Goal: Entertainment & Leisure: Browse casually

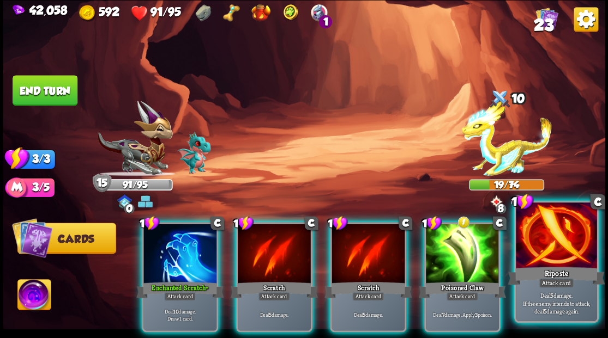
click at [557, 251] on div at bounding box center [555, 237] width 81 height 68
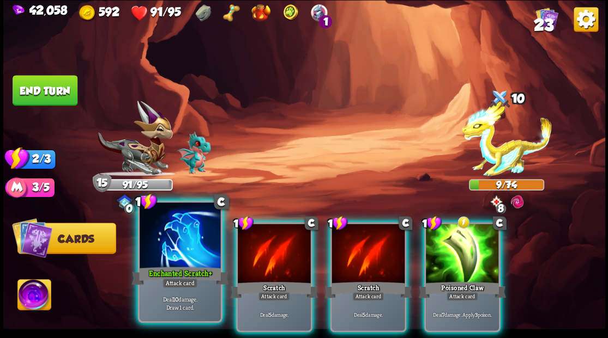
click at [171, 256] on div at bounding box center [179, 237] width 81 height 68
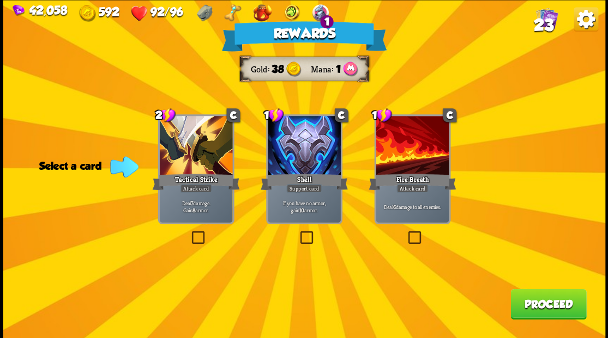
click at [405, 233] on label at bounding box center [405, 233] width 0 height 0
click at [0, 0] on input "checkbox" at bounding box center [0, 0] width 0 height 0
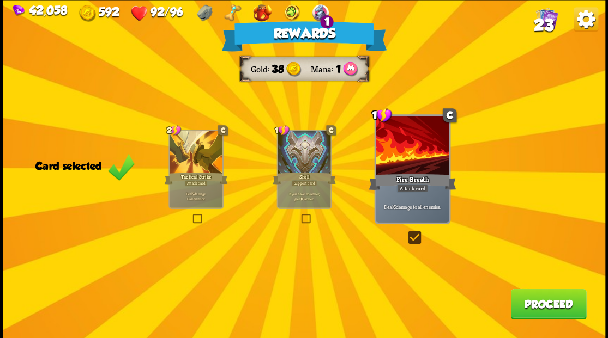
click at [536, 303] on button "Proceed" at bounding box center [548, 304] width 76 height 31
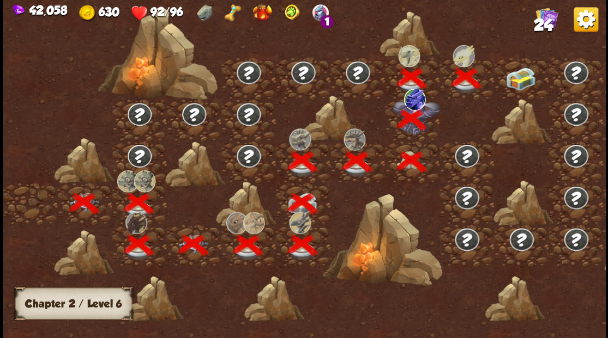
click at [525, 80] on img at bounding box center [520, 78] width 30 height 23
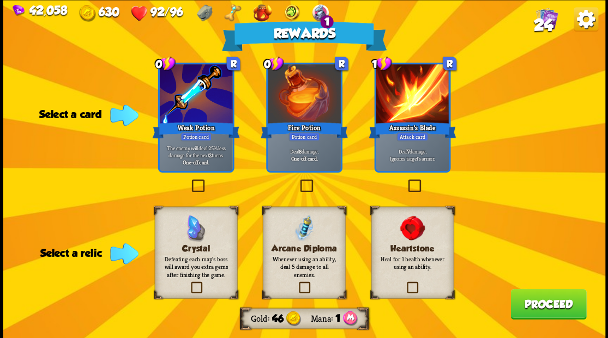
click at [405, 283] on label at bounding box center [405, 283] width 0 height 0
click at [0, 0] on input "checkbox" at bounding box center [0, 0] width 0 height 0
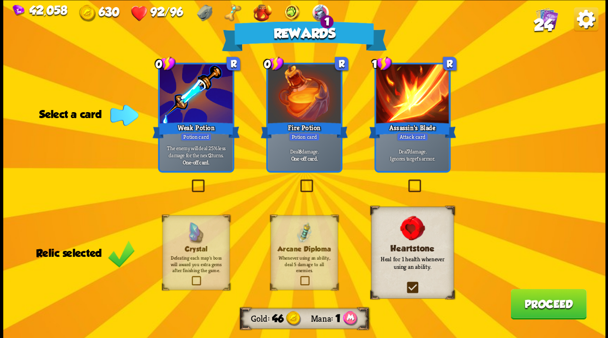
click at [405, 181] on label at bounding box center [405, 181] width 0 height 0
click at [0, 0] on input "checkbox" at bounding box center [0, 0] width 0 height 0
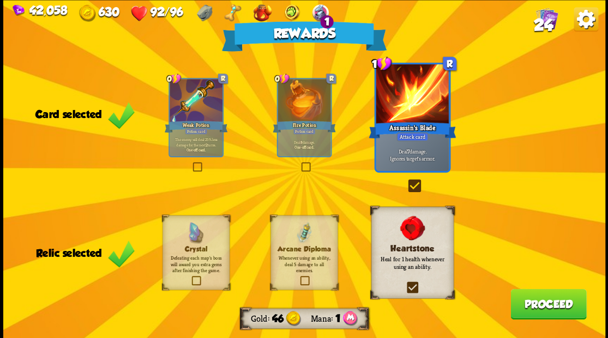
click at [530, 302] on button "Proceed" at bounding box center [548, 304] width 76 height 31
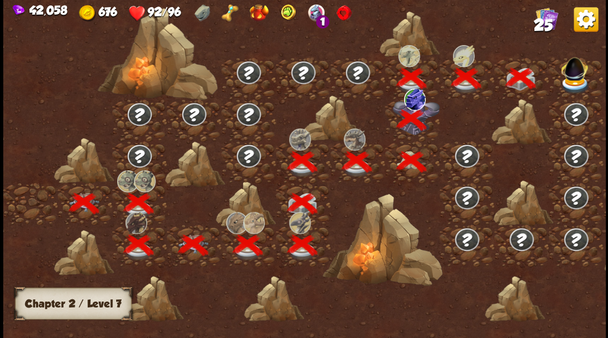
click at [579, 77] on img at bounding box center [574, 67] width 32 height 30
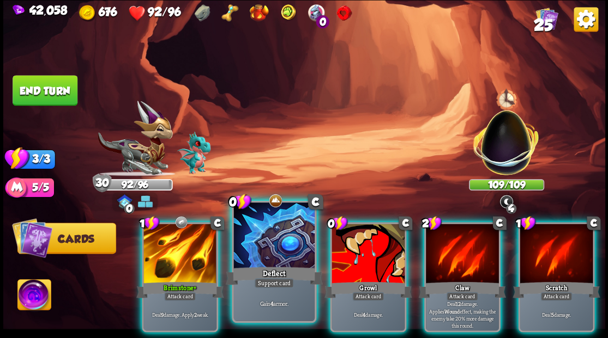
click at [264, 232] on div at bounding box center [273, 237] width 81 height 68
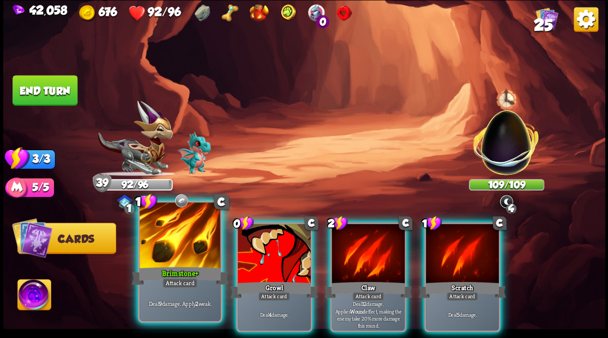
click at [179, 244] on div at bounding box center [179, 237] width 81 height 68
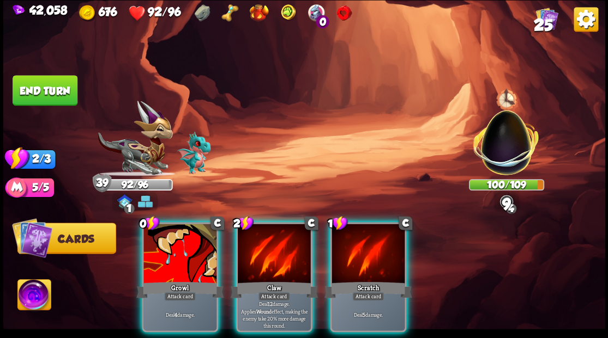
click at [179, 244] on div at bounding box center [179, 255] width 73 height 62
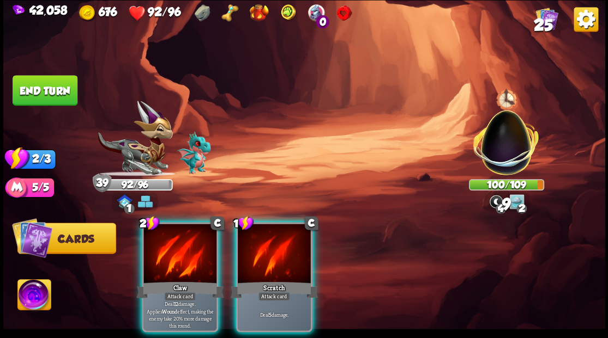
click at [179, 242] on div at bounding box center [179, 255] width 73 height 62
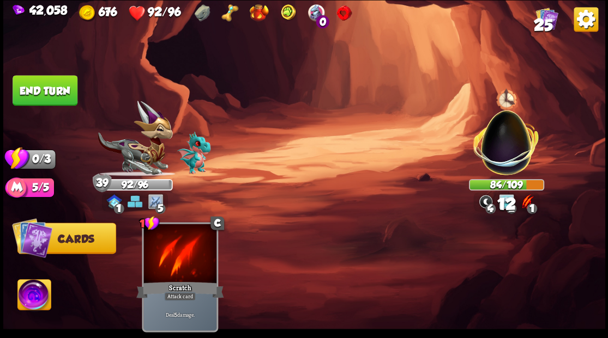
click at [55, 96] on button "End turn" at bounding box center [45, 90] width 65 height 31
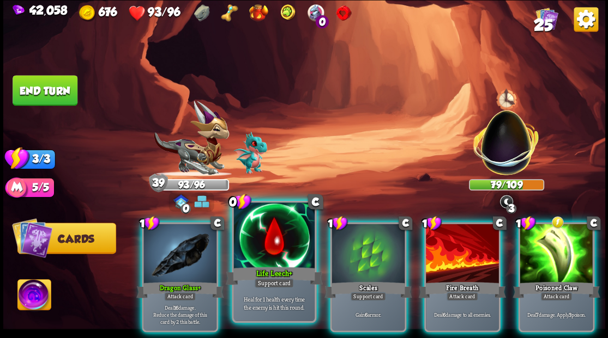
click at [267, 243] on div at bounding box center [273, 237] width 81 height 68
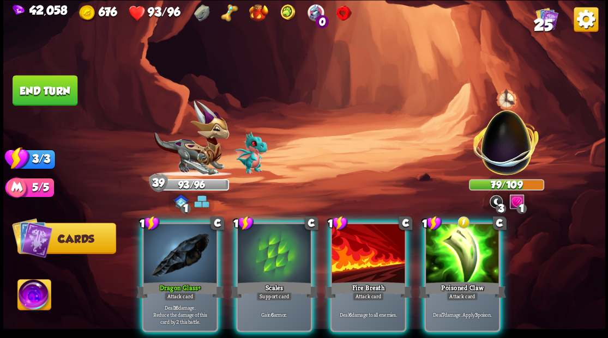
drag, startPoint x: 170, startPoint y: 251, endPoint x: 202, endPoint y: 233, distance: 36.6
click at [170, 251] on div at bounding box center [179, 255] width 73 height 62
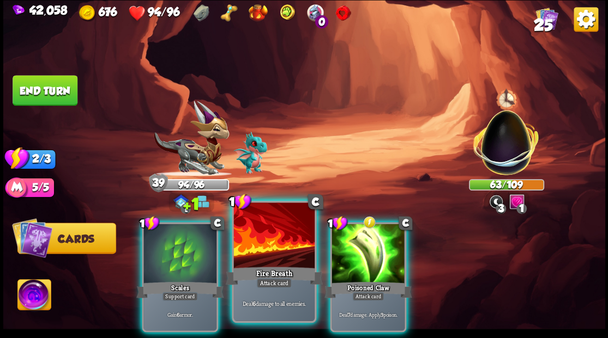
click at [282, 244] on div at bounding box center [273, 237] width 81 height 68
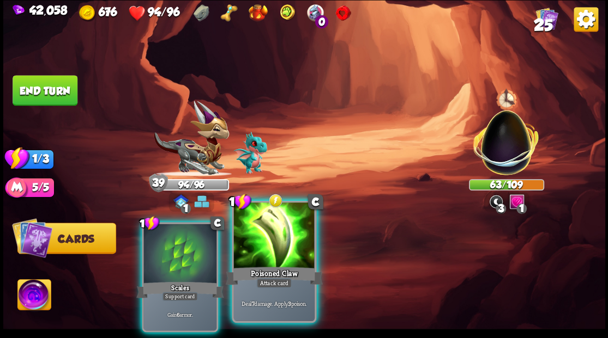
click at [281, 244] on div at bounding box center [273, 237] width 81 height 68
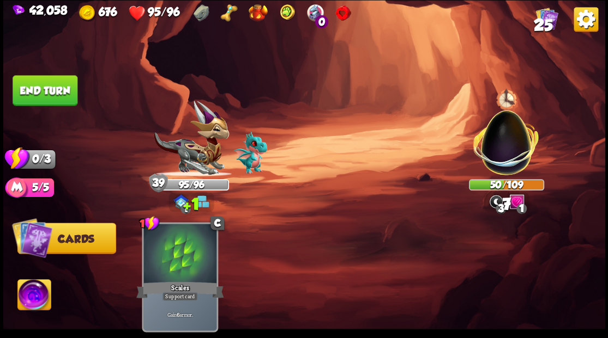
click at [45, 92] on button "End turn" at bounding box center [45, 90] width 65 height 31
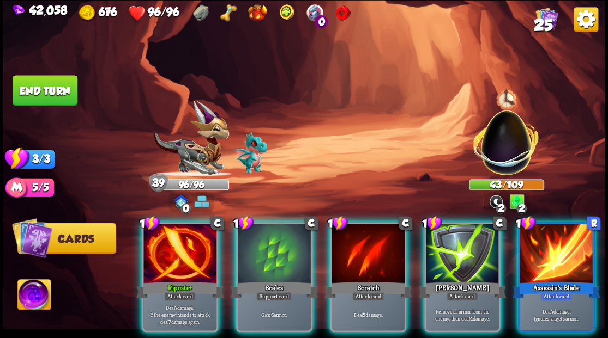
drag, startPoint x: 151, startPoint y: 257, endPoint x: 153, endPoint y: 250, distance: 7.2
click at [153, 252] on div at bounding box center [179, 255] width 73 height 62
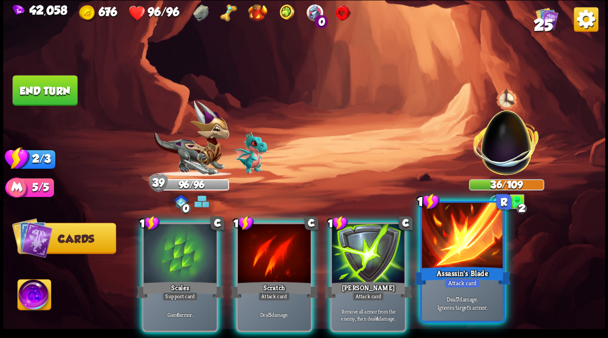
click at [465, 256] on div at bounding box center [461, 237] width 81 height 68
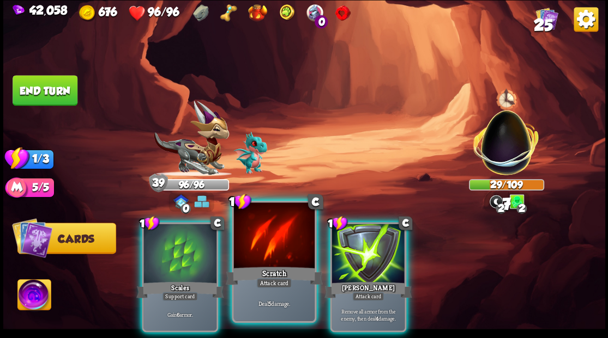
click at [261, 259] on div at bounding box center [273, 237] width 81 height 68
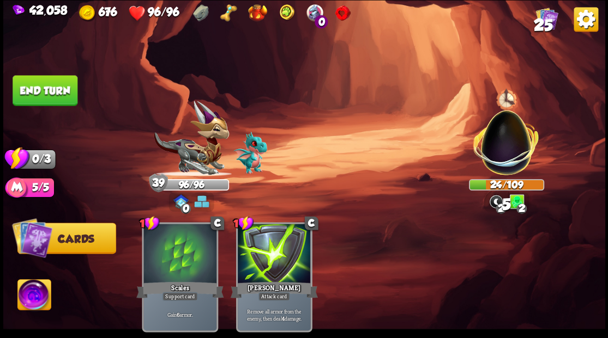
click at [26, 88] on button "End turn" at bounding box center [45, 90] width 65 height 31
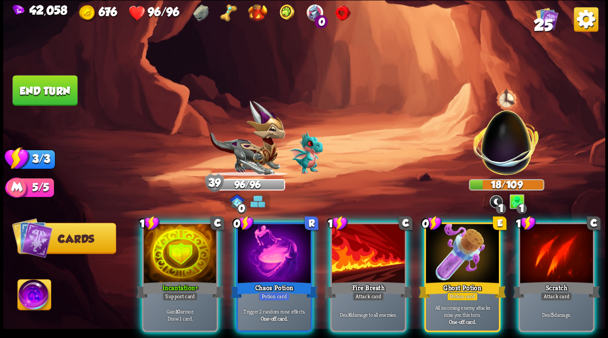
click at [268, 241] on div at bounding box center [274, 255] width 73 height 62
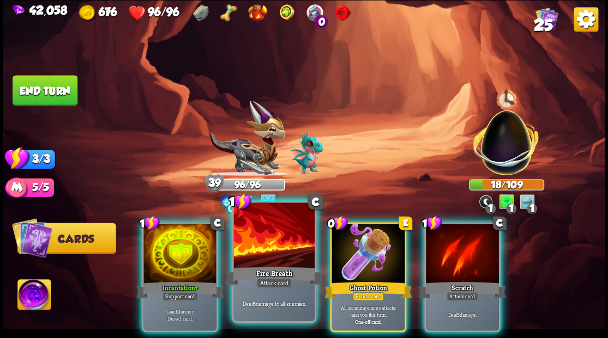
click at [268, 240] on div at bounding box center [273, 237] width 81 height 68
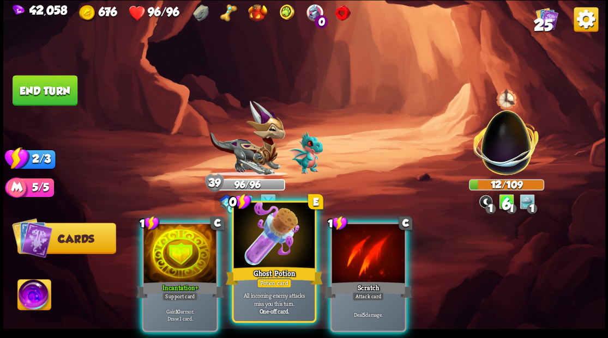
click at [268, 239] on div at bounding box center [273, 237] width 81 height 68
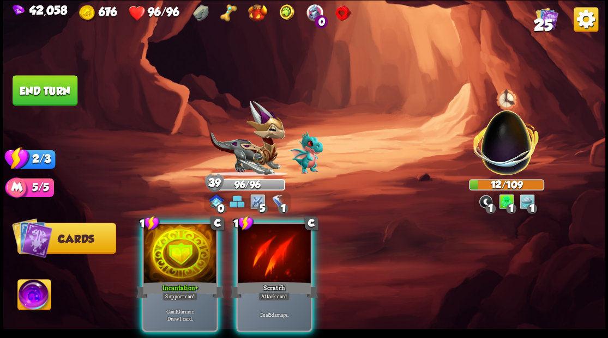
click at [268, 239] on div at bounding box center [274, 255] width 73 height 62
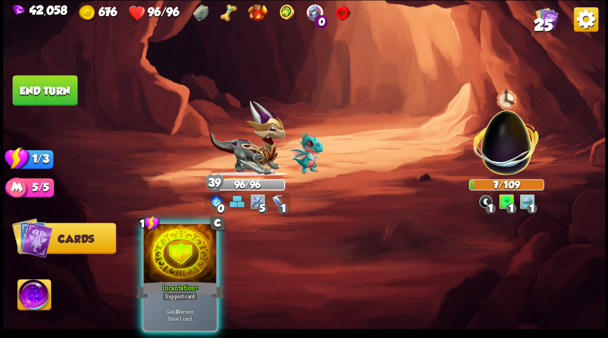
drag, startPoint x: 180, startPoint y: 263, endPoint x: 176, endPoint y: 246, distance: 16.9
click at [178, 257] on div at bounding box center [179, 255] width 73 height 62
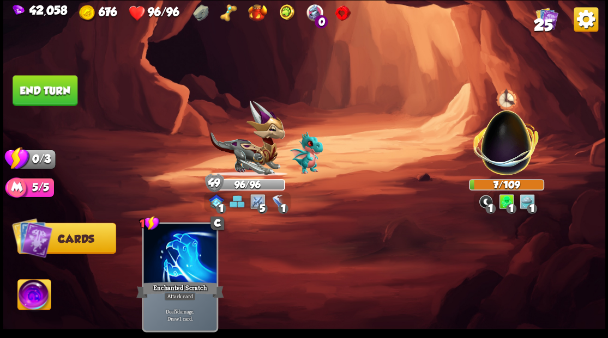
click at [38, 85] on button "End turn" at bounding box center [45, 90] width 65 height 31
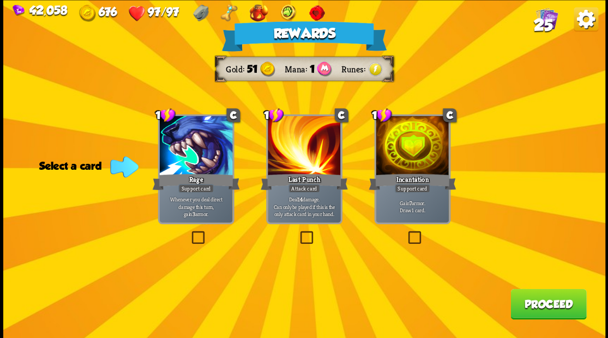
click at [542, 18] on span "25" at bounding box center [542, 24] width 19 height 19
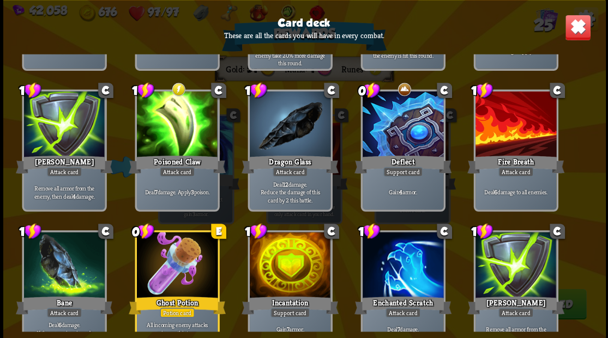
scroll to position [363, 0]
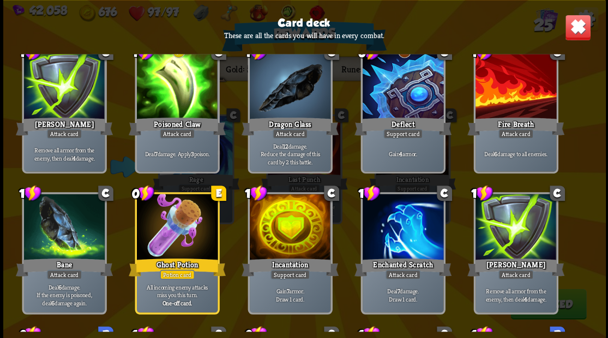
click at [573, 31] on img at bounding box center [577, 27] width 26 height 26
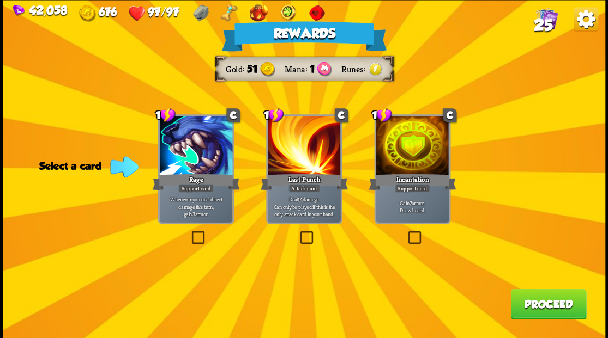
click at [542, 309] on button "Proceed" at bounding box center [548, 304] width 76 height 31
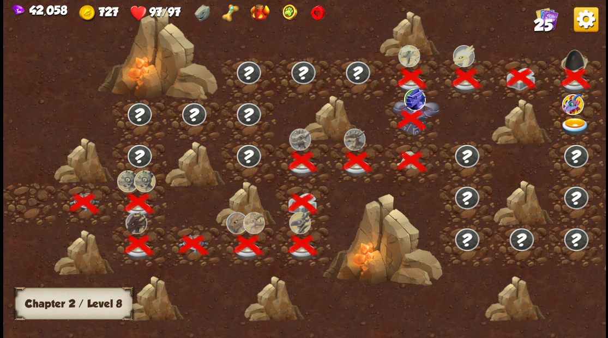
click at [579, 126] on img at bounding box center [575, 127] width 30 height 18
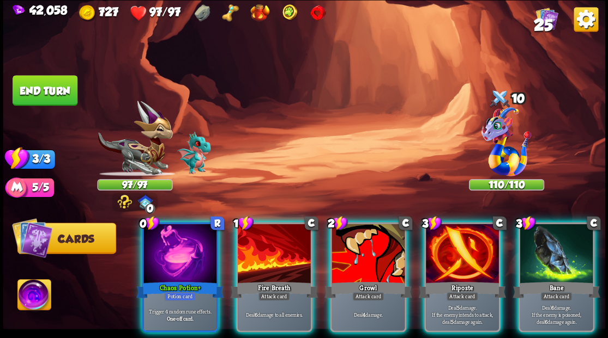
click at [32, 295] on img at bounding box center [33, 297] width 33 height 34
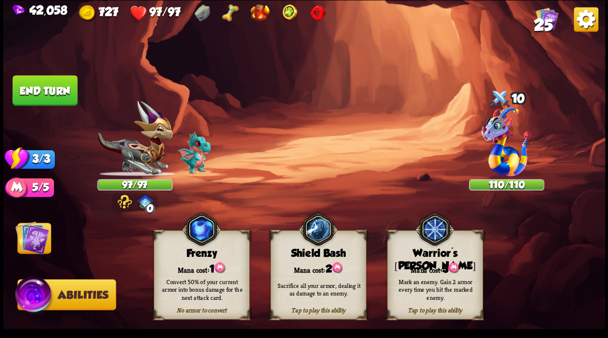
click at [429, 250] on div "Warrior's [PERSON_NAME]" at bounding box center [434, 259] width 95 height 25
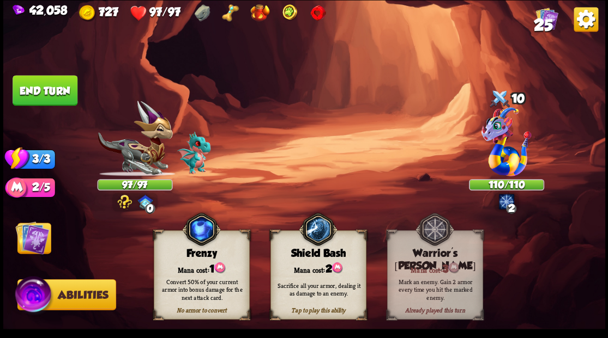
click at [32, 241] on img at bounding box center [32, 238] width 34 height 34
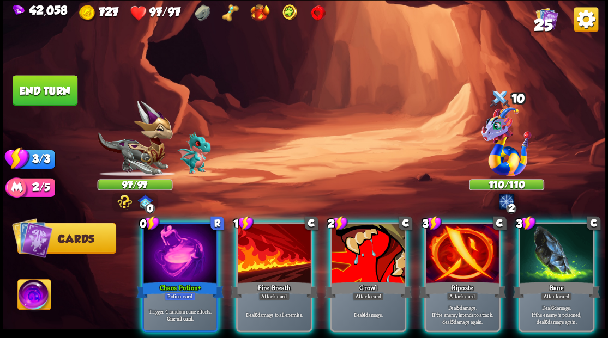
drag, startPoint x: 453, startPoint y: 244, endPoint x: 456, endPoint y: 238, distance: 7.1
click at [454, 242] on div at bounding box center [462, 255] width 73 height 62
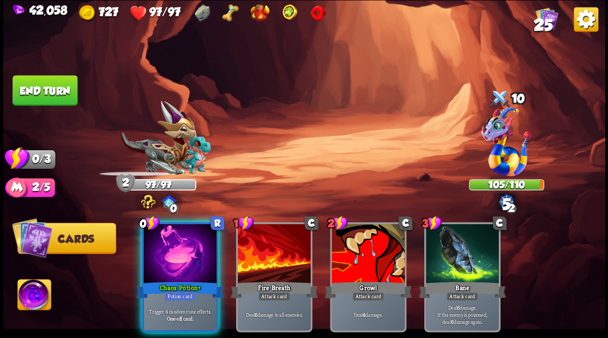
drag, startPoint x: 185, startPoint y: 239, endPoint x: 348, endPoint y: 143, distance: 189.2
click at [197, 231] on div at bounding box center [179, 255] width 73 height 62
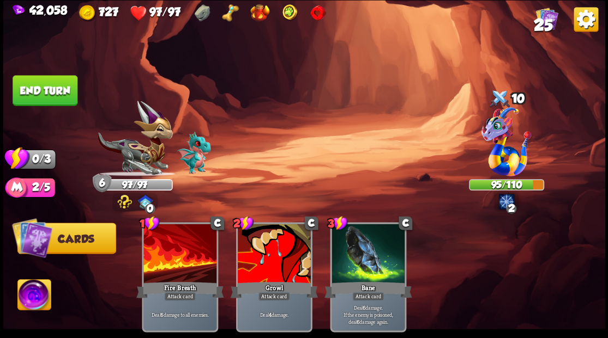
click at [34, 93] on button "End turn" at bounding box center [45, 90] width 65 height 31
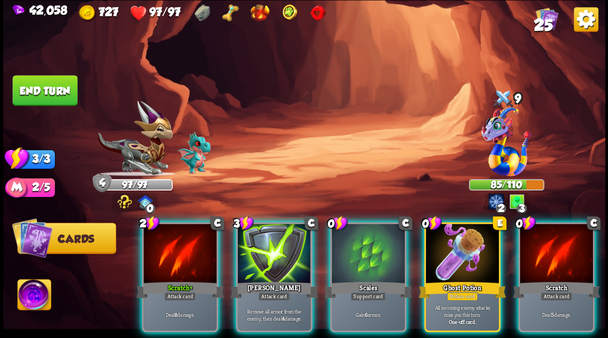
click at [477, 255] on div at bounding box center [462, 255] width 73 height 62
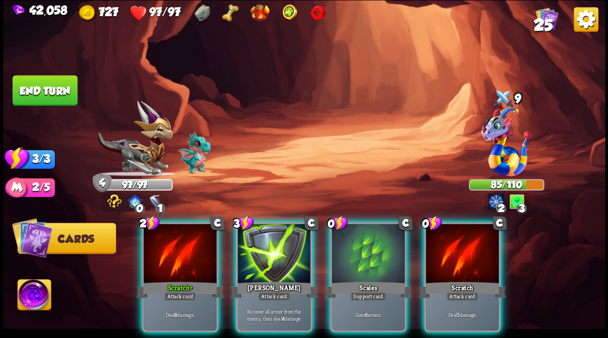
drag, startPoint x: 450, startPoint y: 254, endPoint x: 449, endPoint y: 239, distance: 14.8
click at [451, 254] on div at bounding box center [462, 255] width 73 height 62
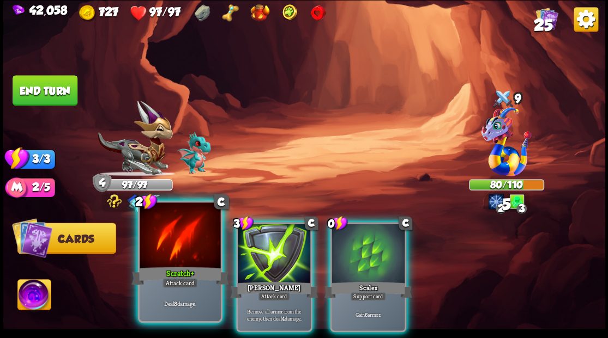
click at [159, 242] on div at bounding box center [179, 237] width 81 height 68
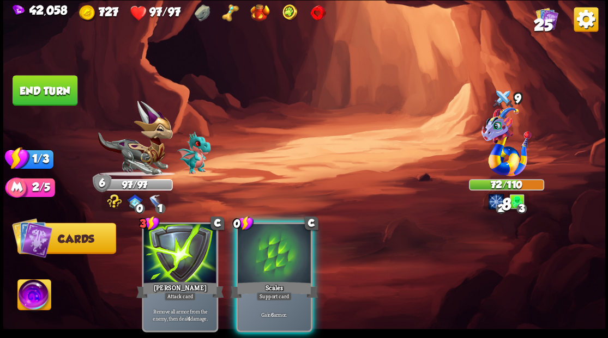
drag, startPoint x: 287, startPoint y: 256, endPoint x: 248, endPoint y: 190, distance: 76.4
click at [287, 256] on div at bounding box center [274, 255] width 73 height 62
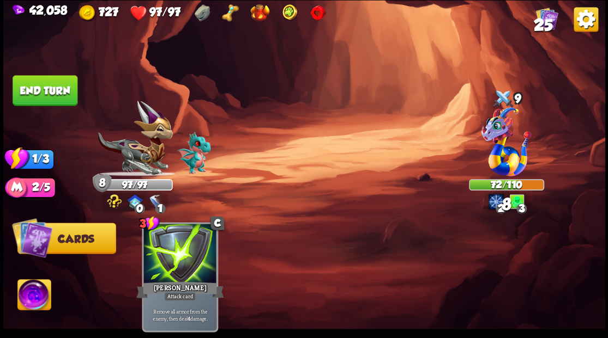
click at [60, 86] on button "End turn" at bounding box center [45, 90] width 65 height 31
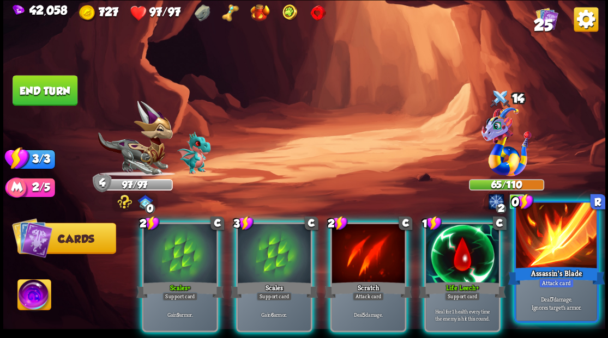
click at [537, 249] on div at bounding box center [555, 237] width 81 height 68
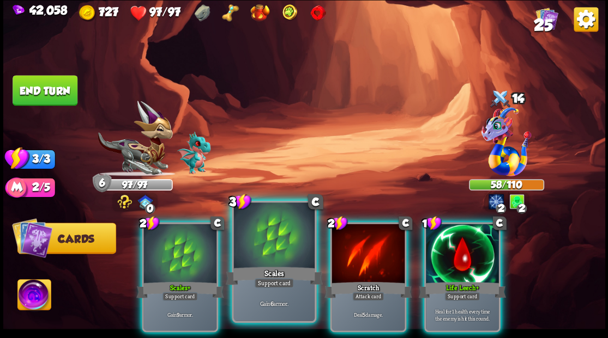
drag, startPoint x: 268, startPoint y: 252, endPoint x: 257, endPoint y: 216, distance: 37.6
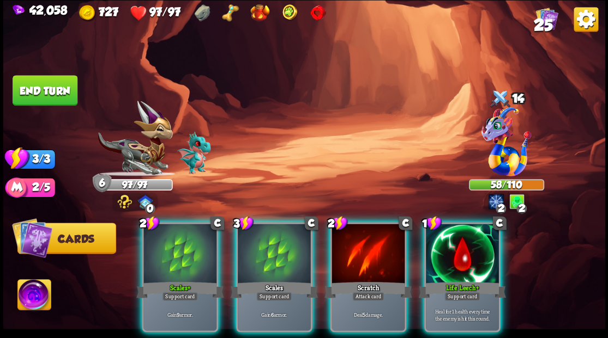
click at [268, 252] on div at bounding box center [274, 255] width 73 height 62
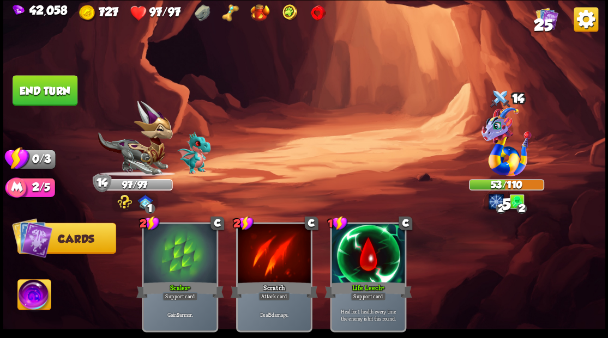
click at [35, 82] on button "End turn" at bounding box center [45, 90] width 65 height 31
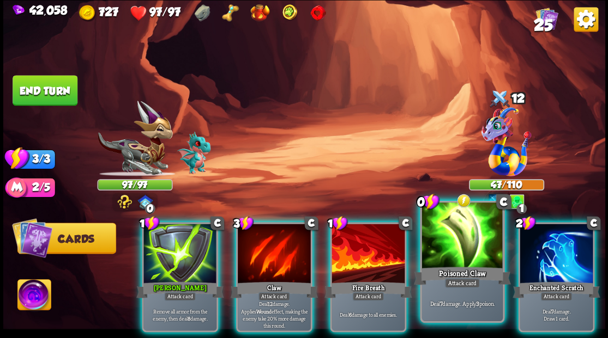
drag, startPoint x: 446, startPoint y: 233, endPoint x: 414, endPoint y: 204, distance: 43.2
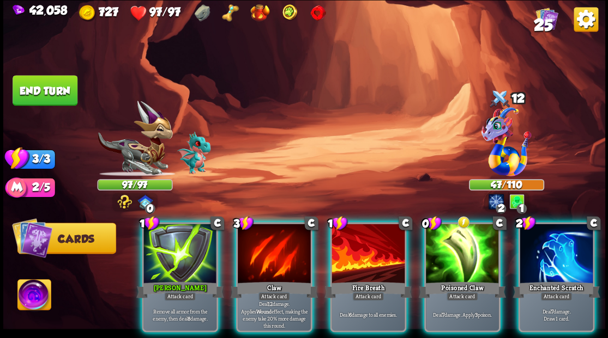
click at [446, 233] on div at bounding box center [462, 255] width 73 height 62
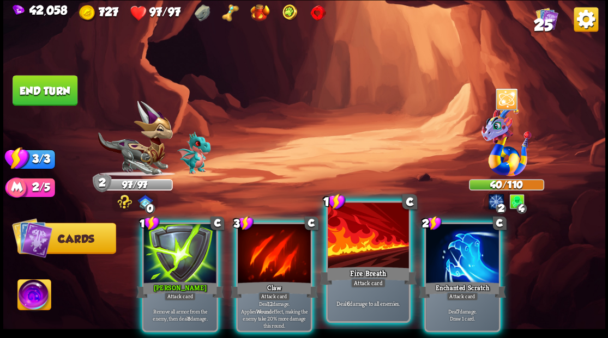
click at [339, 244] on div at bounding box center [367, 237] width 81 height 68
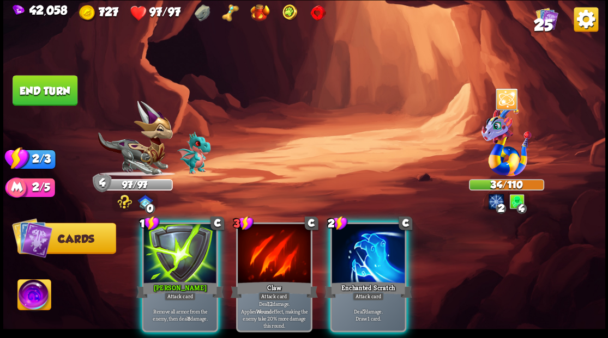
click at [357, 233] on div at bounding box center [367, 255] width 73 height 62
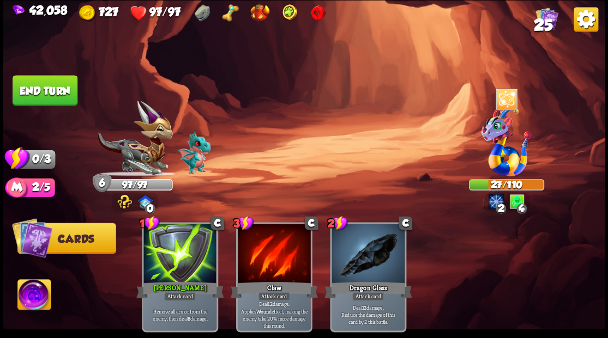
click at [41, 86] on button "End turn" at bounding box center [45, 90] width 65 height 31
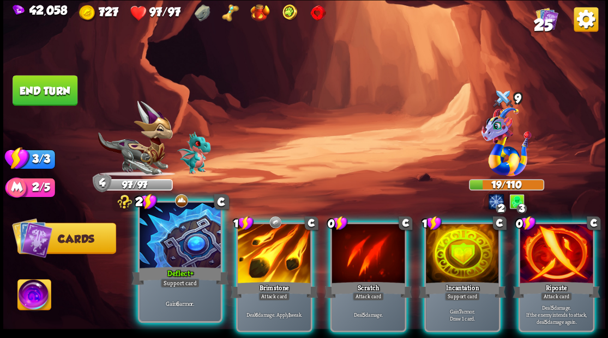
click at [176, 244] on div at bounding box center [179, 237] width 81 height 68
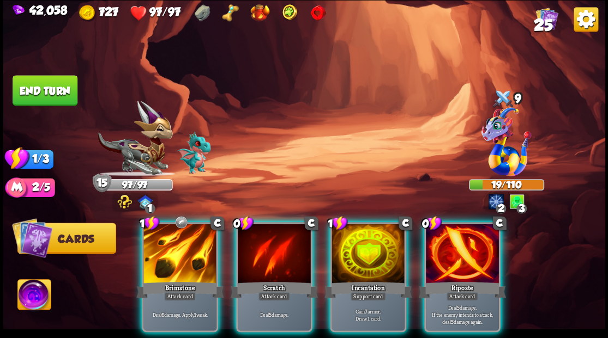
click at [465, 230] on div at bounding box center [462, 255] width 73 height 62
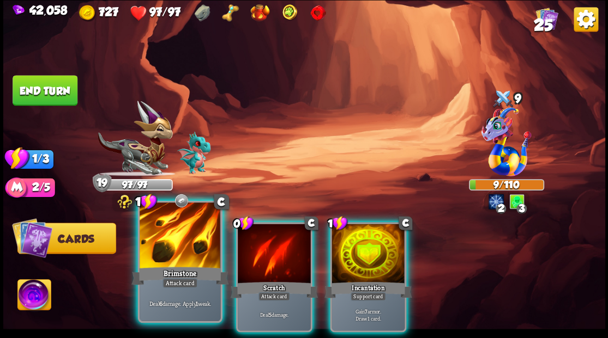
click at [163, 246] on div at bounding box center [179, 237] width 81 height 68
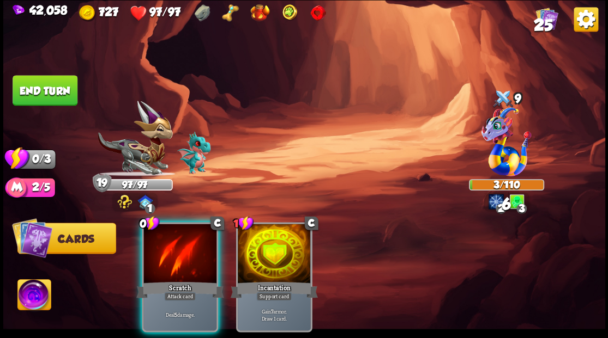
click at [163, 246] on div at bounding box center [179, 255] width 73 height 62
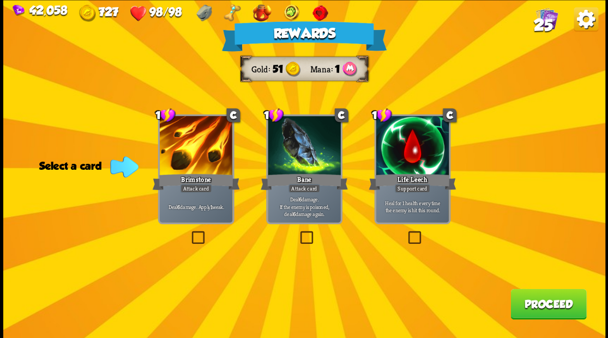
click at [542, 24] on span "25" at bounding box center [542, 24] width 19 height 19
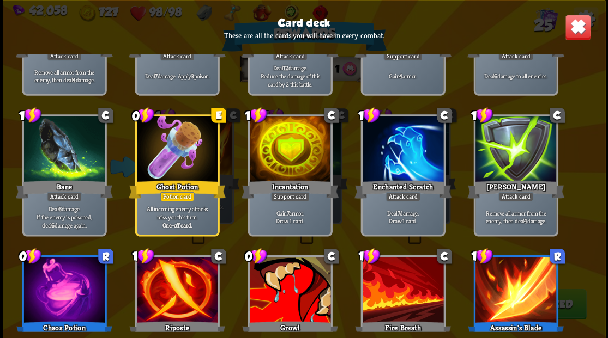
scroll to position [506, 0]
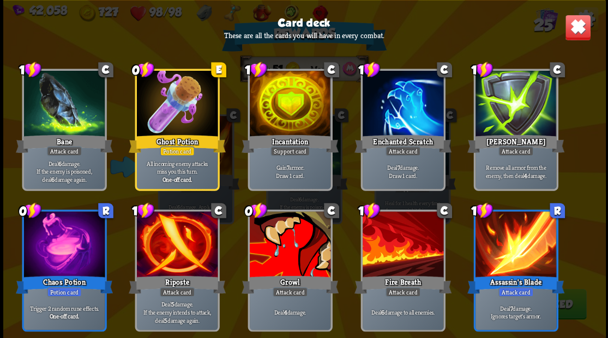
click at [582, 29] on img at bounding box center [577, 27] width 26 height 26
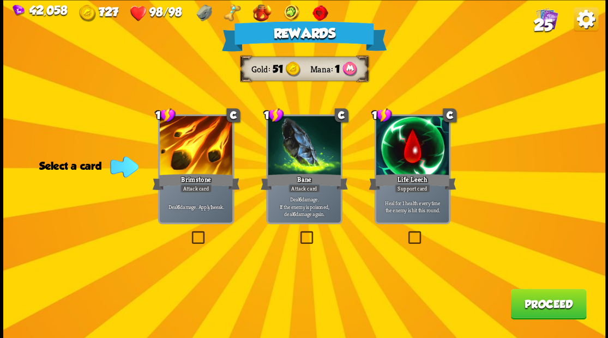
click at [549, 304] on button "Proceed" at bounding box center [548, 304] width 76 height 31
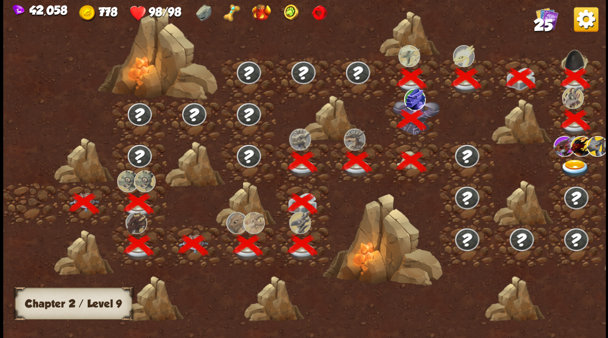
click at [573, 163] on img at bounding box center [575, 168] width 30 height 18
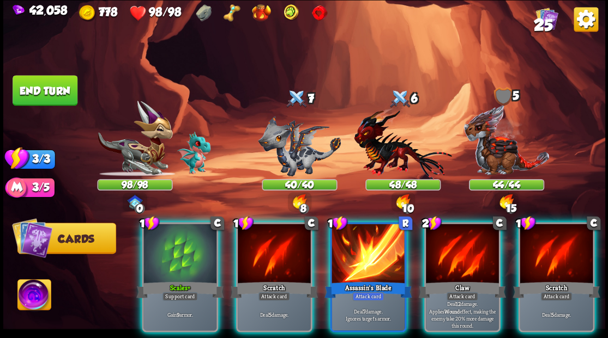
drag, startPoint x: 177, startPoint y: 247, endPoint x: 215, endPoint y: 180, distance: 77.6
click at [177, 242] on div at bounding box center [179, 255] width 73 height 62
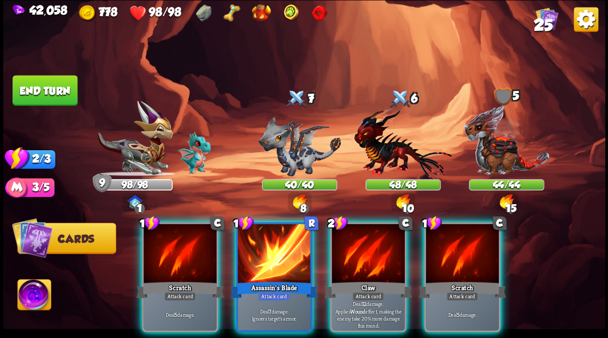
drag, startPoint x: 369, startPoint y: 244, endPoint x: 320, endPoint y: 184, distance: 77.5
click at [369, 243] on div at bounding box center [367, 255] width 73 height 62
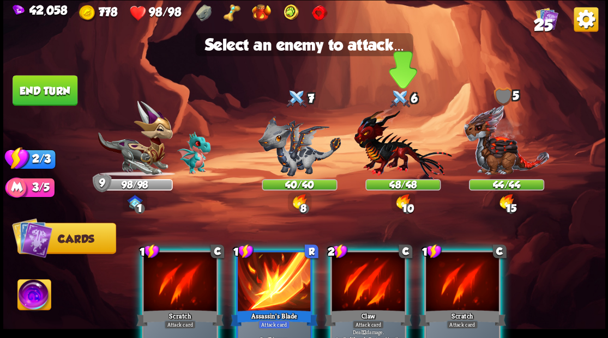
click at [391, 143] on img at bounding box center [403, 143] width 98 height 72
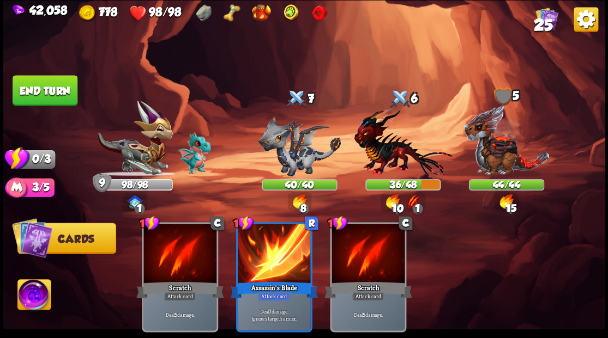
click at [40, 84] on button "End turn" at bounding box center [45, 90] width 65 height 31
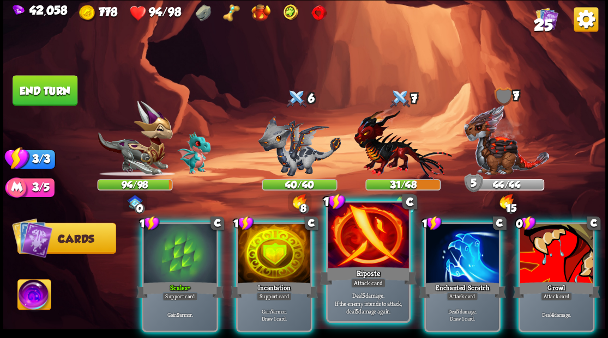
click at [363, 243] on div at bounding box center [367, 237] width 81 height 68
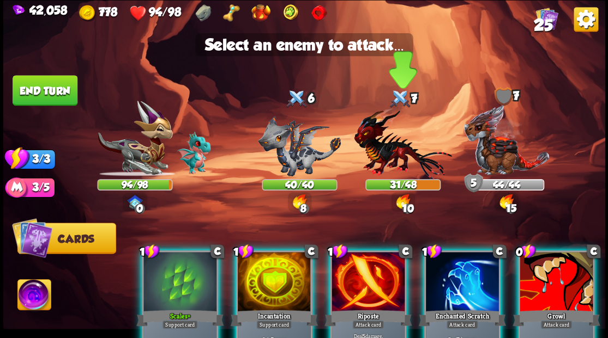
click at [387, 136] on img at bounding box center [403, 143] width 98 height 72
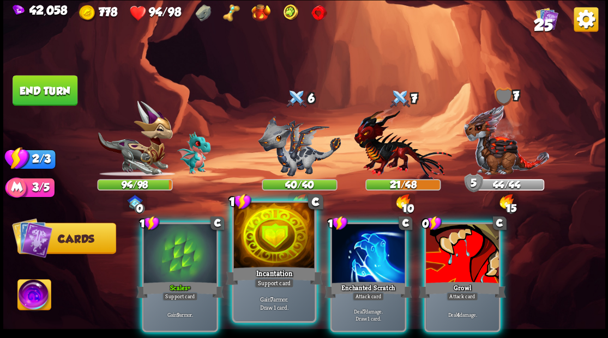
click at [270, 237] on div at bounding box center [273, 237] width 81 height 68
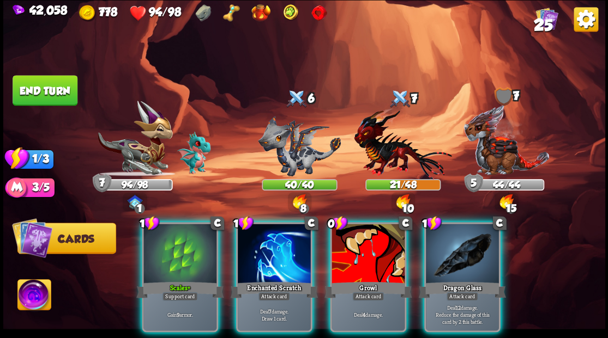
click at [167, 239] on div at bounding box center [179, 255] width 73 height 62
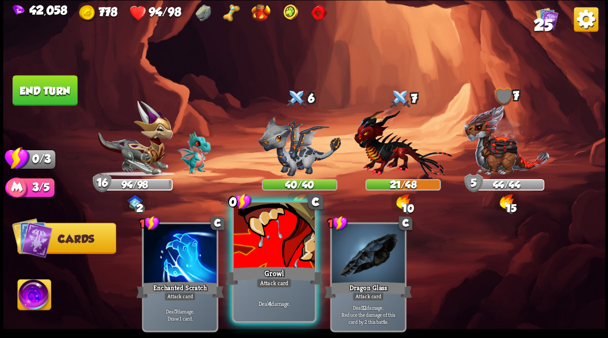
click at [262, 241] on div at bounding box center [273, 237] width 81 height 68
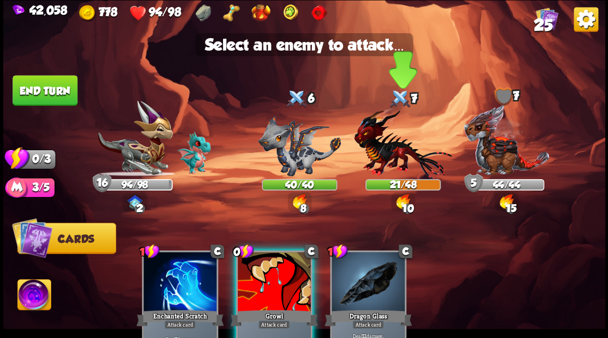
click at [379, 151] on img at bounding box center [403, 143] width 98 height 72
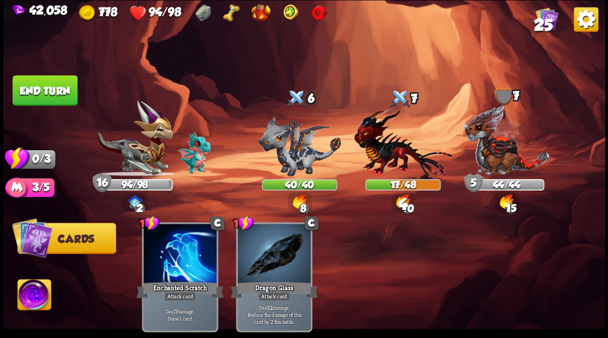
click at [54, 77] on button "End turn" at bounding box center [45, 90] width 65 height 31
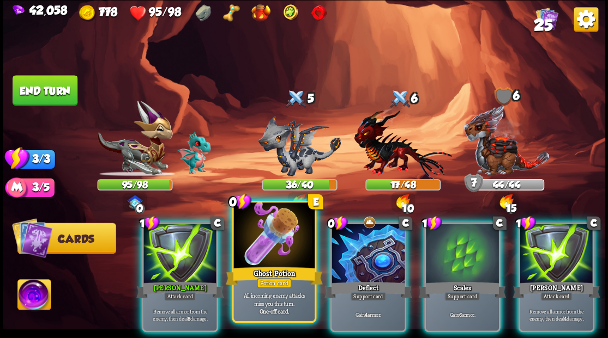
click at [274, 247] on div at bounding box center [273, 237] width 81 height 68
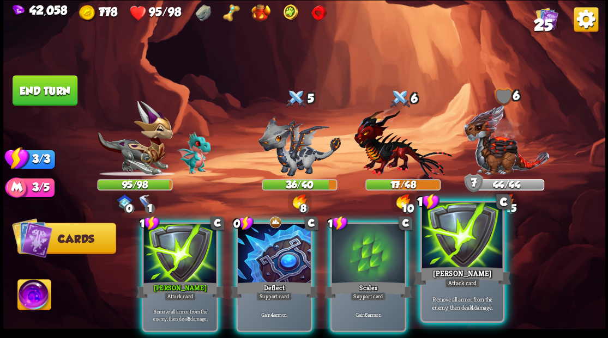
click at [462, 258] on div at bounding box center [461, 237] width 81 height 68
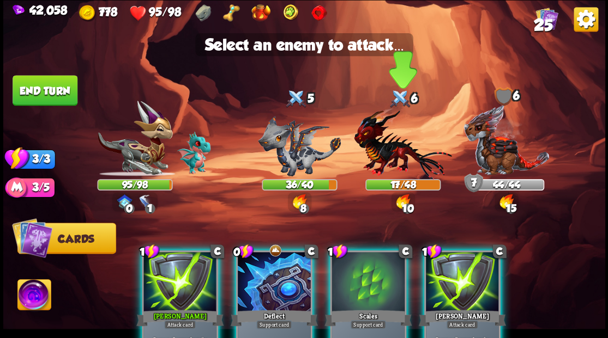
click at [387, 157] on img at bounding box center [403, 143] width 98 height 72
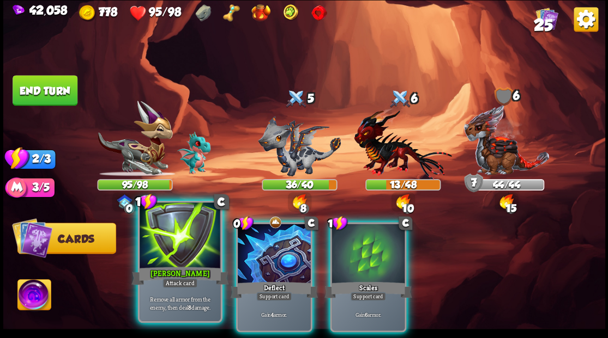
click at [186, 231] on div at bounding box center [179, 237] width 81 height 68
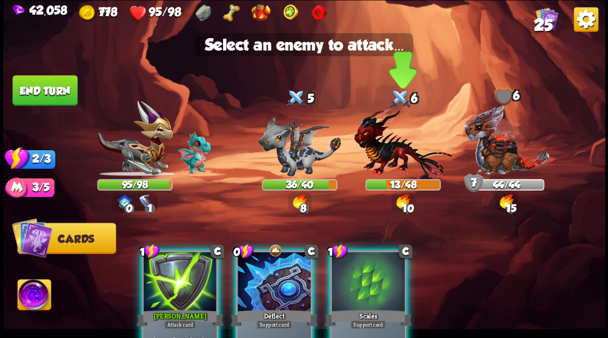
click at [386, 145] on img at bounding box center [403, 143] width 98 height 72
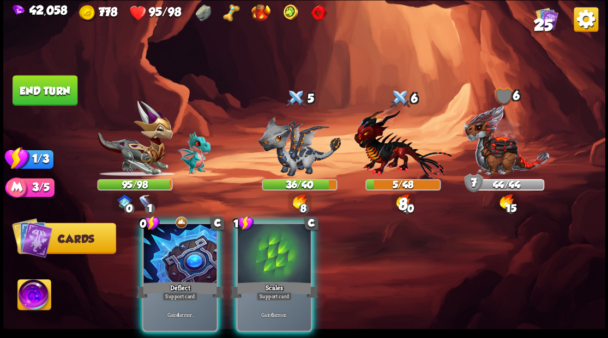
click at [271, 250] on div at bounding box center [274, 255] width 73 height 62
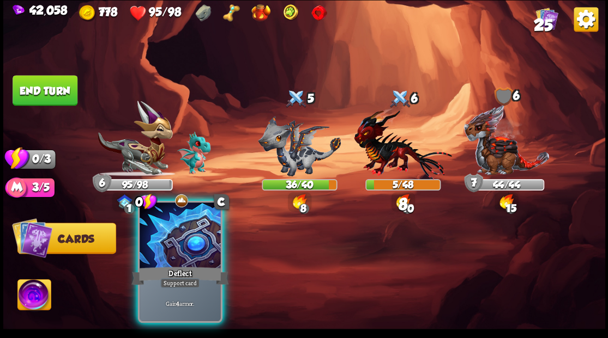
click at [196, 232] on div at bounding box center [179, 237] width 81 height 68
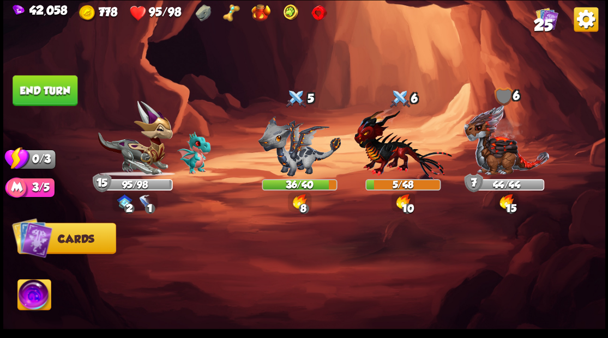
click at [40, 93] on button "End turn" at bounding box center [45, 90] width 65 height 31
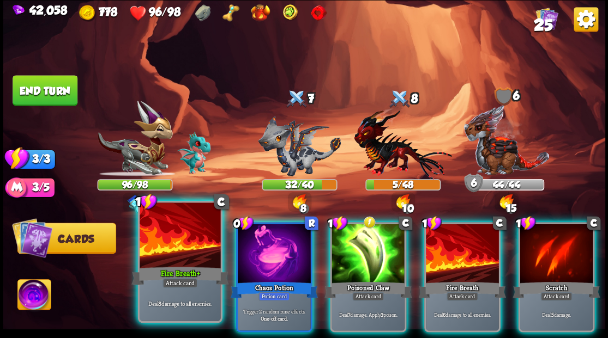
click at [168, 252] on div at bounding box center [179, 237] width 81 height 68
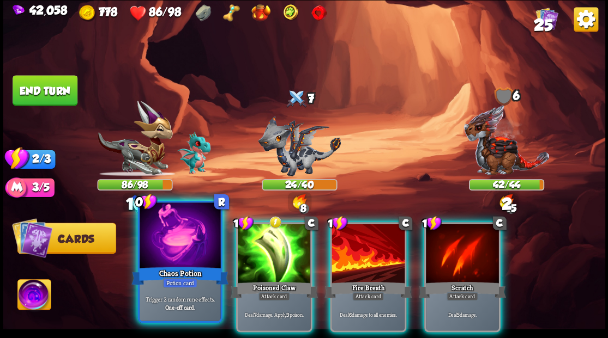
click at [165, 251] on div at bounding box center [179, 237] width 81 height 68
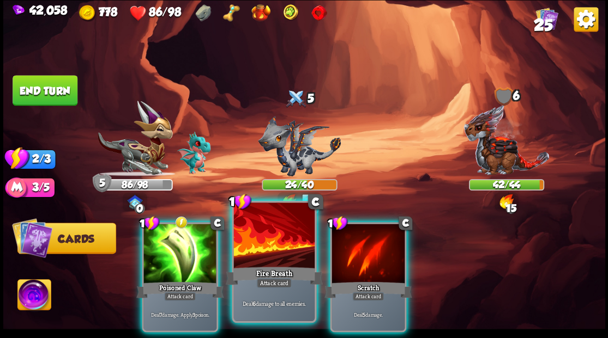
click at [263, 244] on div at bounding box center [273, 237] width 81 height 68
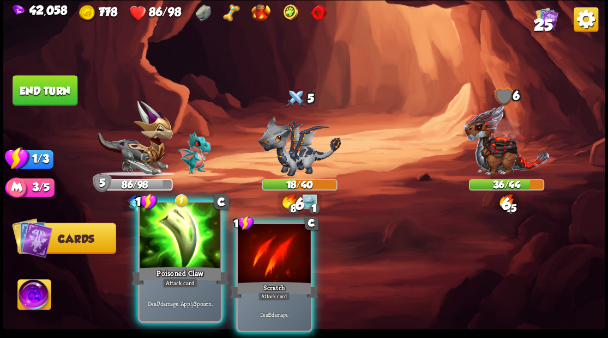
click at [170, 224] on div at bounding box center [179, 237] width 81 height 68
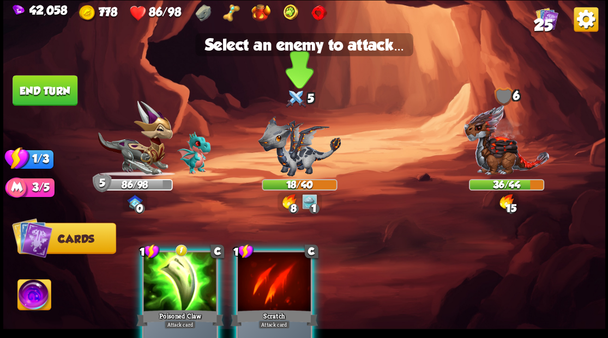
click at [303, 156] on img at bounding box center [299, 146] width 83 height 60
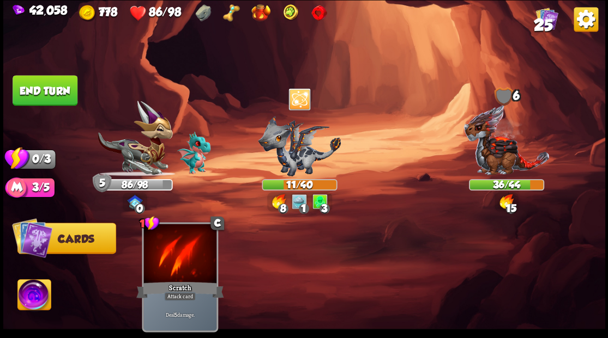
click at [57, 89] on button "End turn" at bounding box center [45, 90] width 65 height 31
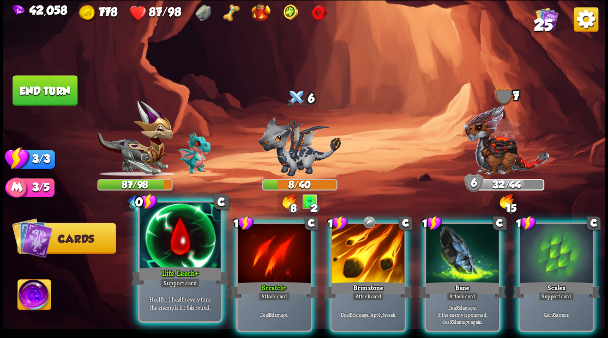
click at [176, 248] on div at bounding box center [179, 237] width 81 height 68
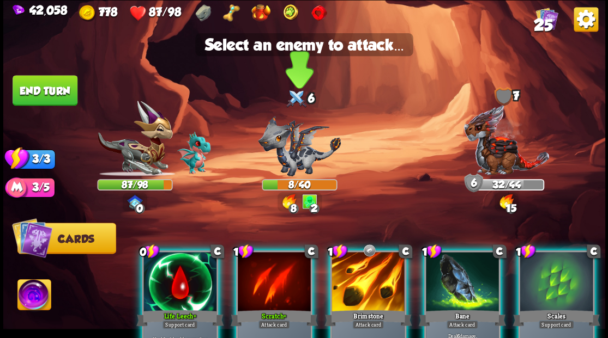
click at [298, 161] on img at bounding box center [299, 146] width 83 height 60
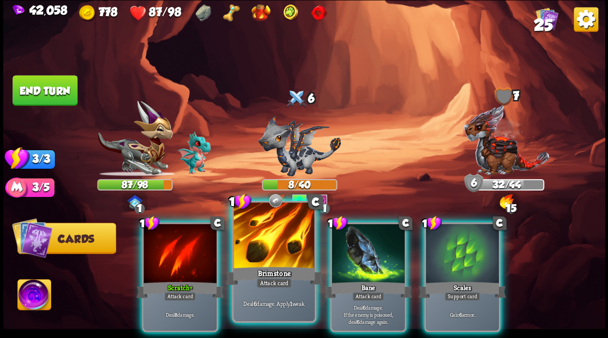
click at [266, 242] on div at bounding box center [273, 237] width 81 height 68
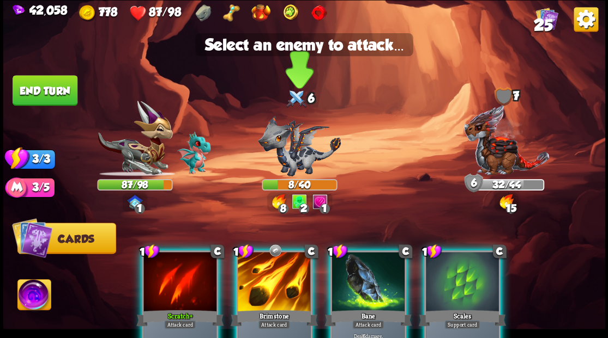
click at [290, 157] on img at bounding box center [299, 146] width 83 height 60
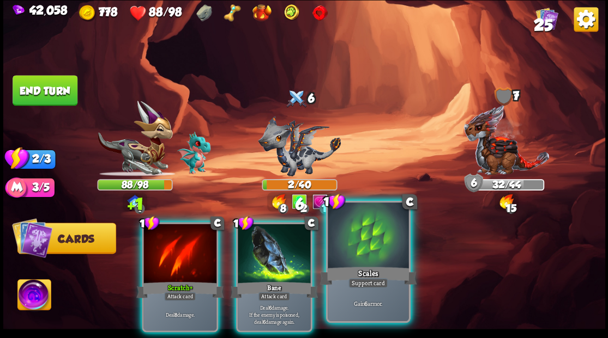
click at [376, 252] on div at bounding box center [367, 237] width 81 height 68
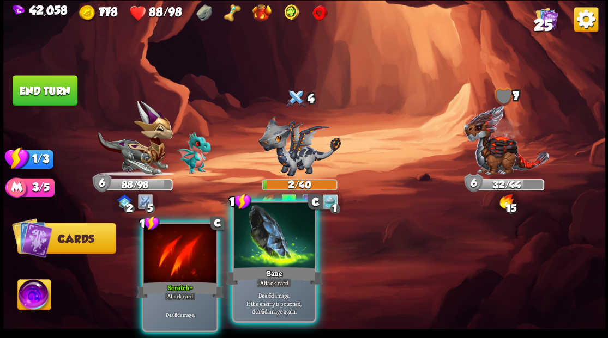
click at [265, 253] on div at bounding box center [273, 237] width 81 height 68
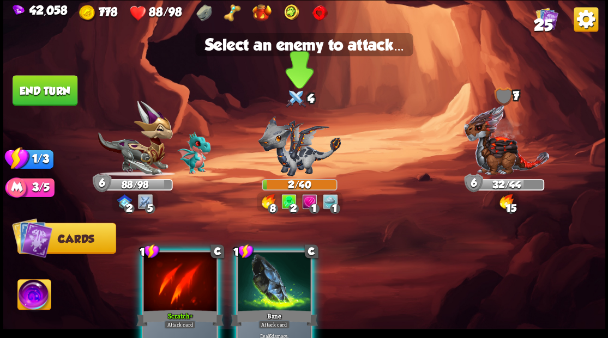
click at [298, 162] on img at bounding box center [299, 146] width 83 height 60
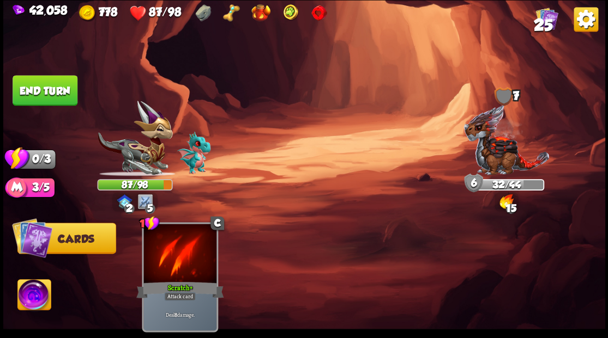
click at [59, 91] on button "End turn" at bounding box center [45, 90] width 65 height 31
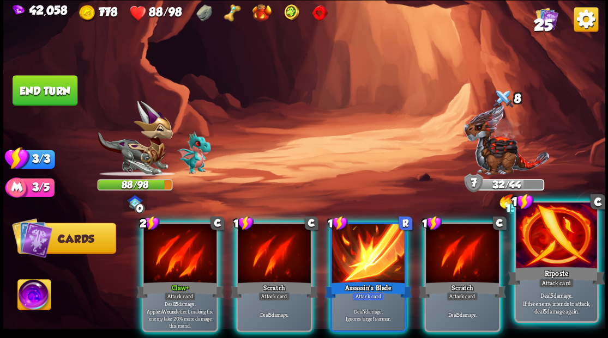
click at [543, 237] on div at bounding box center [555, 237] width 81 height 68
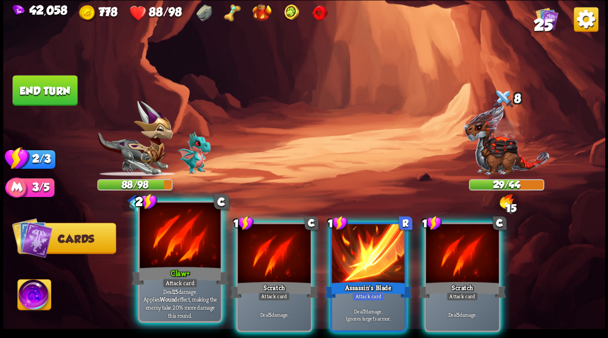
click at [179, 252] on div at bounding box center [179, 237] width 81 height 68
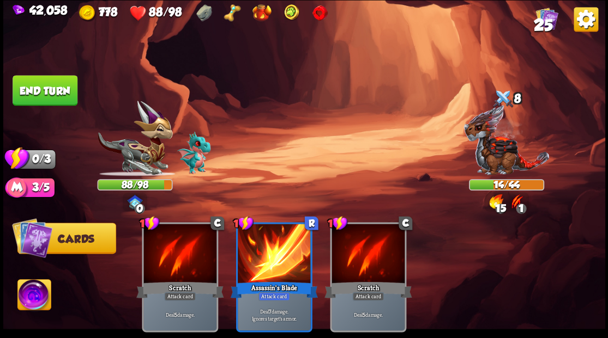
click at [46, 90] on button "End turn" at bounding box center [45, 90] width 65 height 31
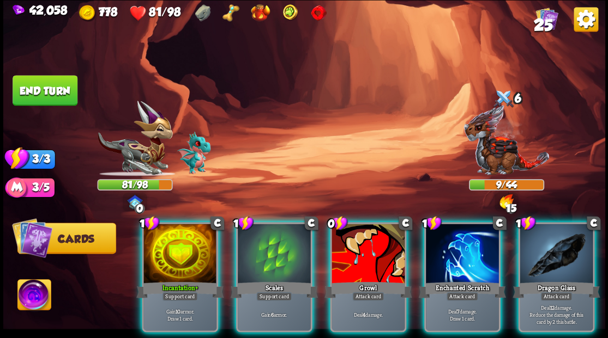
click at [554, 280] on div "Dragon Glass" at bounding box center [555, 290] width 87 height 20
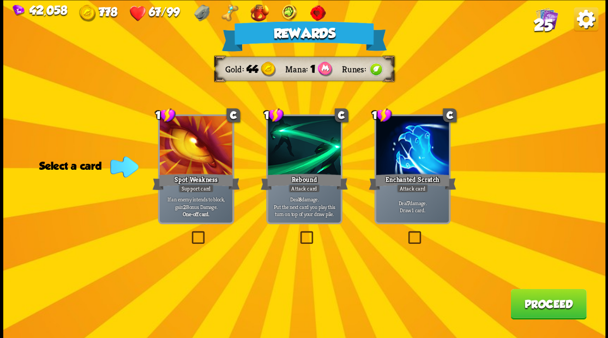
click at [545, 21] on span "25" at bounding box center [542, 24] width 19 height 19
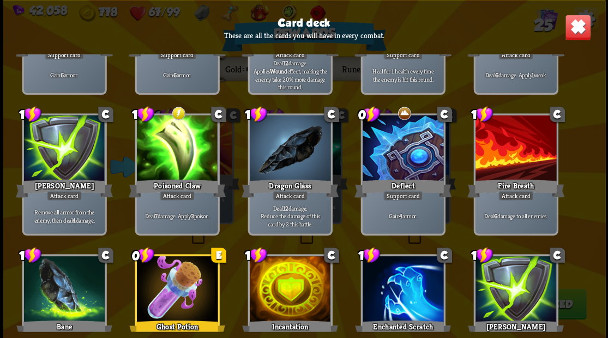
scroll to position [363, 0]
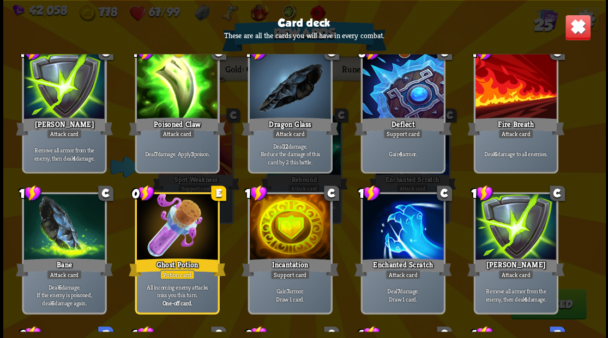
click at [578, 31] on img at bounding box center [577, 27] width 26 height 26
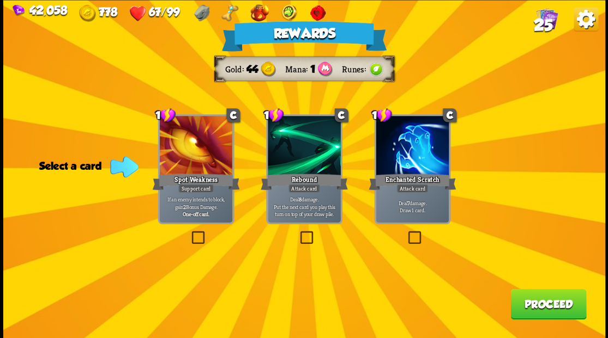
click at [534, 308] on button "Proceed" at bounding box center [548, 304] width 76 height 31
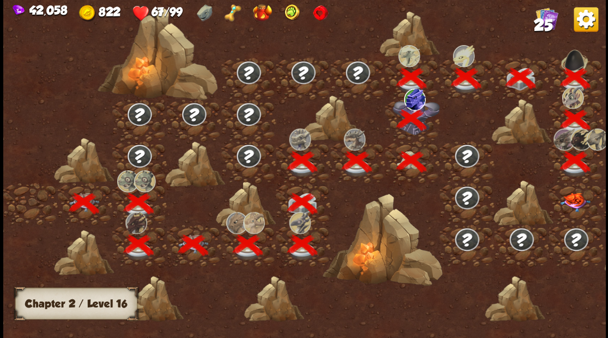
scroll to position [0, 166]
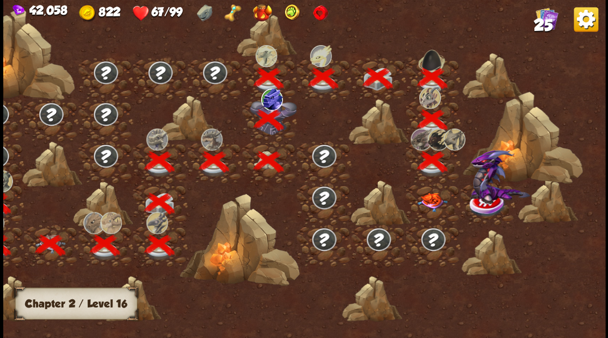
click at [427, 201] on img at bounding box center [432, 201] width 30 height 19
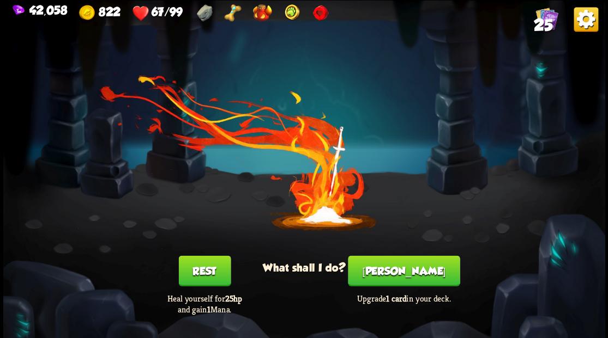
click at [406, 276] on button "[PERSON_NAME]" at bounding box center [404, 271] width 112 height 31
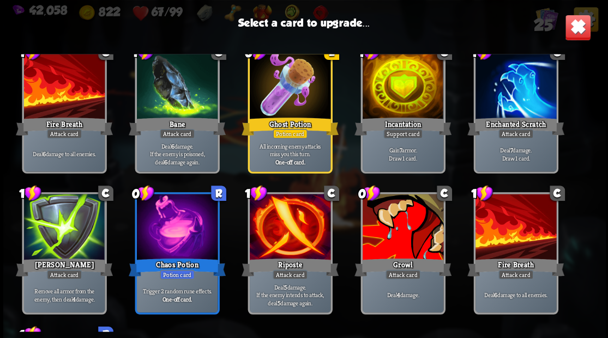
scroll to position [327, 0]
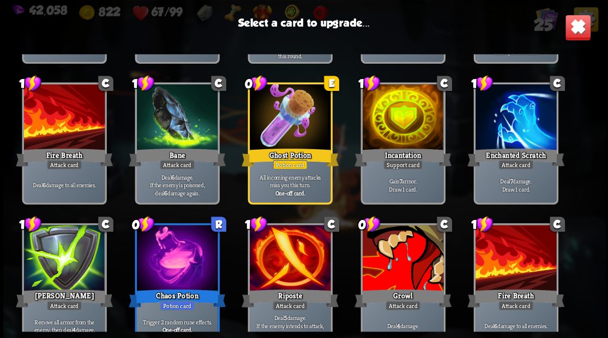
click at [408, 112] on div at bounding box center [402, 118] width 81 height 68
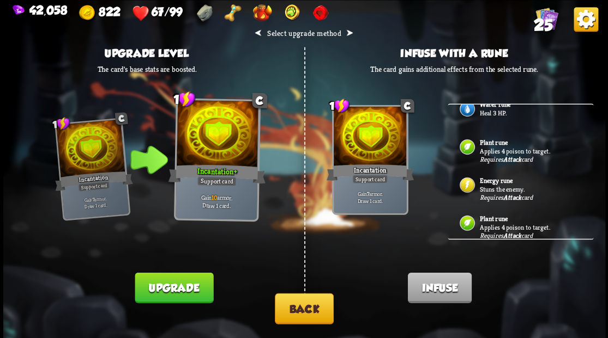
scroll to position [254, 0]
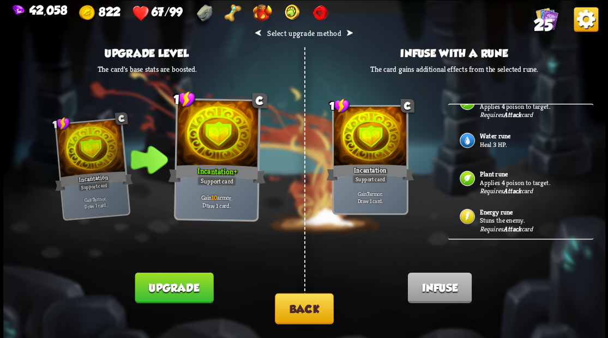
click at [502, 140] on p "Heal 3 HP." at bounding box center [530, 144] width 102 height 9
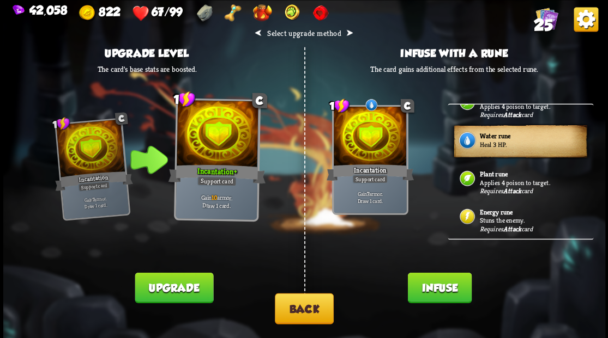
drag, startPoint x: 444, startPoint y: 298, endPoint x: 440, endPoint y: 275, distance: 23.2
click at [443, 294] on button "Infuse" at bounding box center [439, 287] width 64 height 31
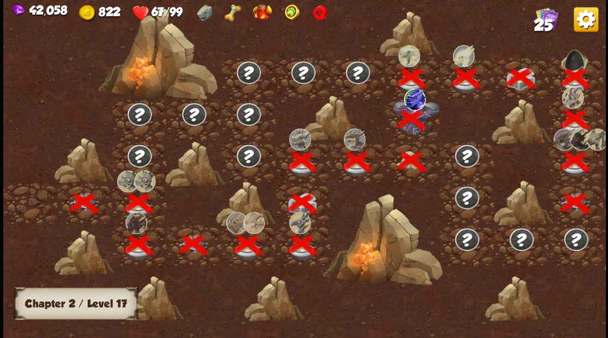
scroll to position [0, 166]
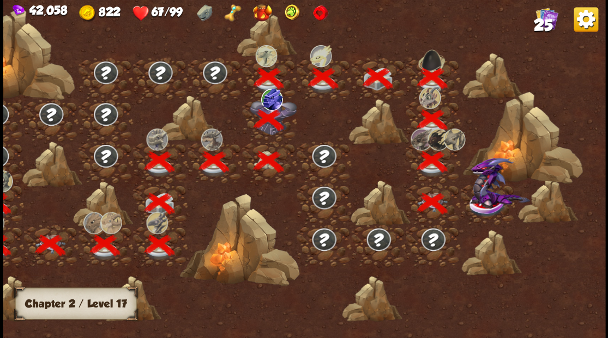
click at [487, 199] on img at bounding box center [499, 182] width 60 height 51
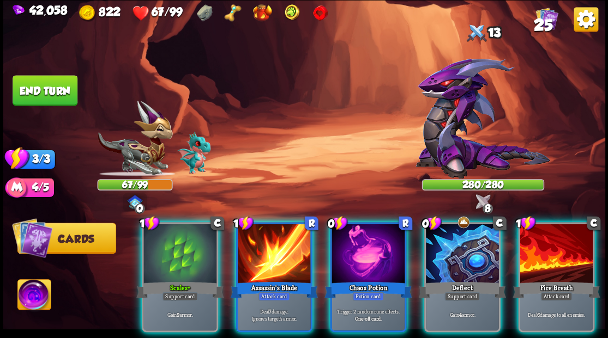
click at [27, 291] on img at bounding box center [33, 297] width 33 height 34
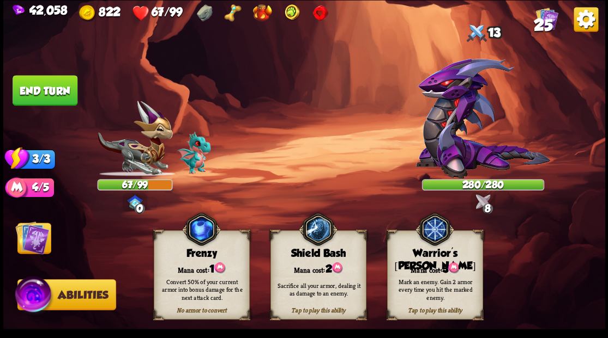
drag, startPoint x: 427, startPoint y: 271, endPoint x: 416, endPoint y: 183, distance: 89.5
click at [428, 264] on div "Mana cost: 3" at bounding box center [434, 269] width 95 height 14
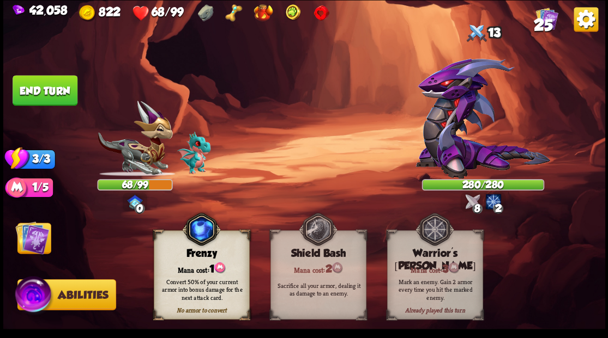
click at [34, 236] on img at bounding box center [32, 238] width 34 height 34
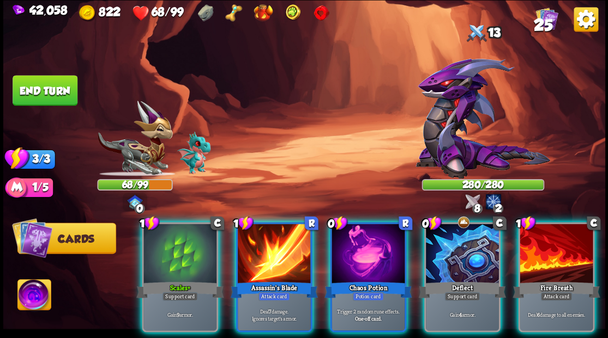
drag, startPoint x: 458, startPoint y: 251, endPoint x: 437, endPoint y: 218, distance: 38.7
click at [457, 250] on div at bounding box center [462, 255] width 73 height 62
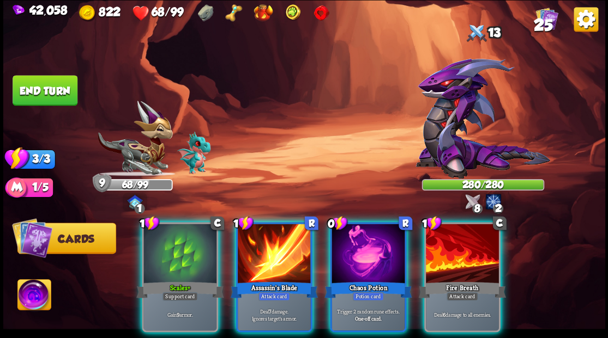
drag, startPoint x: 358, startPoint y: 259, endPoint x: 355, endPoint y: 252, distance: 8.3
click at [356, 257] on div at bounding box center [367, 255] width 73 height 62
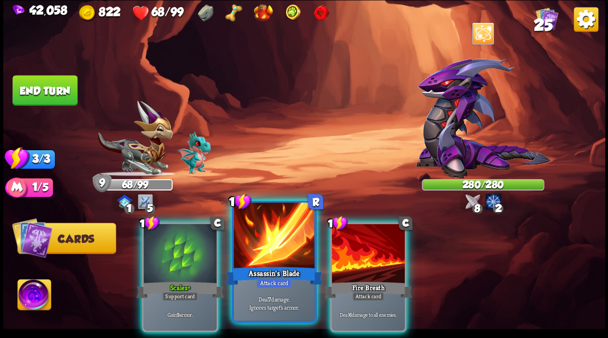
click at [250, 240] on div at bounding box center [273, 237] width 81 height 68
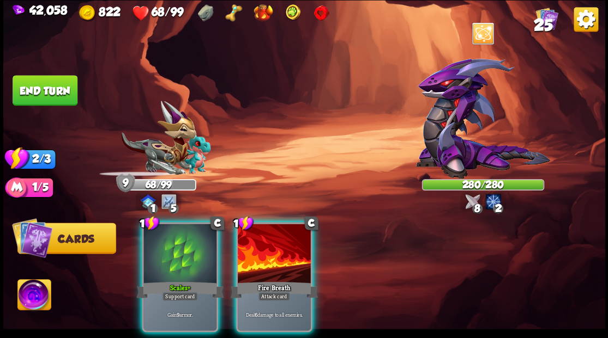
click at [265, 242] on div at bounding box center [274, 255] width 73 height 62
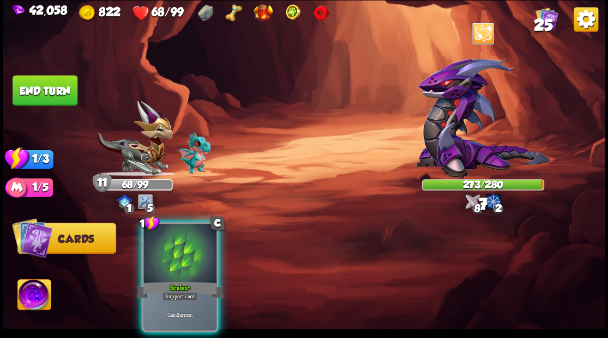
click at [181, 253] on div at bounding box center [179, 255] width 73 height 62
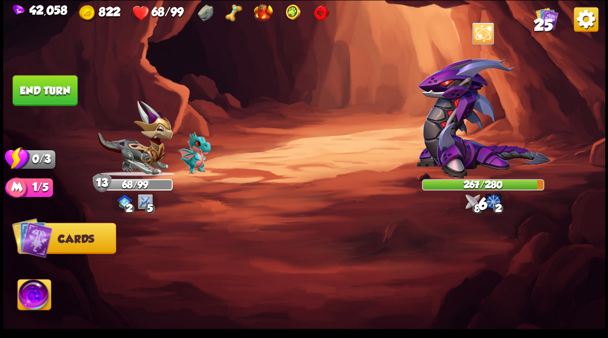
drag, startPoint x: 42, startPoint y: 94, endPoint x: 215, endPoint y: 85, distance: 173.0
click at [43, 94] on button "End turn" at bounding box center [45, 90] width 65 height 31
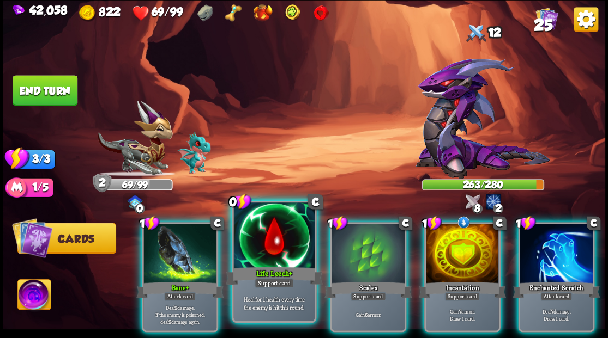
drag, startPoint x: 267, startPoint y: 257, endPoint x: 311, endPoint y: 141, distance: 123.5
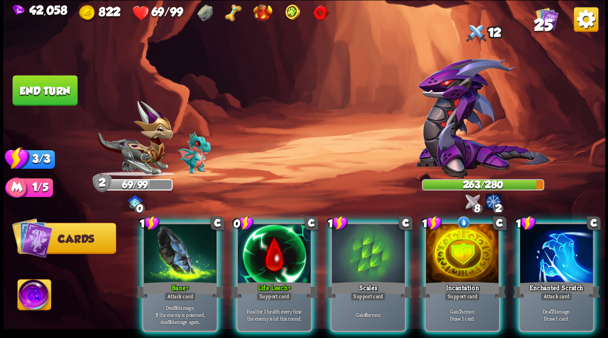
click at [267, 252] on div at bounding box center [274, 255] width 73 height 62
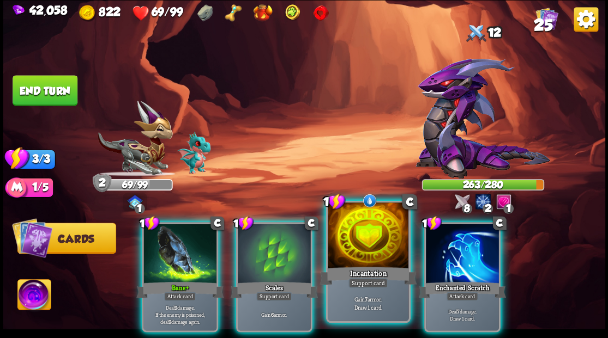
drag, startPoint x: 359, startPoint y: 235, endPoint x: 357, endPoint y: 227, distance: 7.8
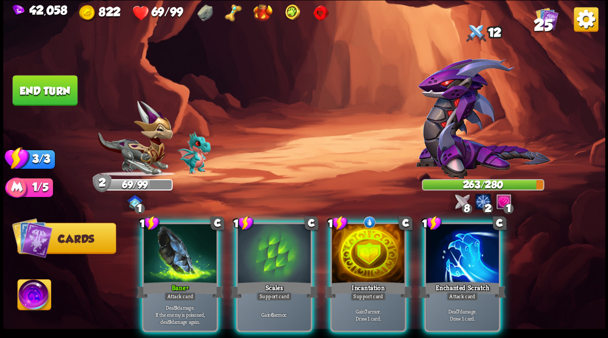
click at [359, 234] on div at bounding box center [367, 255] width 73 height 62
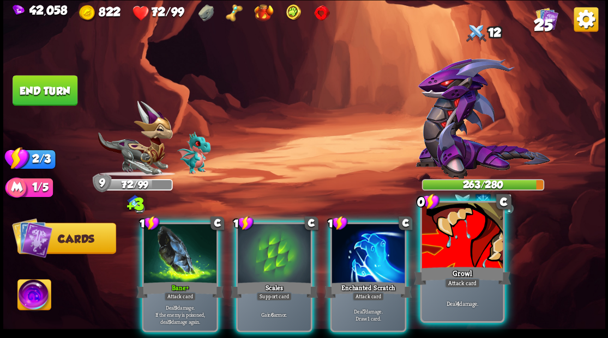
click at [454, 260] on div at bounding box center [461, 237] width 81 height 68
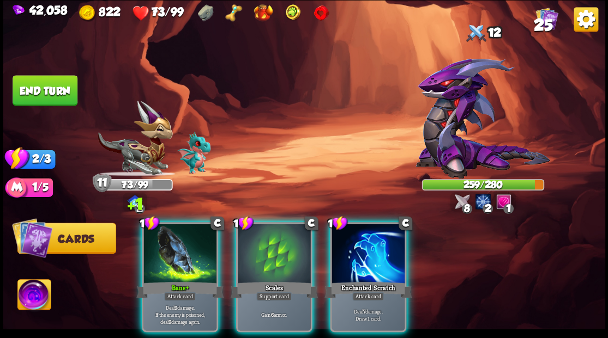
click at [366, 242] on div at bounding box center [367, 255] width 73 height 62
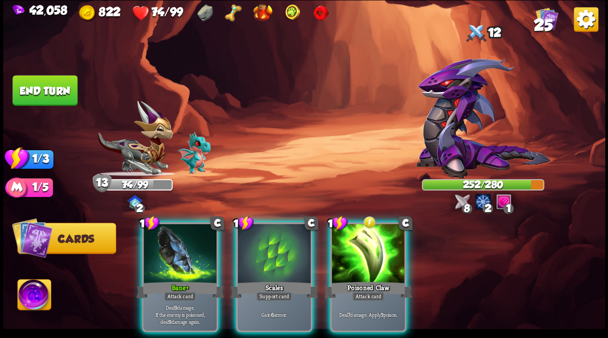
drag, startPoint x: 372, startPoint y: 271, endPoint x: 340, endPoint y: 181, distance: 95.8
click at [367, 260] on div "1 C Poisoned Claw Attack card Deal 7 damage. Apply 3 poison." at bounding box center [368, 277] width 76 height 110
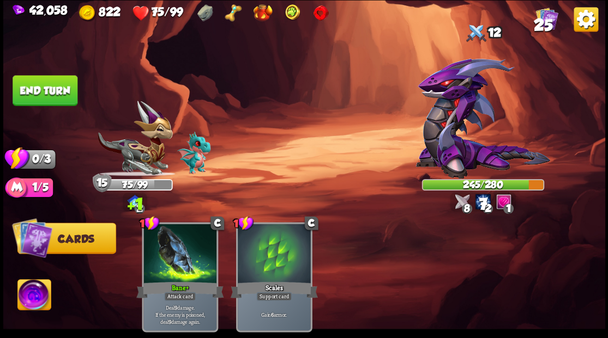
click at [51, 83] on button "End turn" at bounding box center [45, 90] width 65 height 31
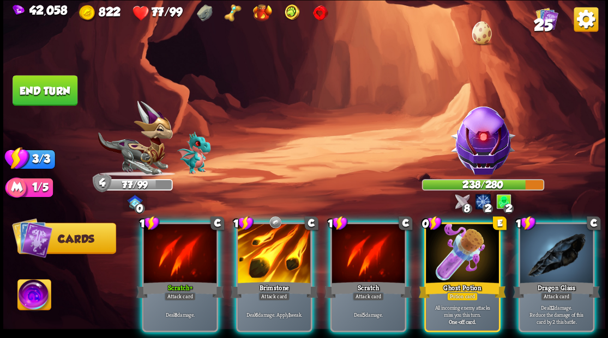
drag, startPoint x: 473, startPoint y: 253, endPoint x: 462, endPoint y: 230, distance: 24.9
click at [473, 252] on div at bounding box center [462, 255] width 73 height 62
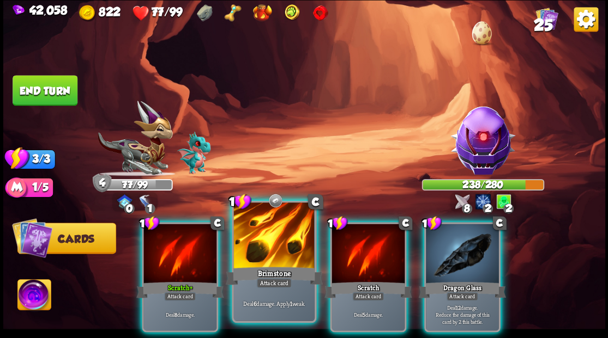
click at [274, 246] on div at bounding box center [273, 237] width 81 height 68
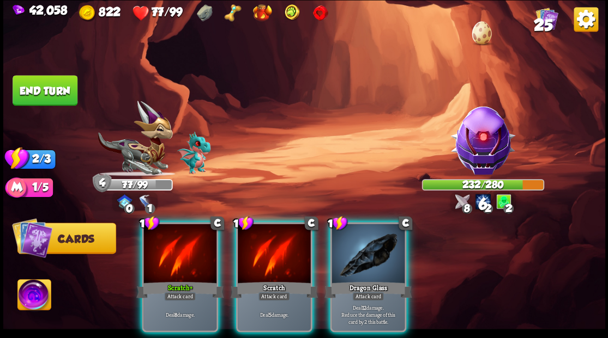
drag, startPoint x: 381, startPoint y: 267, endPoint x: 337, endPoint y: 251, distance: 47.1
click at [377, 280] on div "Dragon Glass" at bounding box center [367, 290] width 87 height 20
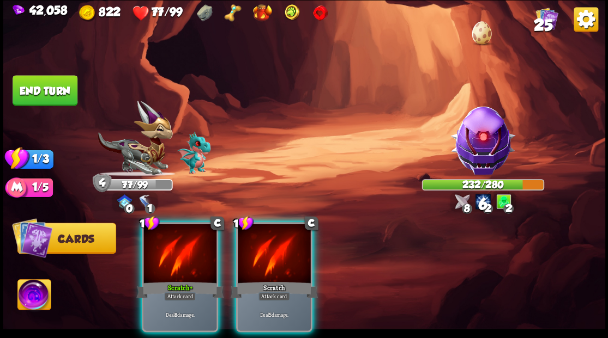
drag, startPoint x: 289, startPoint y: 245, endPoint x: 301, endPoint y: 238, distance: 14.2
click at [284, 243] on div at bounding box center [274, 255] width 73 height 62
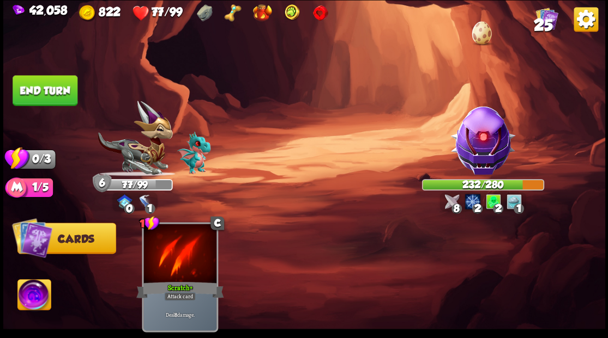
drag, startPoint x: 51, startPoint y: 94, endPoint x: 85, endPoint y: 88, distance: 34.2
click at [51, 93] on button "End turn" at bounding box center [45, 90] width 65 height 31
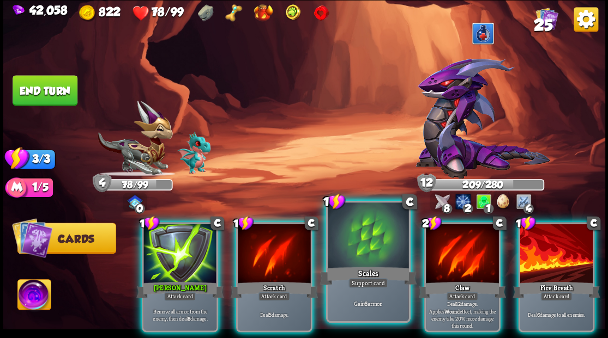
click at [356, 234] on div at bounding box center [367, 237] width 81 height 68
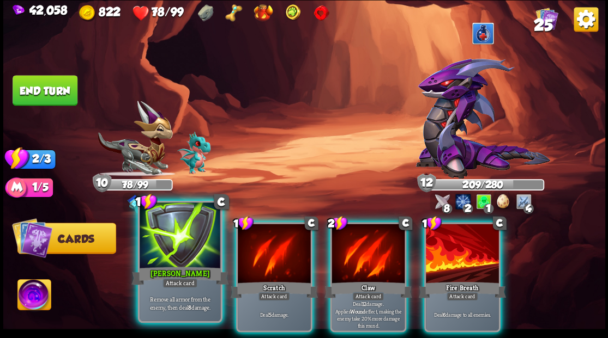
click at [173, 235] on div at bounding box center [179, 237] width 81 height 68
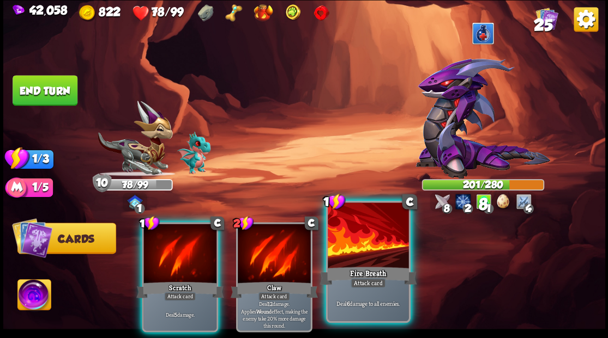
click at [365, 261] on div at bounding box center [367, 237] width 81 height 68
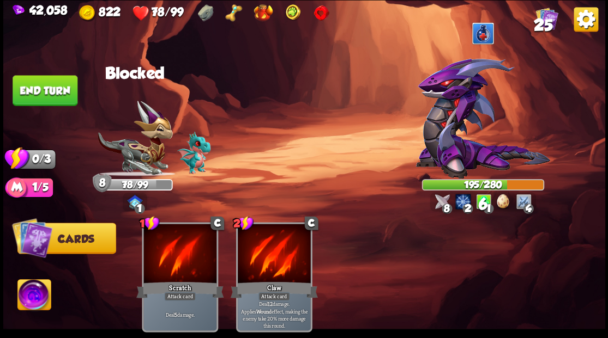
drag, startPoint x: 57, startPoint y: 95, endPoint x: 237, endPoint y: 132, distance: 183.6
click at [62, 95] on button "End turn" at bounding box center [45, 90] width 65 height 31
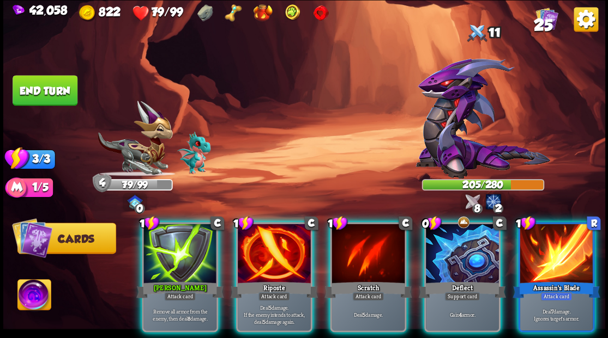
drag, startPoint x: 269, startPoint y: 232, endPoint x: 270, endPoint y: 217, distance: 15.3
click at [269, 232] on div at bounding box center [274, 255] width 73 height 62
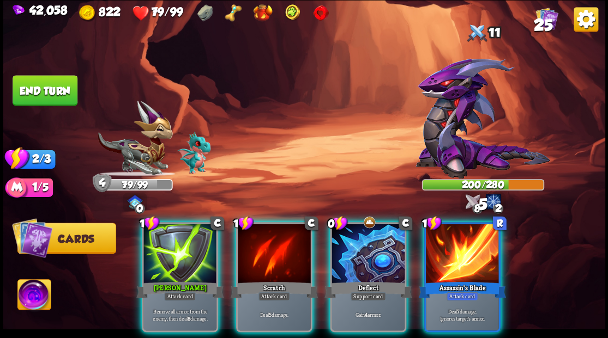
drag, startPoint x: 353, startPoint y: 234, endPoint x: 347, endPoint y: 223, distance: 12.7
click at [352, 233] on div at bounding box center [367, 255] width 73 height 62
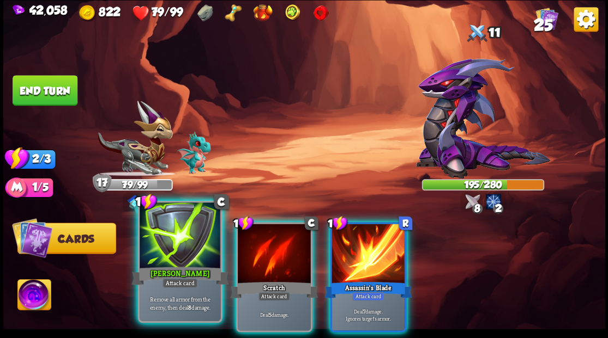
click at [185, 240] on div at bounding box center [179, 237] width 81 height 68
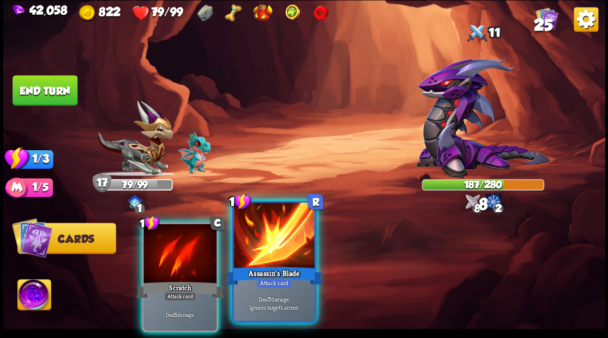
click at [277, 262] on div at bounding box center [273, 237] width 81 height 68
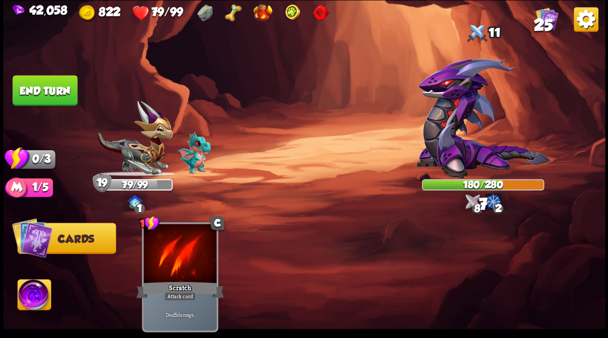
click at [44, 90] on button "End turn" at bounding box center [45, 90] width 65 height 31
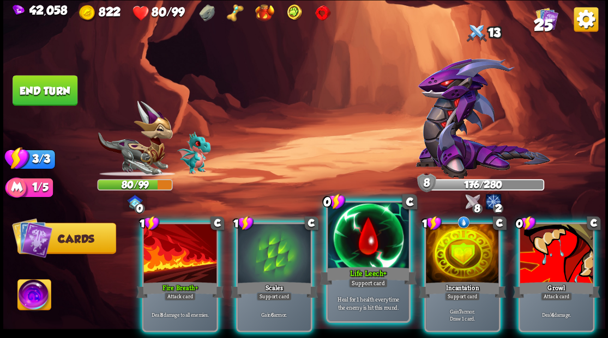
click at [360, 249] on div at bounding box center [367, 237] width 81 height 68
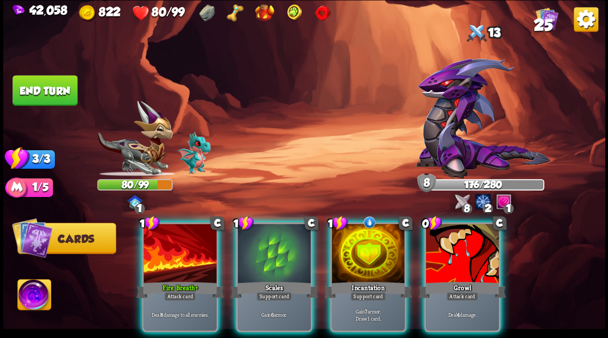
click at [359, 245] on div at bounding box center [367, 255] width 73 height 62
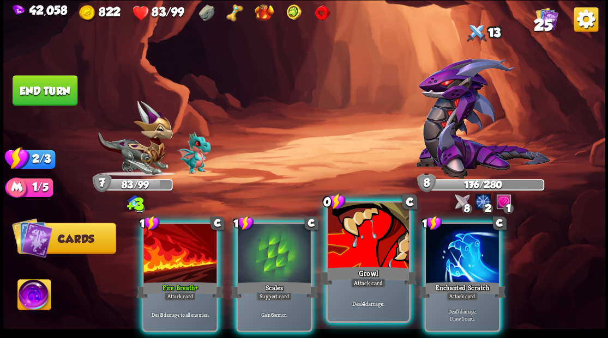
click at [359, 244] on div at bounding box center [367, 237] width 81 height 68
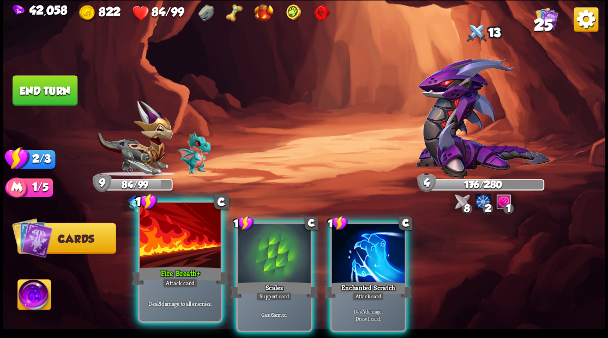
click at [160, 254] on div at bounding box center [179, 237] width 81 height 68
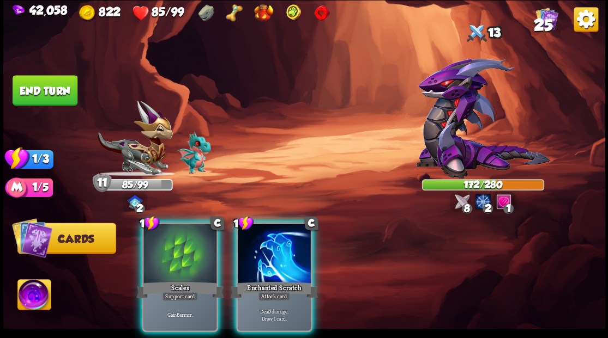
drag, startPoint x: 280, startPoint y: 260, endPoint x: 278, endPoint y: 253, distance: 7.3
click at [279, 256] on div at bounding box center [274, 255] width 73 height 62
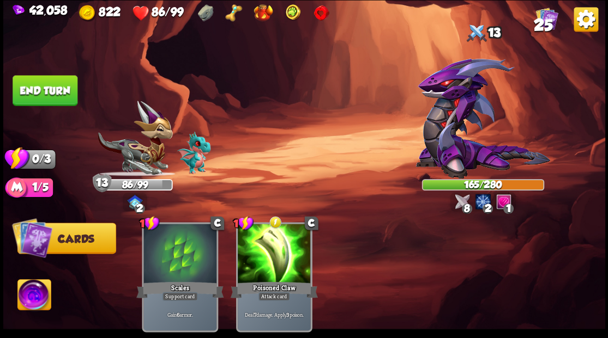
click at [60, 76] on button "End turn" at bounding box center [45, 90] width 65 height 31
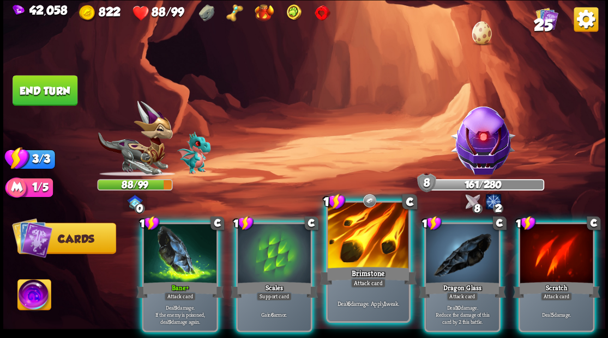
click at [371, 233] on div at bounding box center [367, 237] width 81 height 68
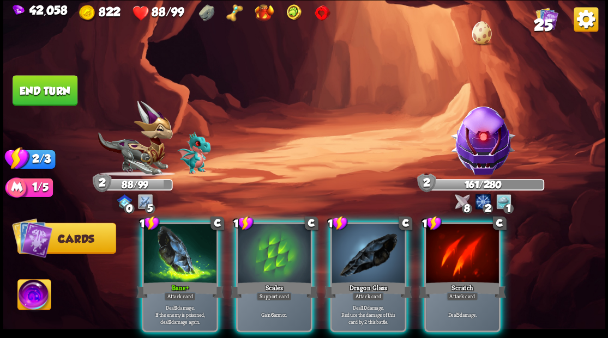
click at [361, 239] on div at bounding box center [367, 255] width 73 height 62
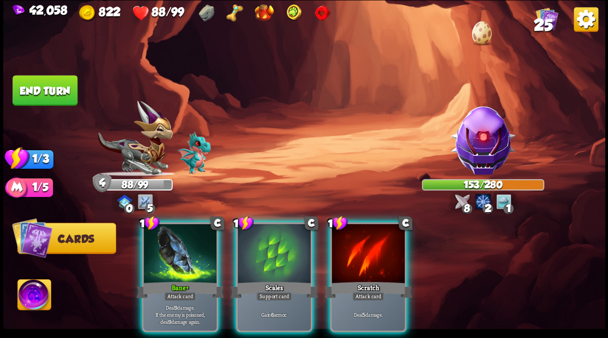
drag, startPoint x: 283, startPoint y: 237, endPoint x: 264, endPoint y: 240, distance: 19.8
click at [274, 235] on div at bounding box center [274, 255] width 73 height 62
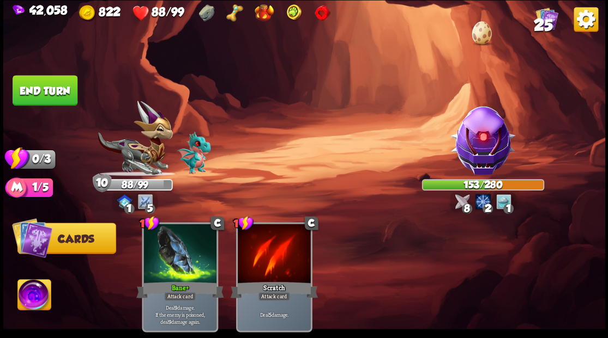
click at [36, 88] on button "End turn" at bounding box center [45, 90] width 65 height 31
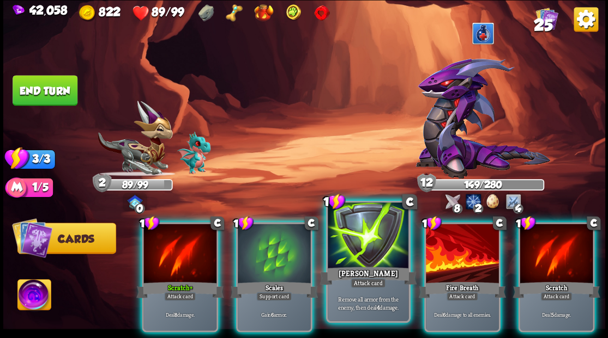
click at [363, 256] on div at bounding box center [367, 237] width 81 height 68
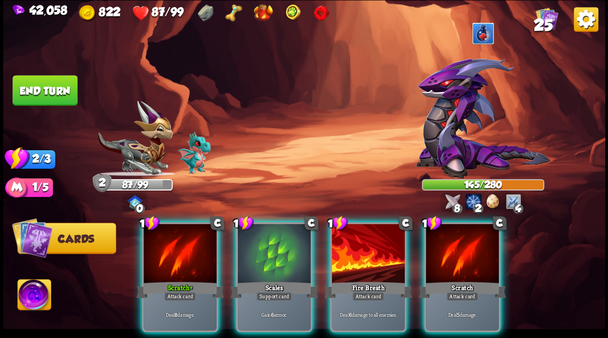
click at [440, 122] on img at bounding box center [482, 118] width 135 height 120
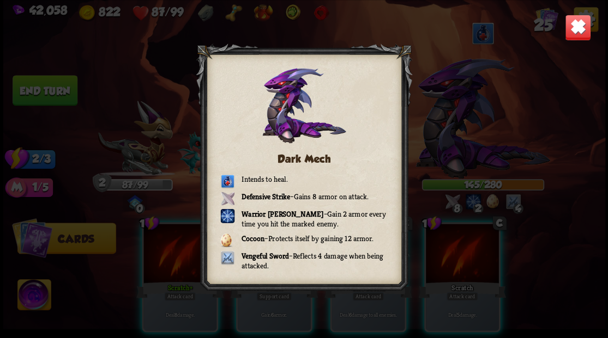
click at [578, 23] on img at bounding box center [577, 27] width 26 height 26
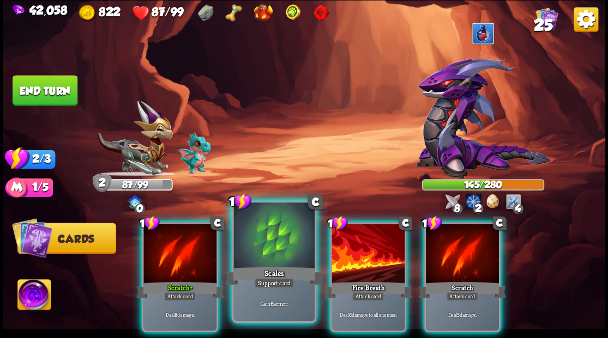
click at [258, 250] on div at bounding box center [273, 237] width 81 height 68
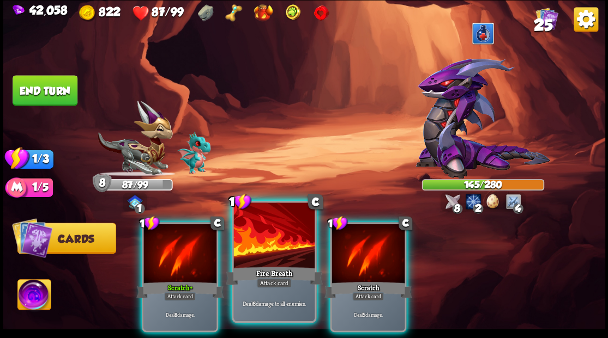
click at [264, 252] on div at bounding box center [273, 237] width 81 height 68
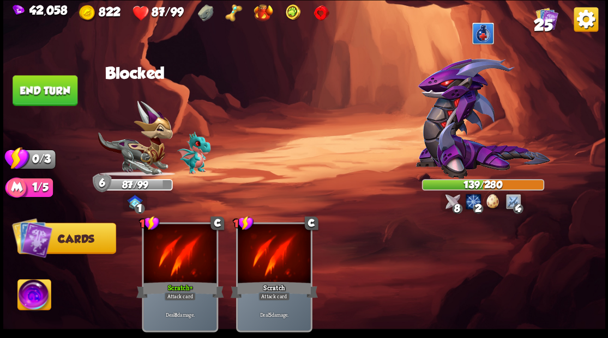
drag, startPoint x: 42, startPoint y: 90, endPoint x: 54, endPoint y: 91, distance: 12.0
click at [42, 89] on button "End turn" at bounding box center [45, 90] width 65 height 31
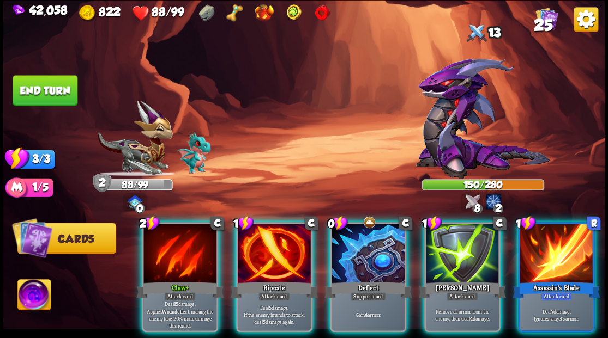
drag, startPoint x: 372, startPoint y: 247, endPoint x: 345, endPoint y: 202, distance: 51.8
click at [371, 245] on div at bounding box center [367, 255] width 73 height 62
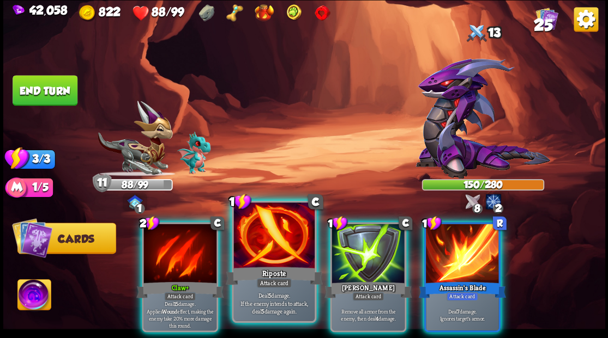
click at [266, 241] on div at bounding box center [273, 237] width 81 height 68
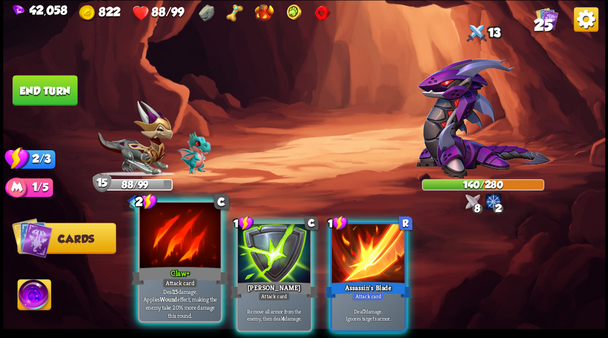
click at [190, 252] on div at bounding box center [179, 237] width 81 height 68
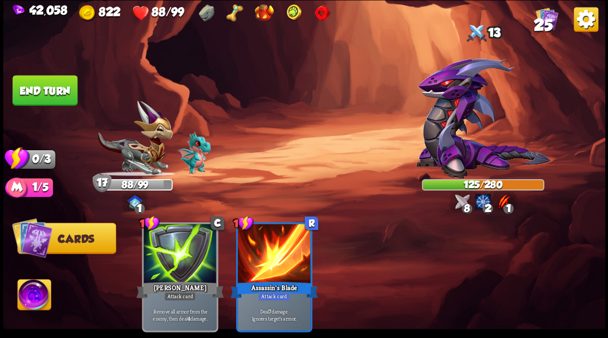
click at [51, 86] on button "End turn" at bounding box center [45, 90] width 65 height 31
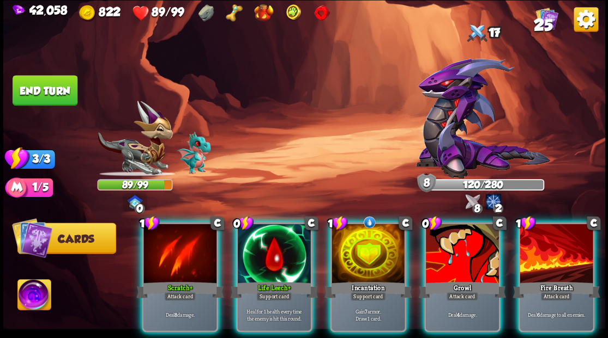
click at [313, 216] on div "C" at bounding box center [311, 223] width 14 height 14
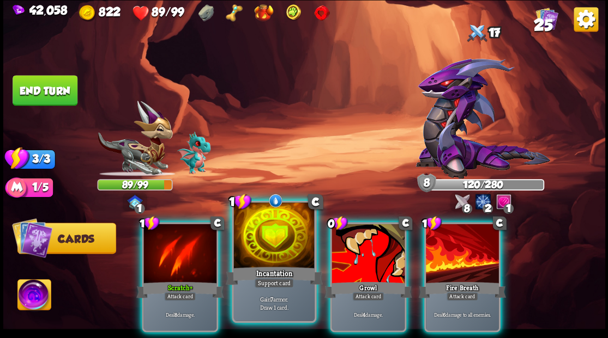
click at [270, 252] on div at bounding box center [273, 237] width 81 height 68
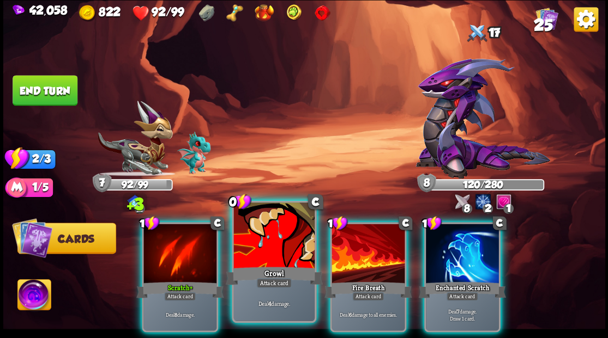
click at [270, 248] on div at bounding box center [273, 237] width 81 height 68
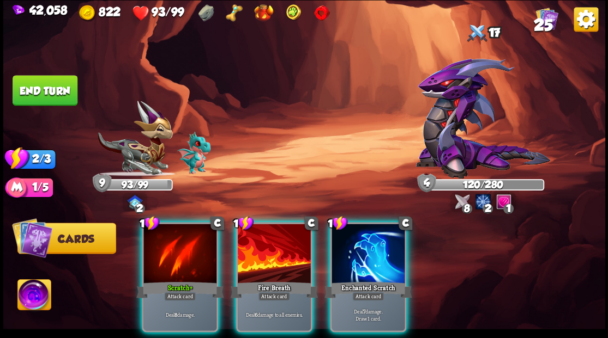
click at [183, 234] on div at bounding box center [179, 255] width 73 height 62
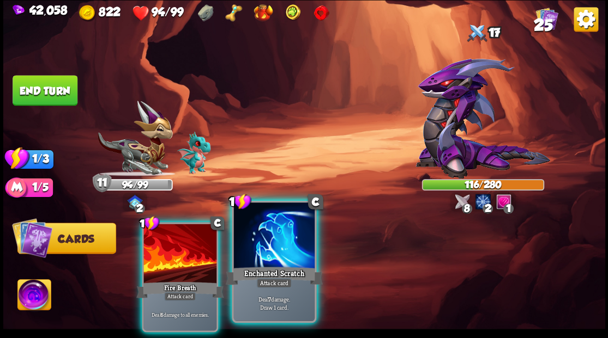
click at [274, 232] on div at bounding box center [273, 237] width 81 height 68
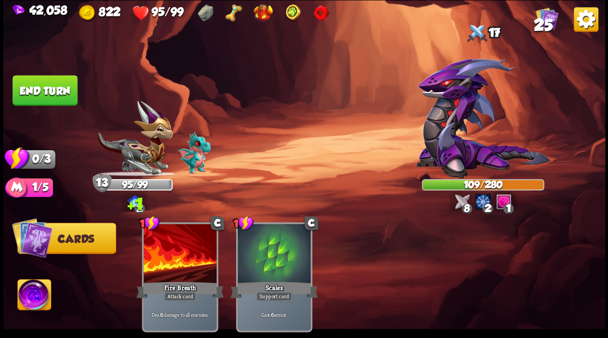
click at [56, 84] on button "End turn" at bounding box center [45, 90] width 65 height 31
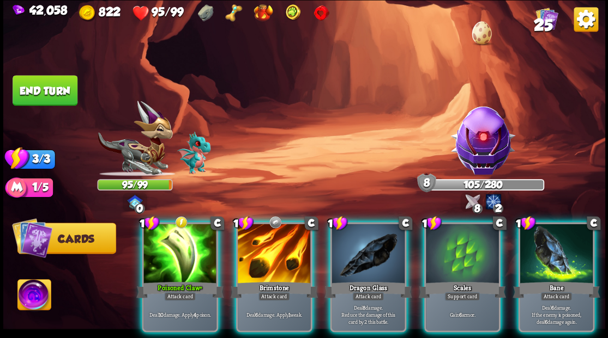
drag, startPoint x: 462, startPoint y: 241, endPoint x: 451, endPoint y: 235, distance: 12.9
click at [460, 241] on div at bounding box center [462, 255] width 73 height 62
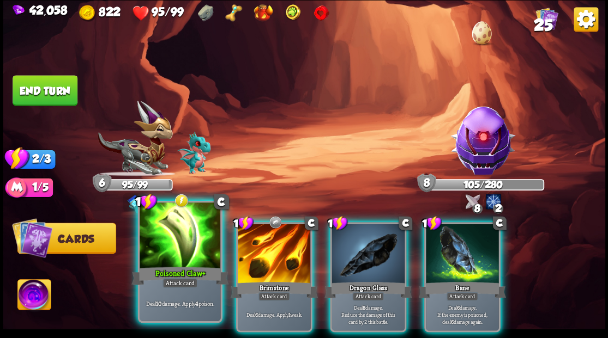
click at [177, 243] on div at bounding box center [179, 237] width 81 height 68
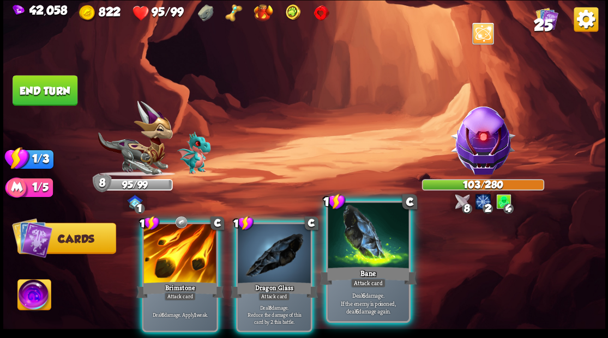
drag, startPoint x: 367, startPoint y: 251, endPoint x: 348, endPoint y: 209, distance: 45.8
click at [367, 250] on div at bounding box center [367, 237] width 81 height 68
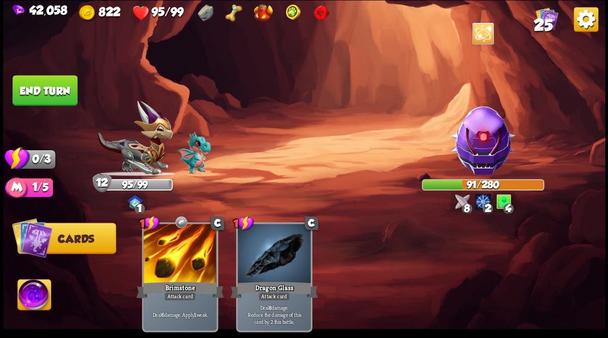
click at [61, 88] on button "End turn" at bounding box center [45, 90] width 65 height 31
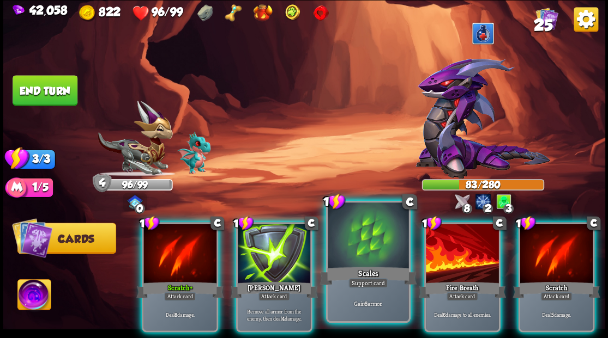
click at [351, 226] on div at bounding box center [367, 237] width 81 height 68
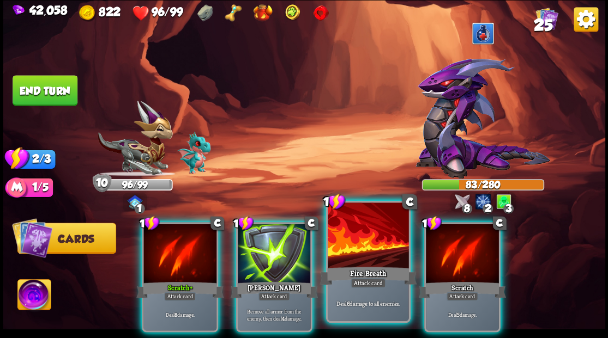
click at [350, 222] on div at bounding box center [367, 237] width 81 height 68
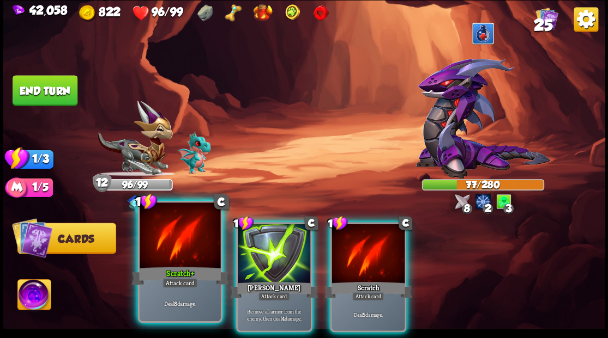
click at [166, 256] on div at bounding box center [179, 237] width 81 height 68
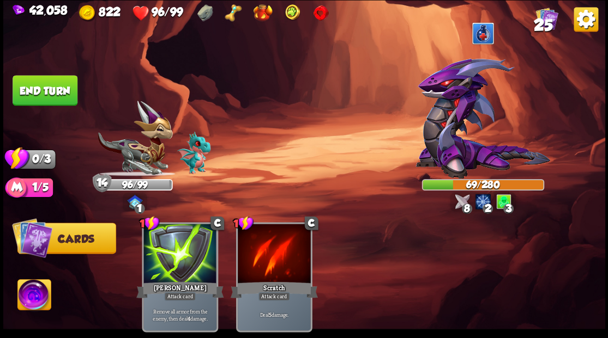
click at [30, 95] on button "End turn" at bounding box center [45, 90] width 65 height 31
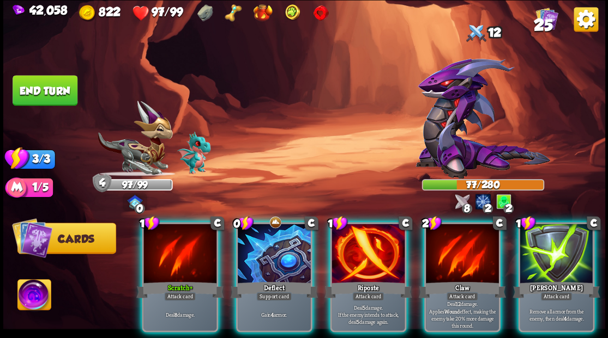
click at [264, 241] on div at bounding box center [274, 255] width 73 height 62
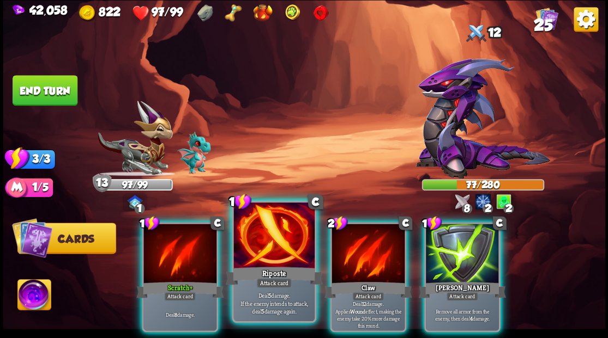
click at [262, 233] on div at bounding box center [273, 237] width 81 height 68
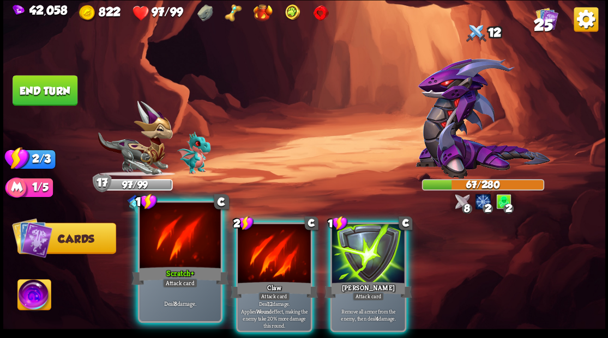
click at [179, 238] on div at bounding box center [179, 237] width 81 height 68
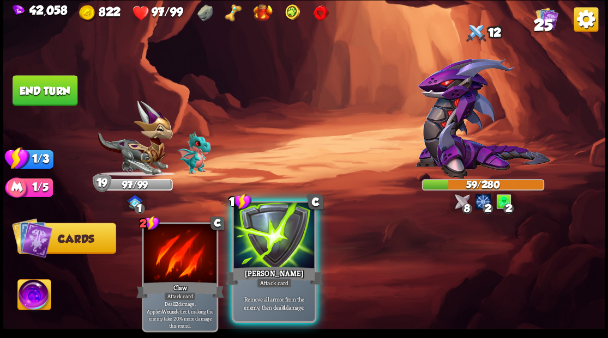
click at [286, 241] on div at bounding box center [273, 237] width 81 height 68
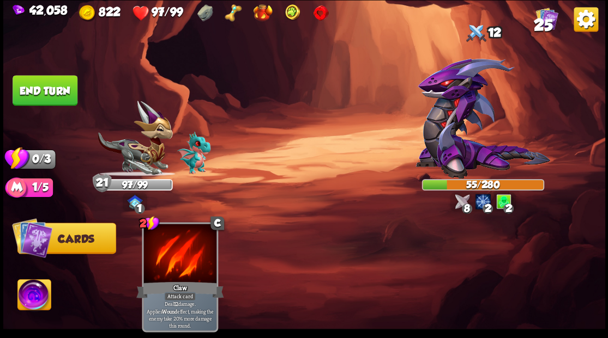
click at [55, 86] on button "End turn" at bounding box center [45, 90] width 65 height 31
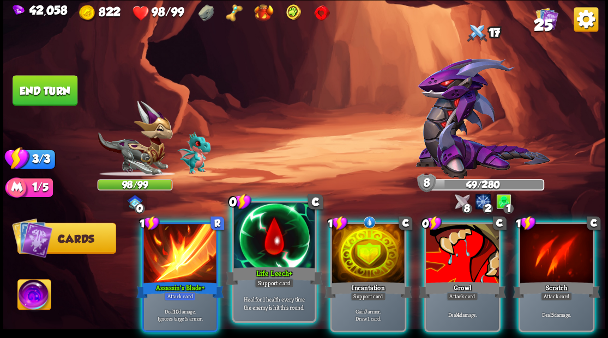
click at [263, 260] on div at bounding box center [273, 237] width 81 height 68
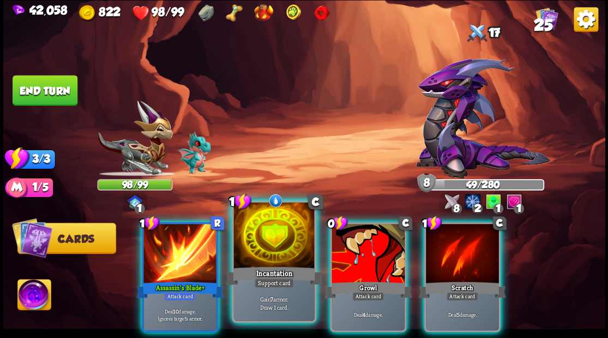
click at [256, 234] on div at bounding box center [273, 237] width 81 height 68
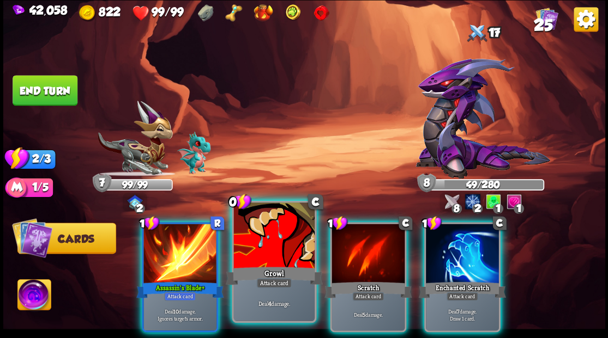
click at [256, 233] on div at bounding box center [273, 237] width 81 height 68
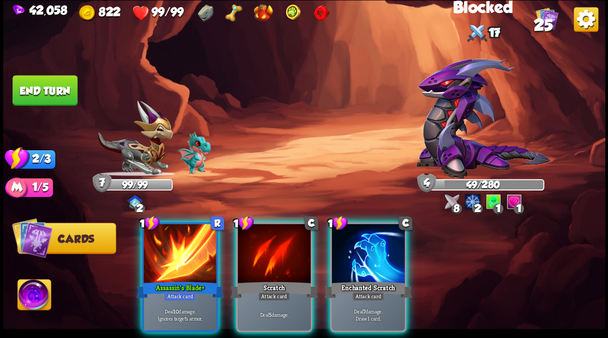
drag, startPoint x: 362, startPoint y: 236, endPoint x: 345, endPoint y: 206, distance: 34.9
click at [361, 234] on div at bounding box center [367, 255] width 73 height 62
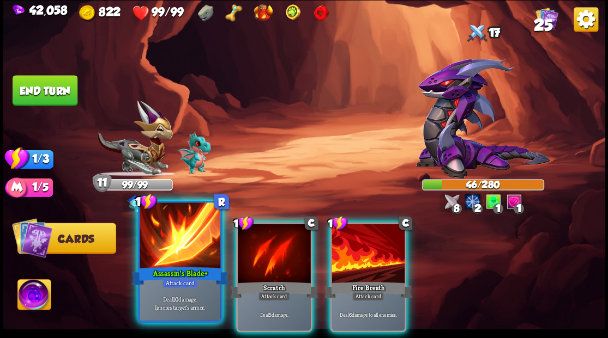
click at [183, 251] on div at bounding box center [179, 237] width 81 height 68
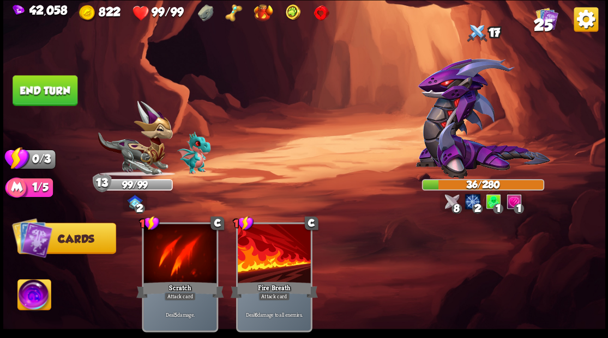
click at [53, 93] on button "End turn" at bounding box center [44, 90] width 66 height 31
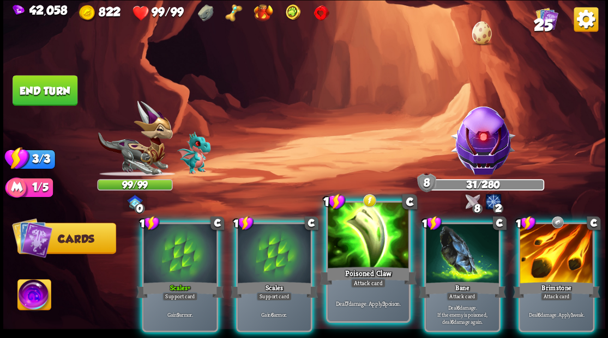
click at [362, 242] on div at bounding box center [367, 237] width 81 height 68
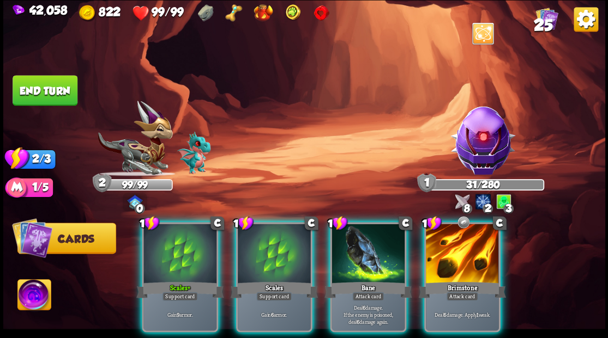
click at [362, 242] on div at bounding box center [367, 255] width 73 height 62
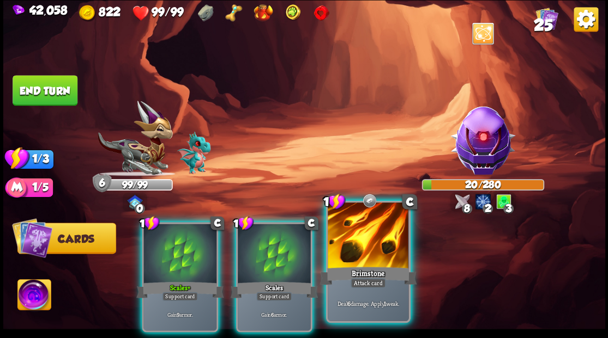
click at [351, 239] on div at bounding box center [367, 237] width 81 height 68
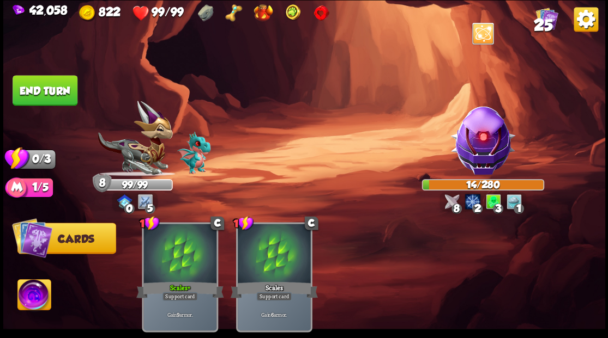
click at [48, 85] on button "End turn" at bounding box center [45, 90] width 65 height 31
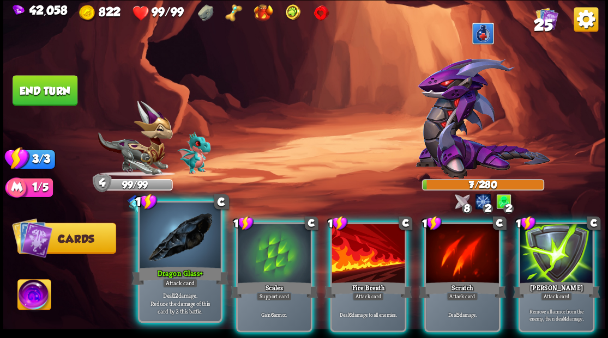
click at [180, 252] on div at bounding box center [179, 237] width 81 height 68
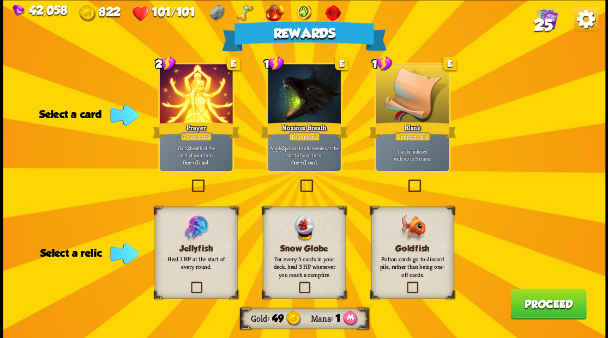
click at [405, 283] on label at bounding box center [405, 283] width 0 height 0
click at [0, 0] on input "checkbox" at bounding box center [0, 0] width 0 height 0
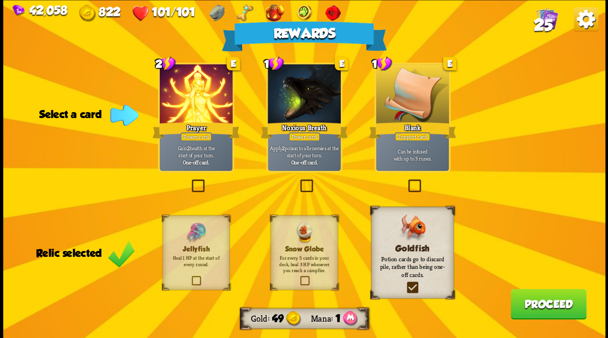
click at [298, 181] on label at bounding box center [298, 181] width 0 height 0
click at [0, 0] on input "checkbox" at bounding box center [0, 0] width 0 height 0
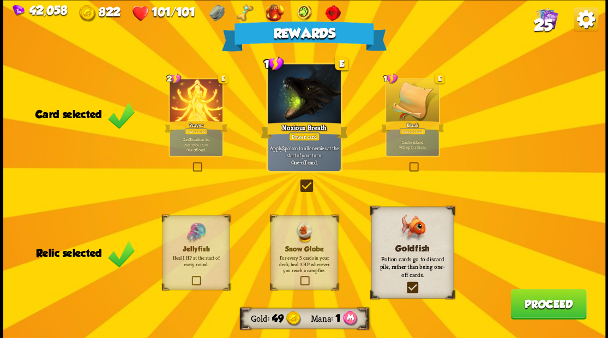
drag, startPoint x: 535, startPoint y: 306, endPoint x: 532, endPoint y: 295, distance: 11.4
click at [532, 295] on button "Proceed" at bounding box center [548, 304] width 76 height 31
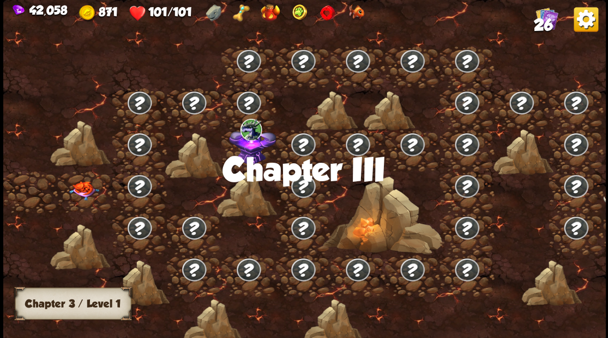
click at [85, 190] on img at bounding box center [84, 190] width 30 height 19
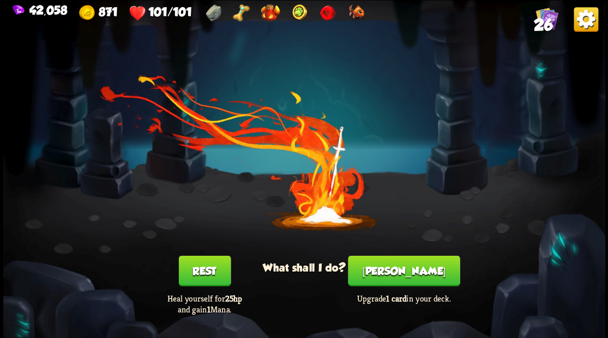
click at [397, 271] on button "[PERSON_NAME]" at bounding box center [404, 271] width 112 height 31
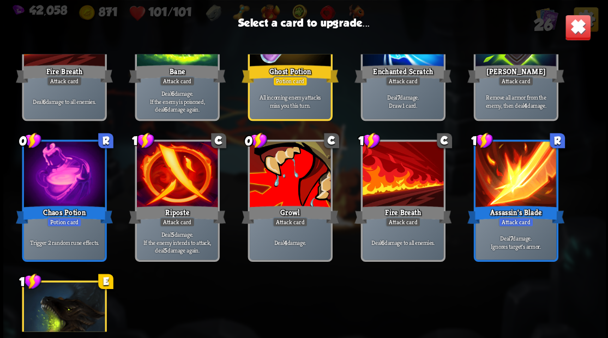
scroll to position [436, 0]
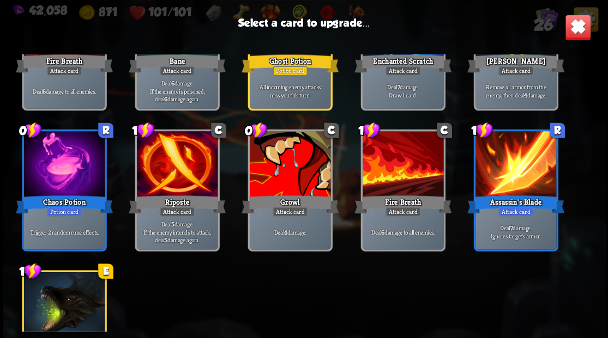
click at [290, 169] on div at bounding box center [289, 165] width 81 height 68
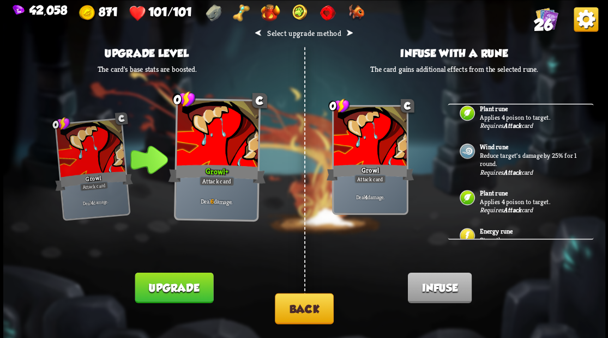
scroll to position [72, 0]
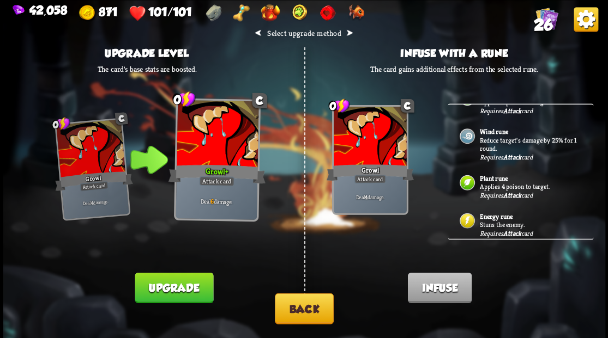
click at [491, 223] on p "Stuns the enemy." at bounding box center [530, 225] width 102 height 9
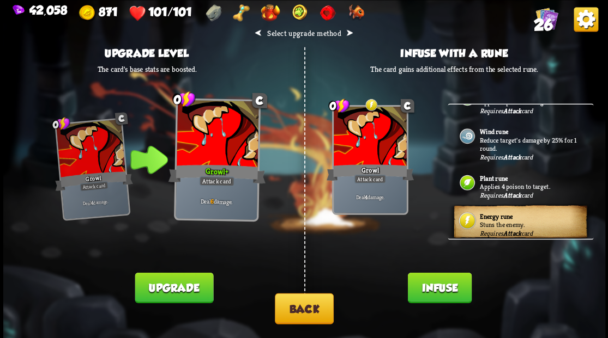
drag, startPoint x: 438, startPoint y: 287, endPoint x: 432, endPoint y: 252, distance: 35.5
click at [438, 286] on button "Infuse" at bounding box center [439, 287] width 64 height 31
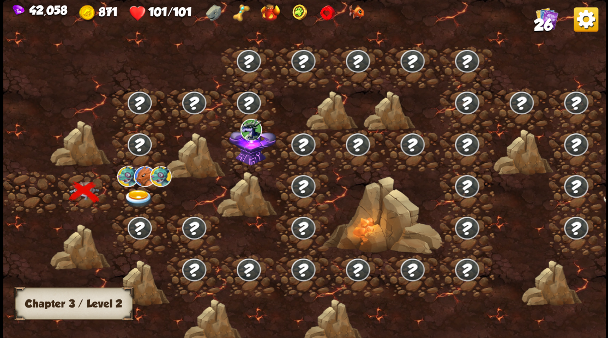
click at [134, 195] on img at bounding box center [138, 199] width 30 height 18
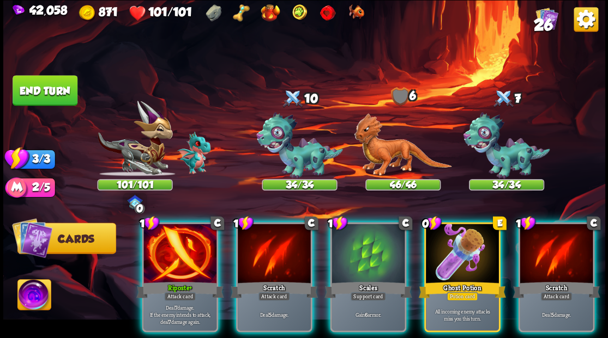
drag, startPoint x: 456, startPoint y: 247, endPoint x: 445, endPoint y: 223, distance: 26.1
click at [456, 245] on div at bounding box center [462, 255] width 73 height 62
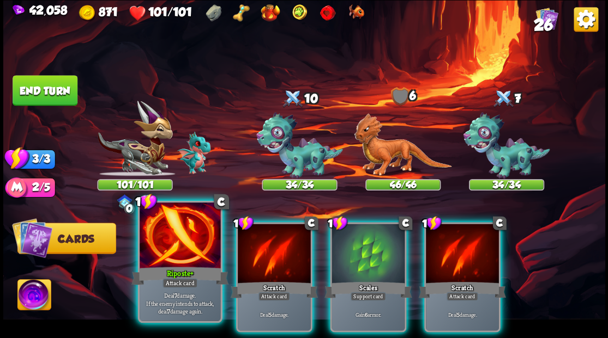
click at [168, 265] on div "Riposte+" at bounding box center [179, 276] width 97 height 22
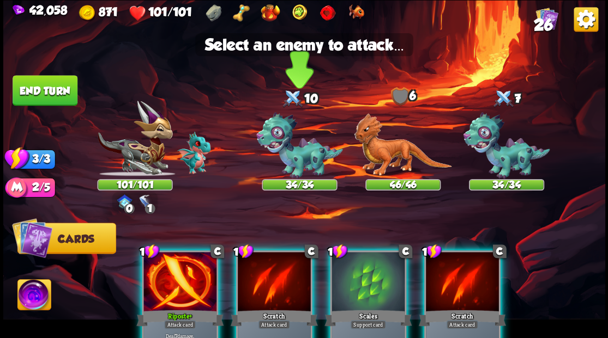
click at [297, 144] on img at bounding box center [299, 145] width 87 height 67
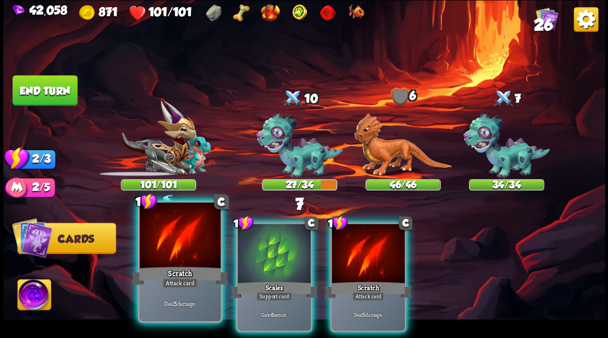
drag, startPoint x: 190, startPoint y: 243, endPoint x: 205, endPoint y: 226, distance: 23.2
click at [190, 243] on div at bounding box center [179, 237] width 81 height 68
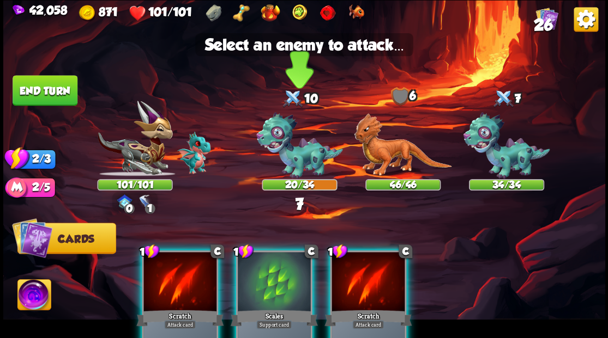
click at [298, 160] on img at bounding box center [299, 145] width 87 height 67
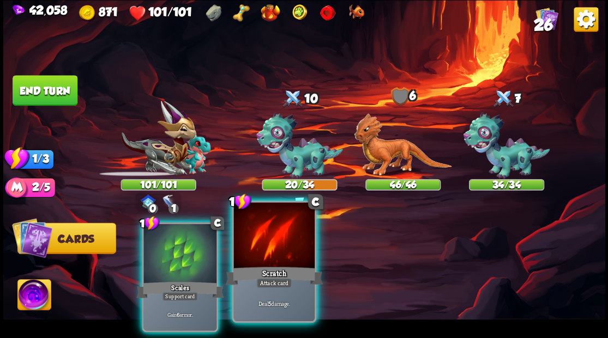
drag, startPoint x: 276, startPoint y: 252, endPoint x: 277, endPoint y: 244, distance: 7.6
click at [276, 250] on div at bounding box center [273, 237] width 81 height 68
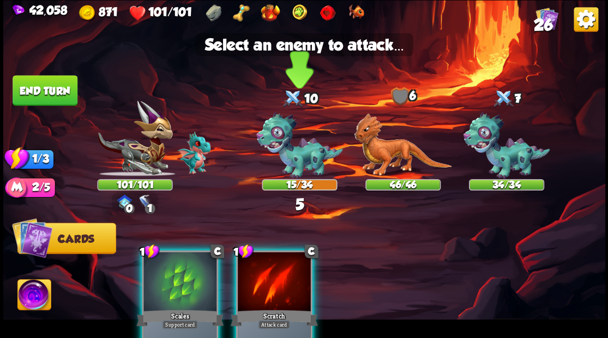
click at [293, 150] on img at bounding box center [299, 145] width 87 height 67
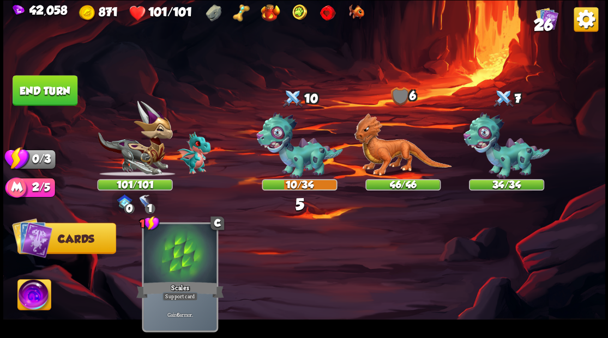
click at [60, 90] on button "End turn" at bounding box center [45, 90] width 65 height 31
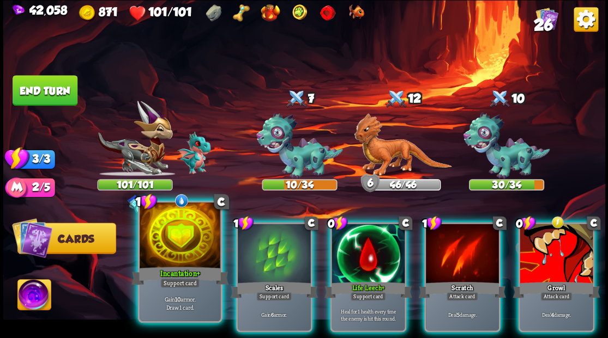
click at [189, 233] on div at bounding box center [179, 237] width 81 height 68
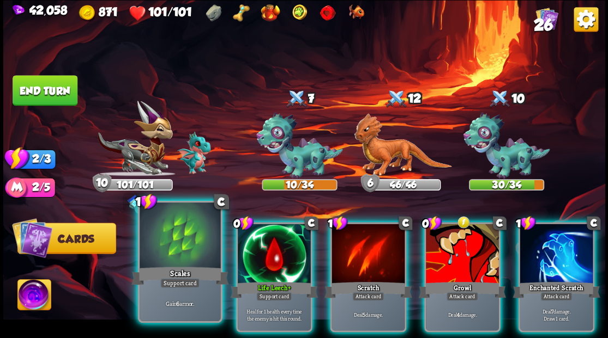
click at [181, 250] on div at bounding box center [179, 237] width 81 height 68
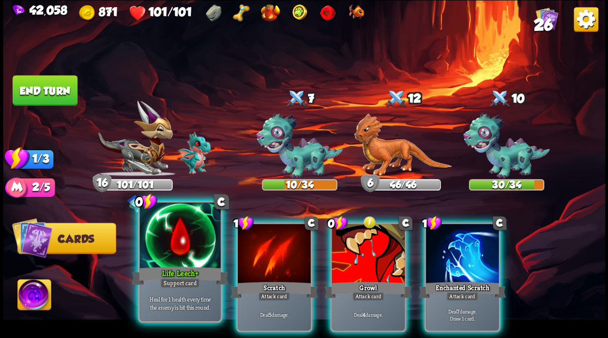
click at [172, 235] on div at bounding box center [179, 237] width 81 height 68
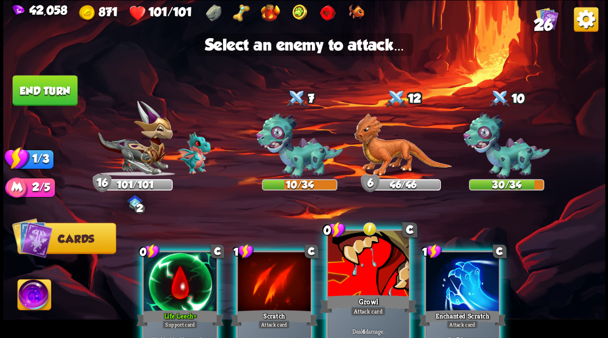
click at [354, 282] on div at bounding box center [367, 264] width 81 height 68
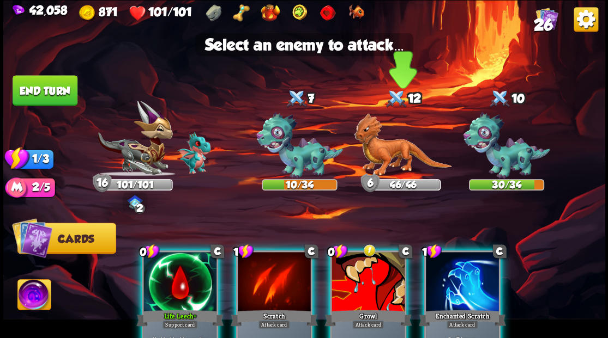
click at [385, 152] on img at bounding box center [403, 144] width 98 height 63
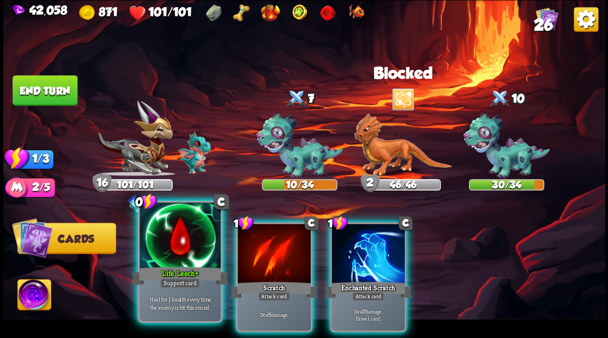
click at [171, 256] on div at bounding box center [179, 237] width 81 height 68
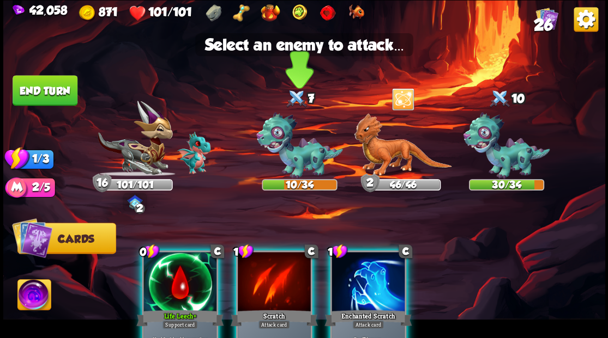
click at [288, 153] on img at bounding box center [299, 145] width 87 height 67
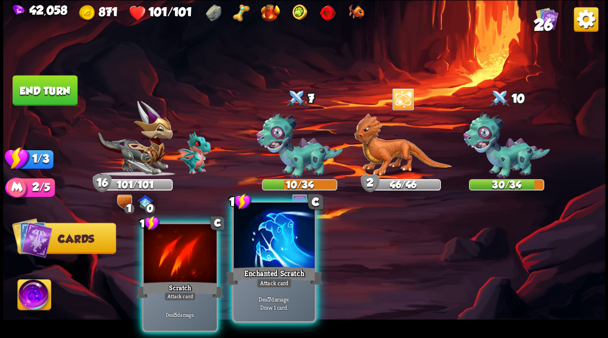
click at [268, 263] on div at bounding box center [273, 237] width 81 height 68
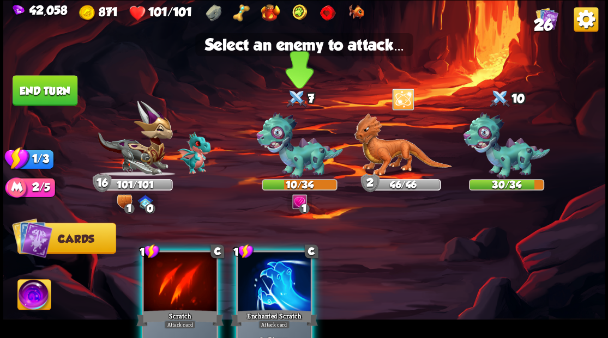
click at [283, 156] on img at bounding box center [299, 145] width 87 height 67
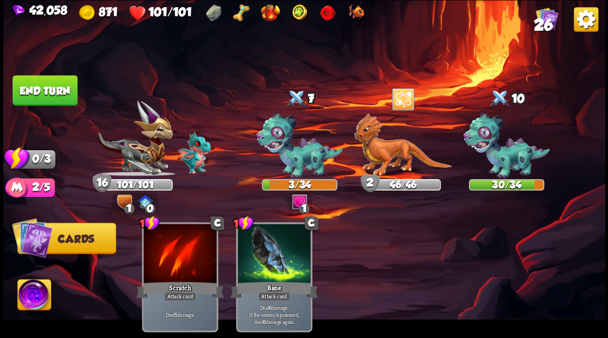
click at [37, 96] on button "End turn" at bounding box center [45, 90] width 65 height 31
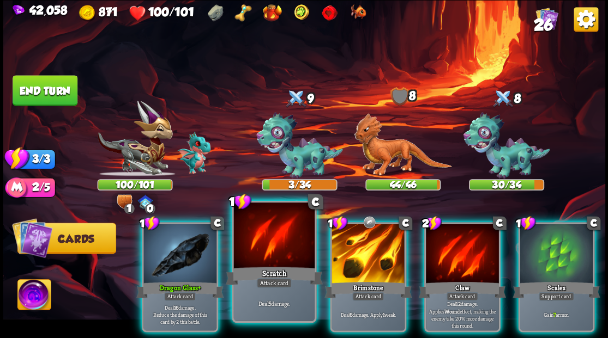
click at [266, 260] on div at bounding box center [273, 237] width 81 height 68
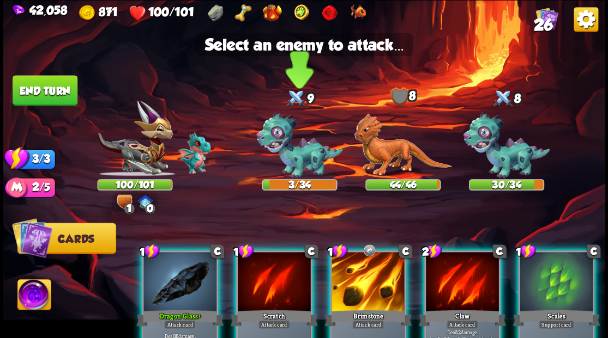
click at [276, 162] on img at bounding box center [299, 145] width 87 height 67
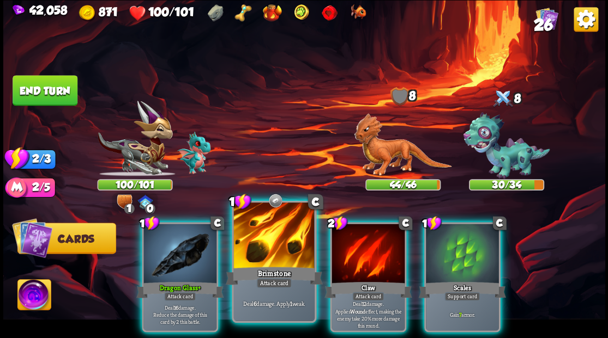
click at [274, 236] on div at bounding box center [273, 237] width 81 height 68
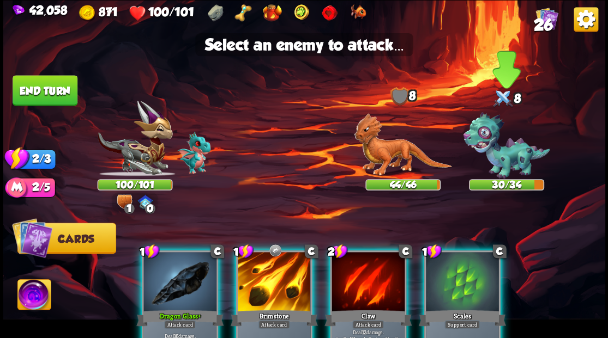
click at [508, 154] on img at bounding box center [506, 145] width 87 height 67
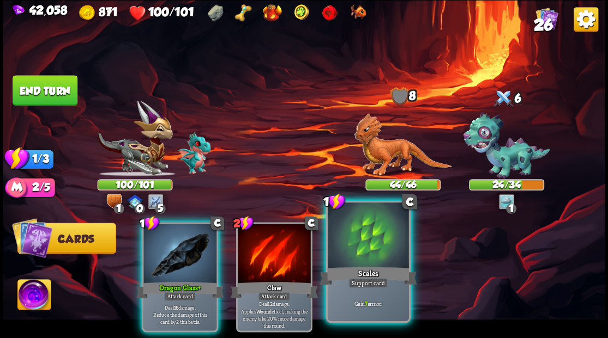
click at [359, 255] on div at bounding box center [367, 237] width 81 height 68
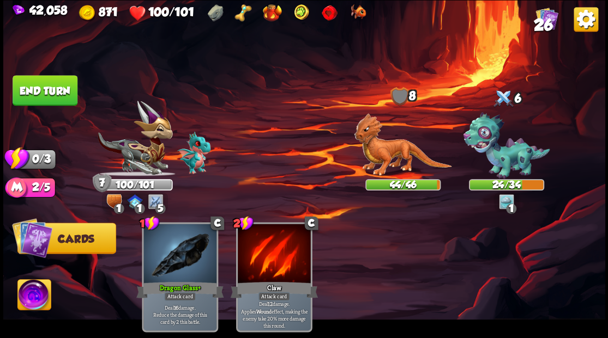
click at [53, 89] on button "End turn" at bounding box center [45, 90] width 65 height 31
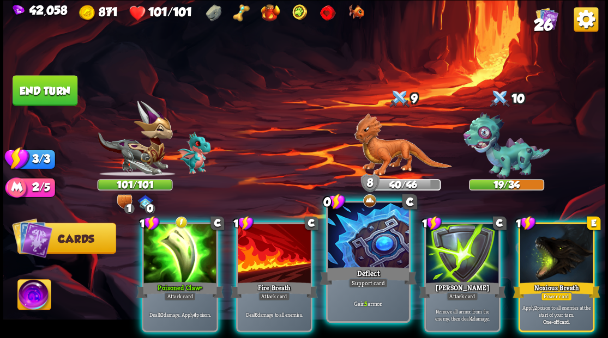
click at [349, 268] on div "Deflect" at bounding box center [367, 276] width 97 height 22
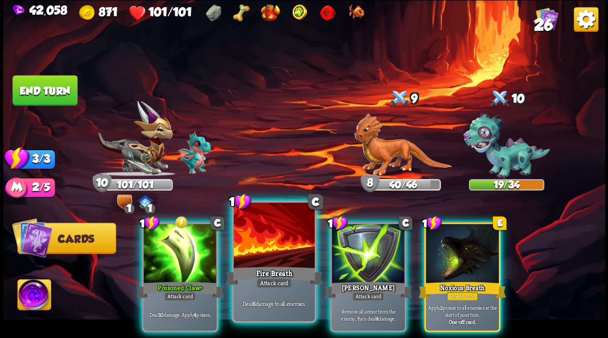
click at [265, 258] on div at bounding box center [273, 237] width 81 height 68
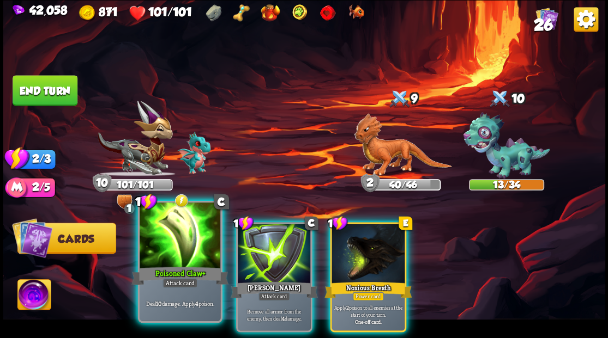
click at [187, 252] on div at bounding box center [179, 237] width 81 height 68
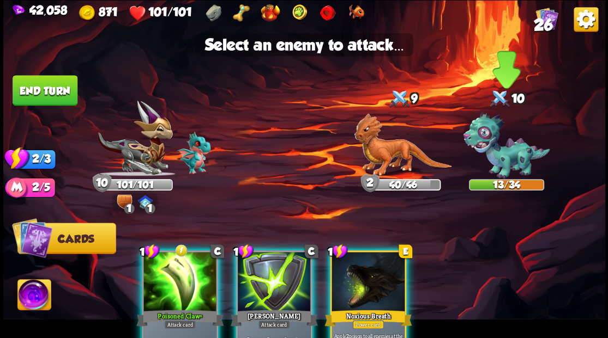
click at [494, 150] on img at bounding box center [506, 145] width 87 height 67
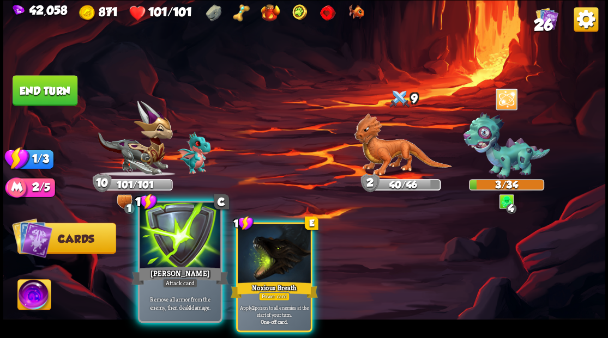
click at [173, 251] on div at bounding box center [179, 237] width 81 height 68
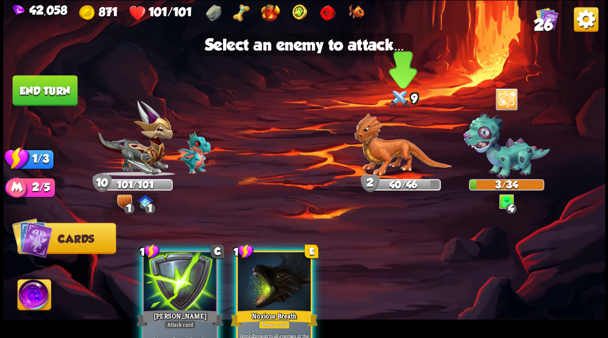
click at [381, 153] on img at bounding box center [403, 144] width 98 height 63
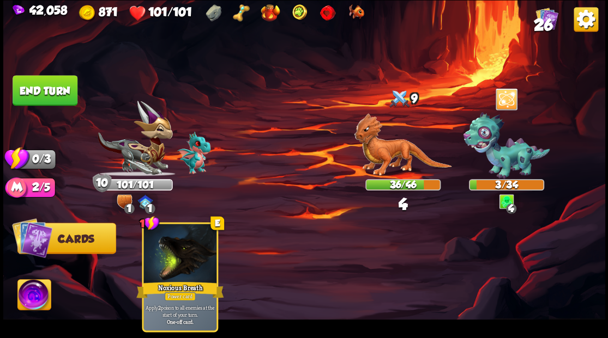
click at [59, 84] on button "End turn" at bounding box center [45, 90] width 65 height 31
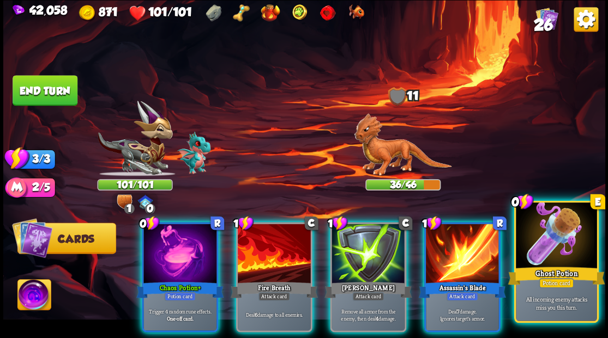
click at [566, 252] on div at bounding box center [555, 237] width 81 height 68
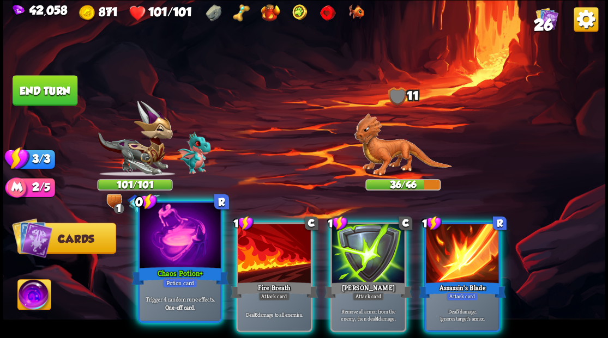
click at [190, 249] on div at bounding box center [179, 237] width 81 height 68
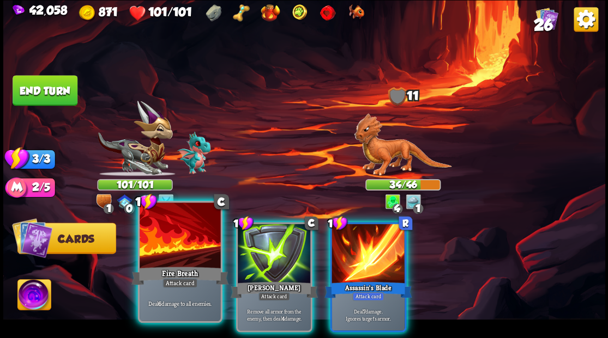
click at [190, 249] on div at bounding box center [179, 237] width 81 height 68
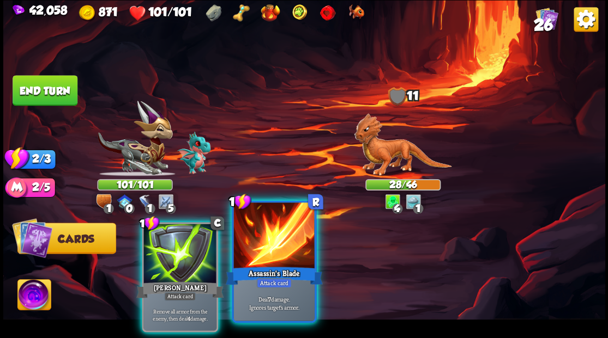
click at [263, 246] on div at bounding box center [273, 237] width 81 height 68
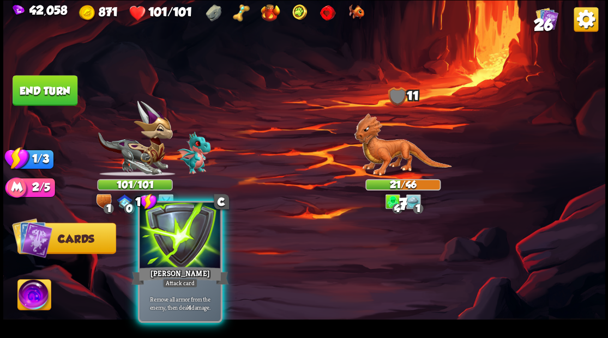
click at [198, 238] on div at bounding box center [179, 237] width 81 height 68
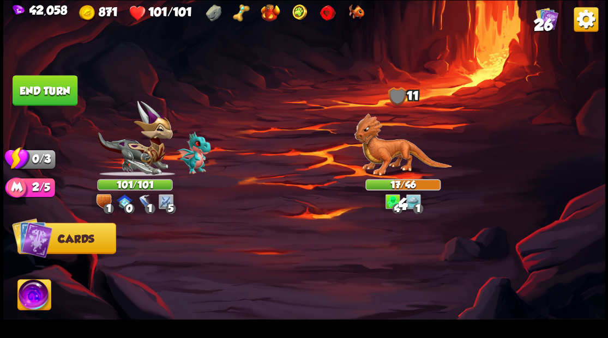
click at [35, 98] on button "End turn" at bounding box center [45, 90] width 65 height 31
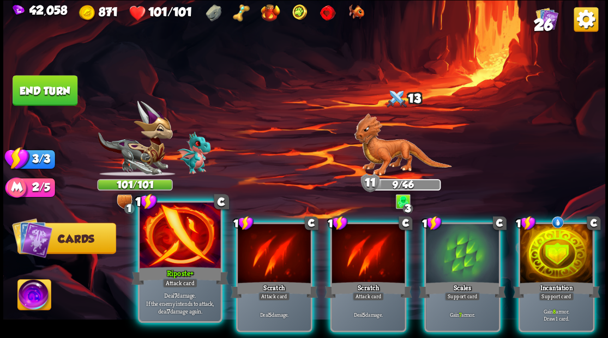
click at [175, 251] on div at bounding box center [179, 237] width 81 height 68
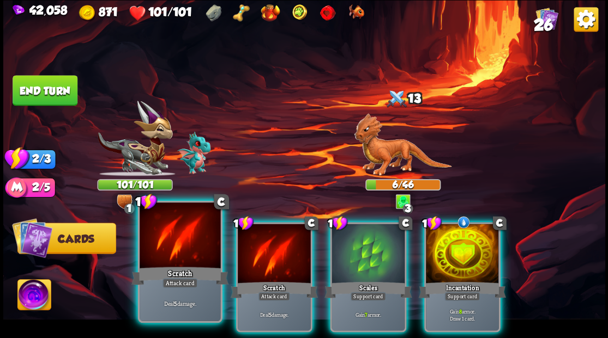
click at [179, 249] on div at bounding box center [179, 237] width 81 height 68
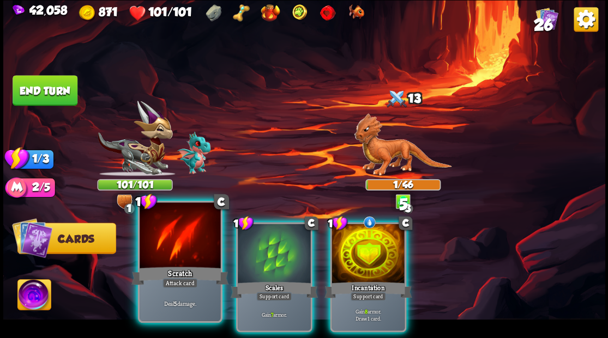
click at [181, 250] on div at bounding box center [179, 237] width 81 height 68
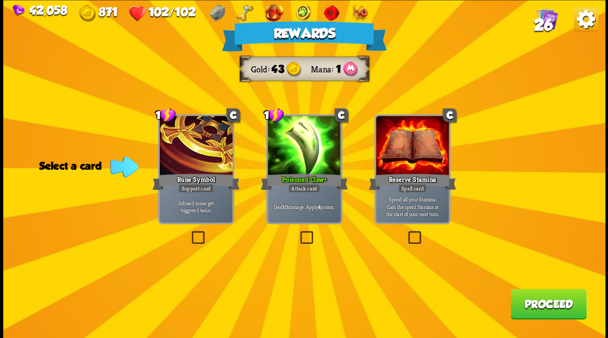
click at [549, 305] on button "Proceed" at bounding box center [548, 304] width 76 height 31
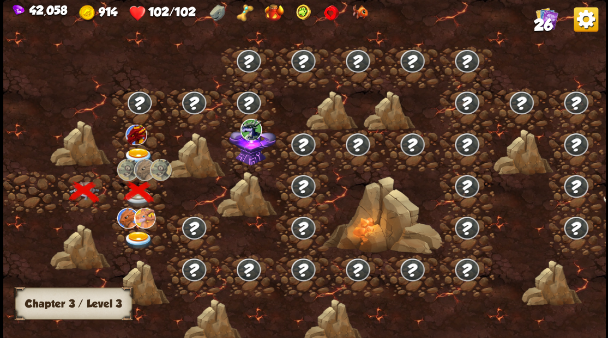
click at [142, 150] on img at bounding box center [138, 157] width 30 height 18
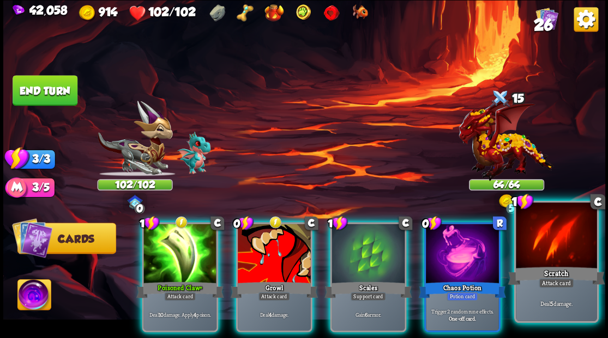
click at [544, 252] on div at bounding box center [555, 237] width 81 height 68
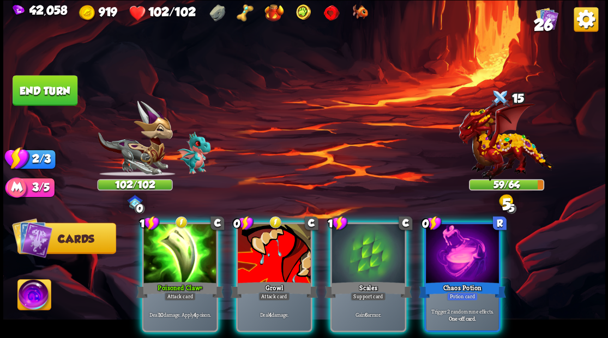
click at [369, 248] on div at bounding box center [367, 255] width 73 height 62
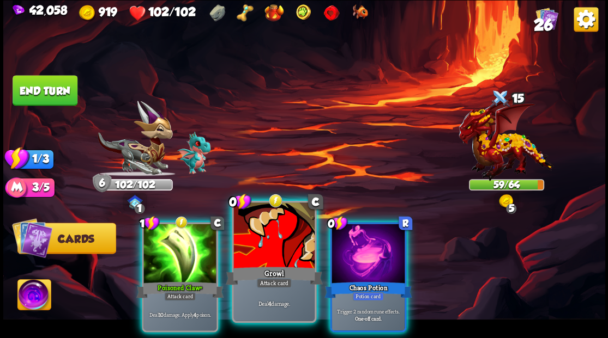
click at [269, 242] on div at bounding box center [273, 237] width 81 height 68
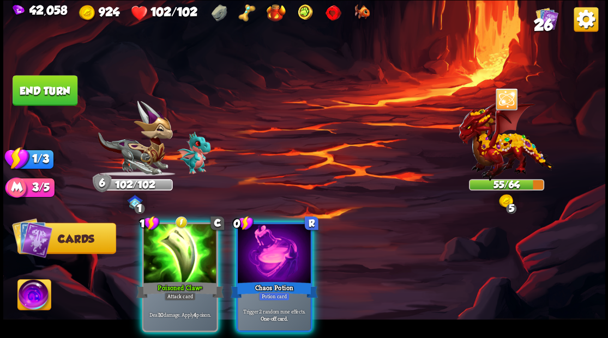
click at [58, 88] on button "End turn" at bounding box center [45, 90] width 65 height 31
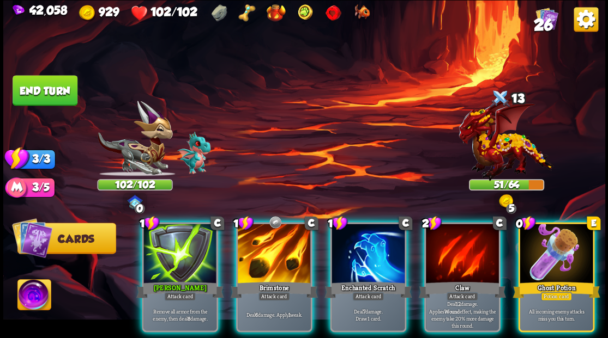
click at [574, 248] on div at bounding box center [555, 255] width 73 height 62
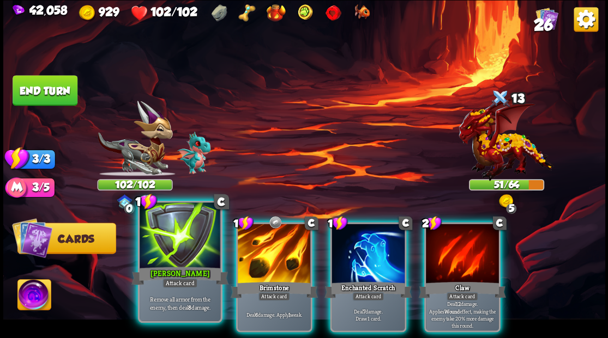
click at [190, 260] on div at bounding box center [179, 237] width 81 height 68
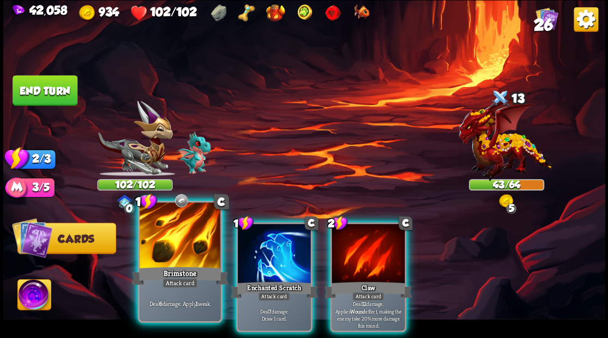
click at [193, 252] on div at bounding box center [179, 237] width 81 height 68
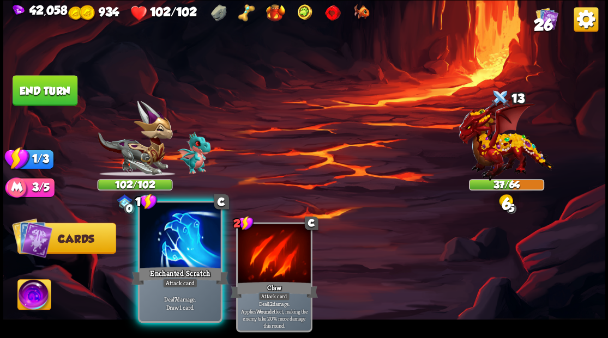
click at [193, 251] on div at bounding box center [179, 237] width 81 height 68
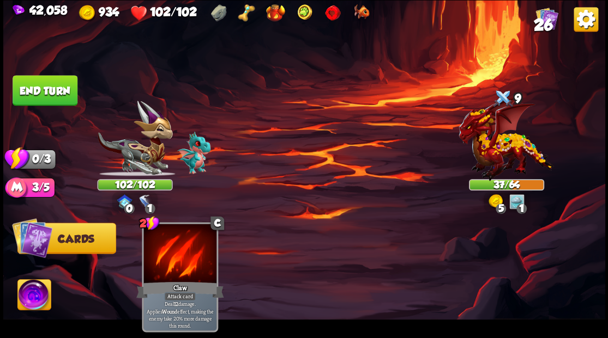
click at [71, 92] on button "End turn" at bounding box center [45, 90] width 65 height 31
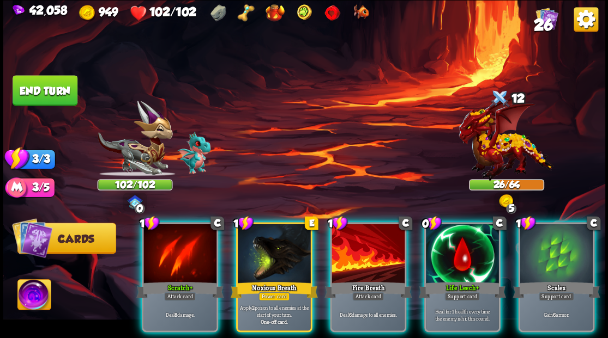
click at [186, 239] on div at bounding box center [179, 255] width 73 height 62
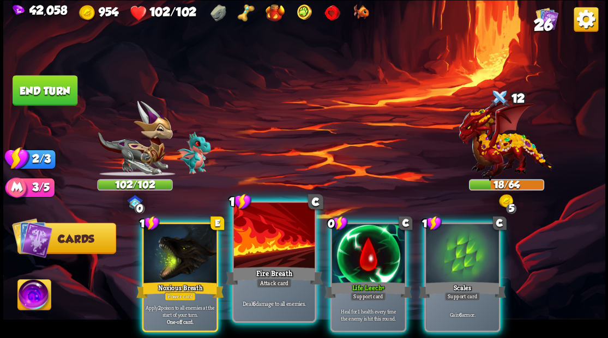
click at [276, 241] on div at bounding box center [273, 237] width 81 height 68
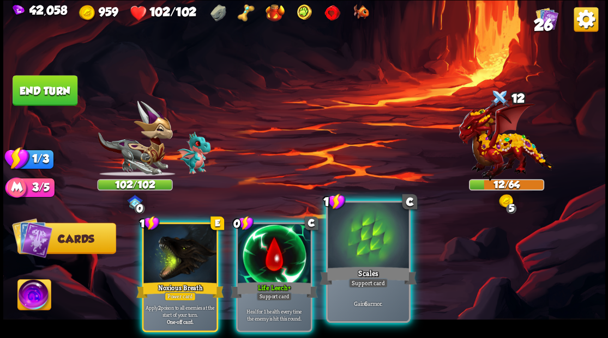
click at [349, 244] on div at bounding box center [367, 237] width 81 height 68
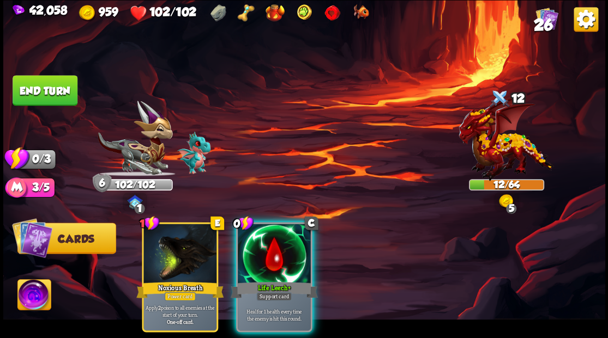
click at [36, 85] on button "End turn" at bounding box center [45, 90] width 65 height 31
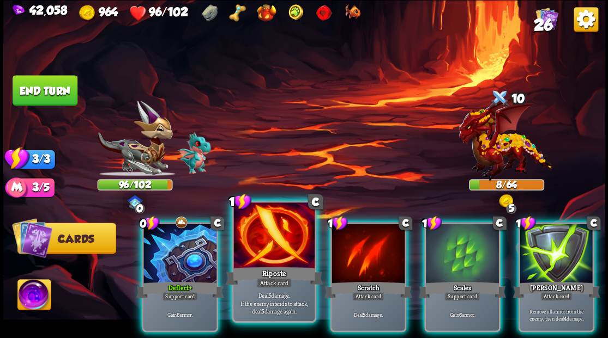
click at [269, 250] on div at bounding box center [273, 237] width 81 height 68
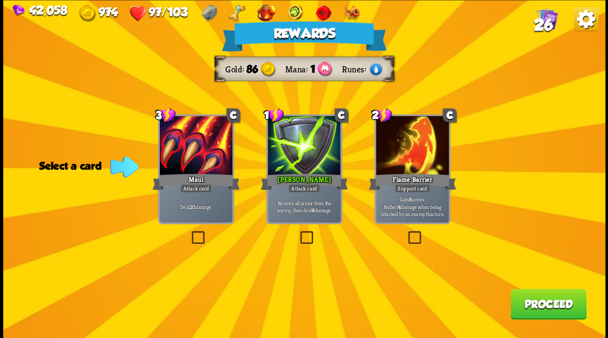
click at [535, 24] on span "26" at bounding box center [542, 24] width 19 height 19
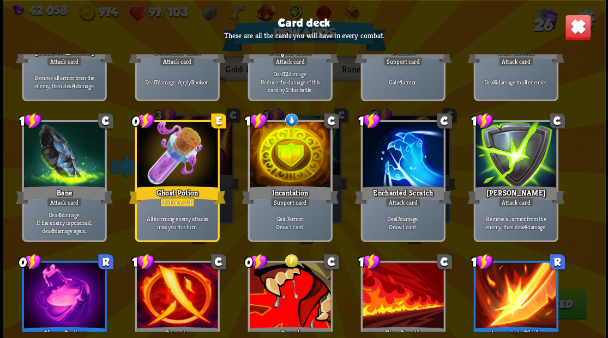
scroll to position [472, 0]
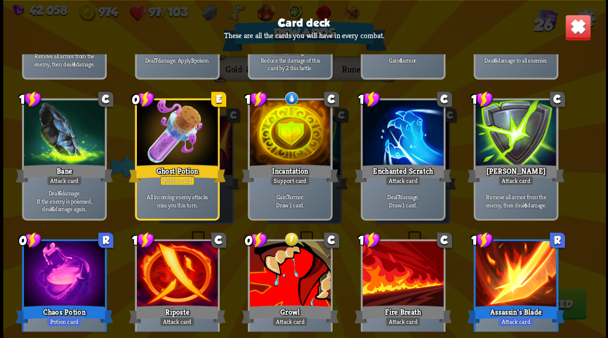
click at [576, 32] on img at bounding box center [577, 27] width 26 height 26
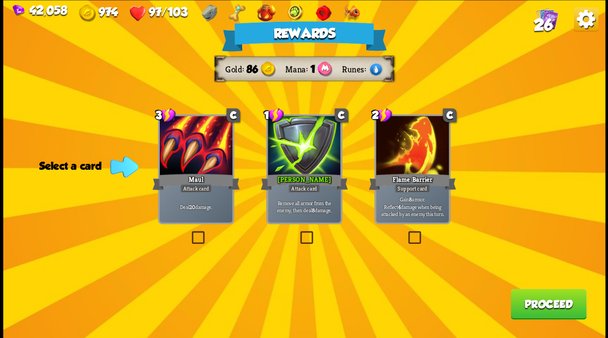
click at [552, 304] on button "Proceed" at bounding box center [548, 304] width 76 height 31
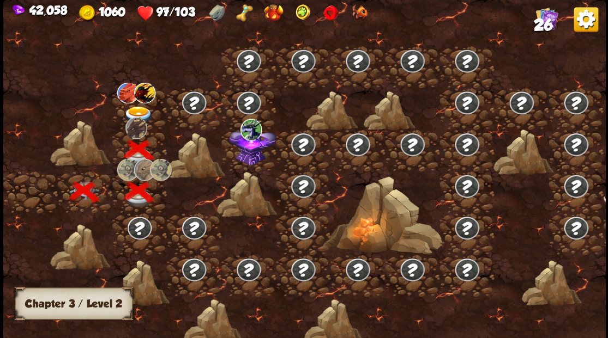
click at [141, 110] on img at bounding box center [138, 115] width 30 height 18
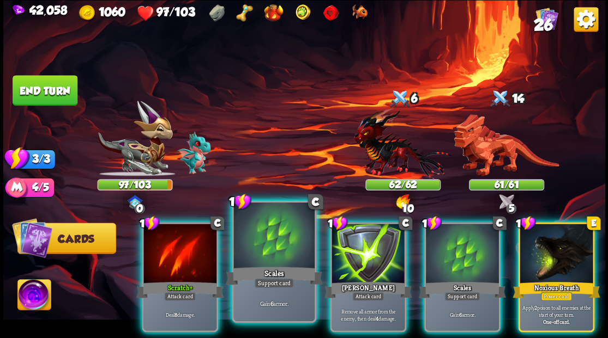
click at [275, 247] on div at bounding box center [273, 237] width 81 height 68
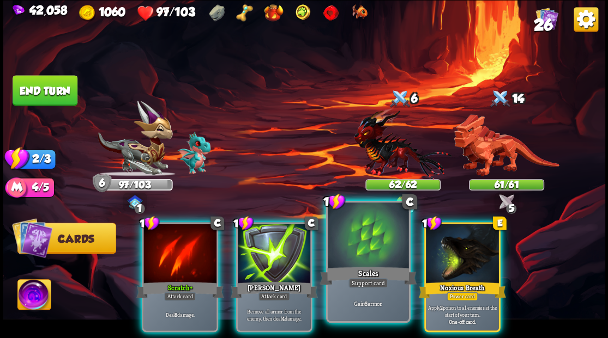
click at [355, 253] on div at bounding box center [367, 237] width 81 height 68
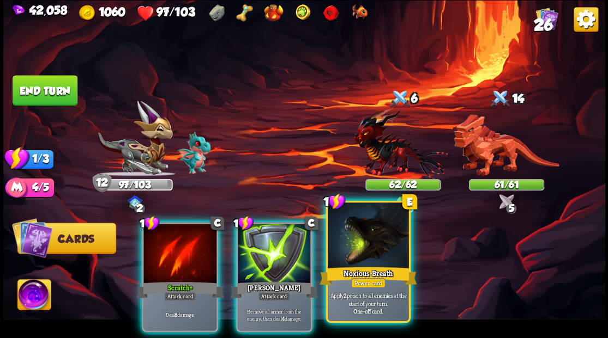
click at [355, 244] on div at bounding box center [367, 237] width 81 height 68
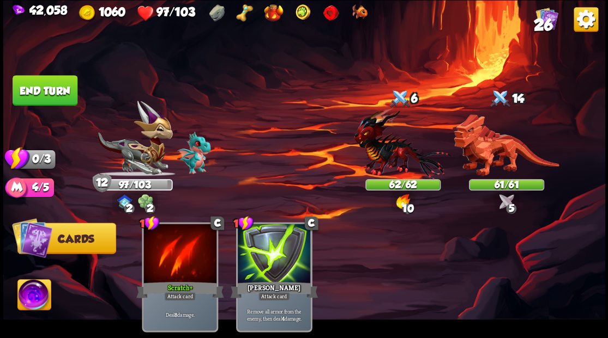
click at [61, 86] on button "End turn" at bounding box center [45, 90] width 65 height 31
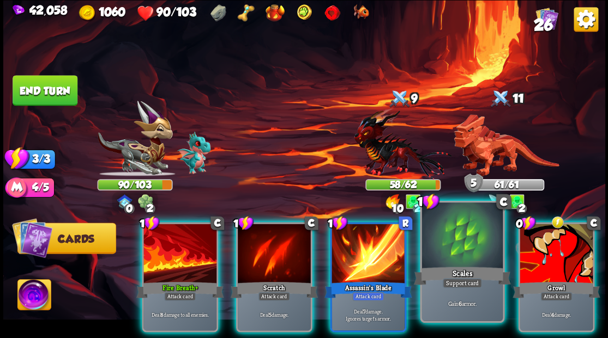
click at [459, 262] on div at bounding box center [461, 237] width 81 height 68
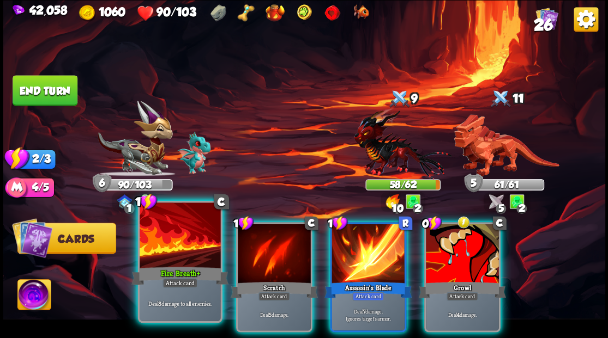
click at [180, 245] on div at bounding box center [179, 237] width 81 height 68
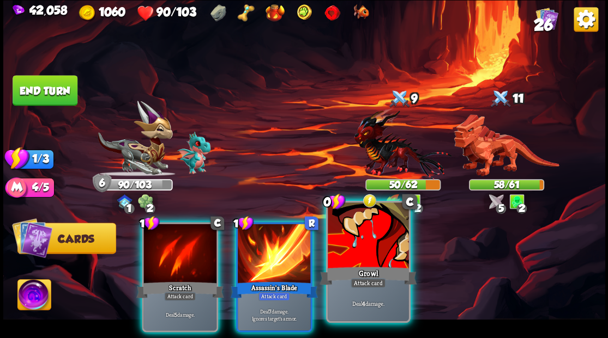
click at [372, 250] on div at bounding box center [367, 237] width 81 height 68
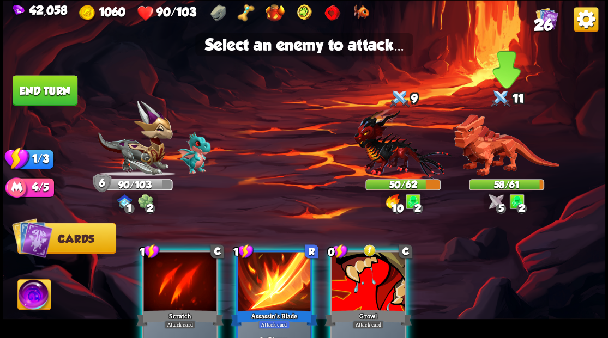
click at [487, 155] on img at bounding box center [505, 145] width 105 height 62
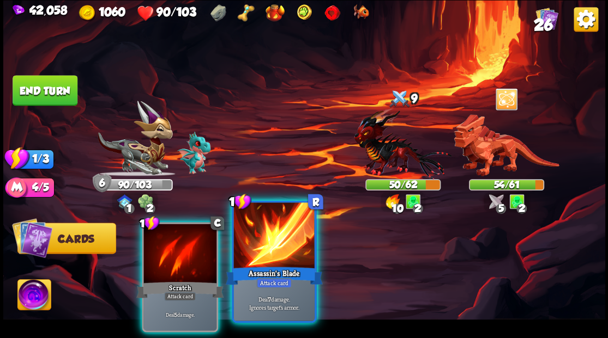
click at [262, 259] on div at bounding box center [273, 237] width 81 height 68
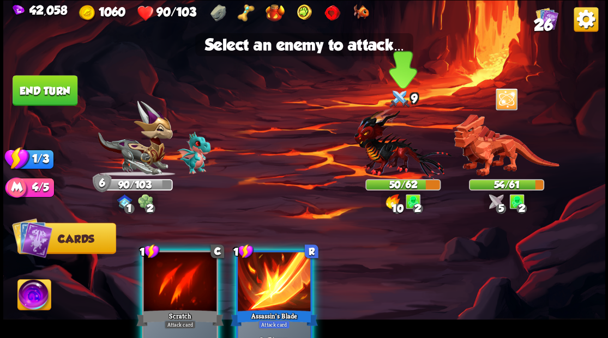
click at [388, 146] on img at bounding box center [403, 143] width 98 height 72
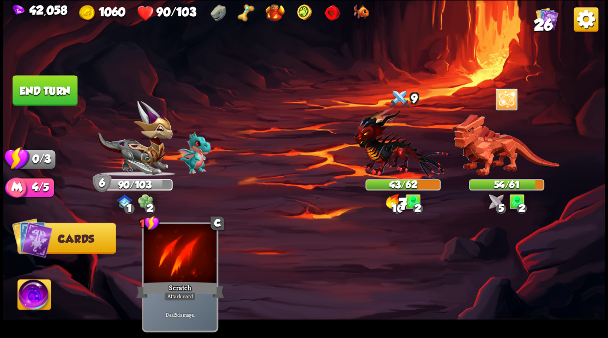
click at [66, 91] on button "End turn" at bounding box center [45, 90] width 65 height 31
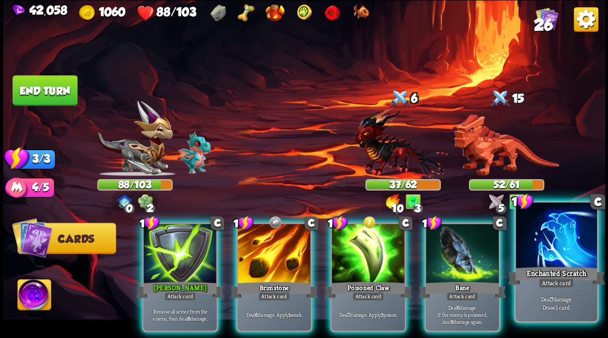
click at [564, 243] on div at bounding box center [555, 237] width 81 height 68
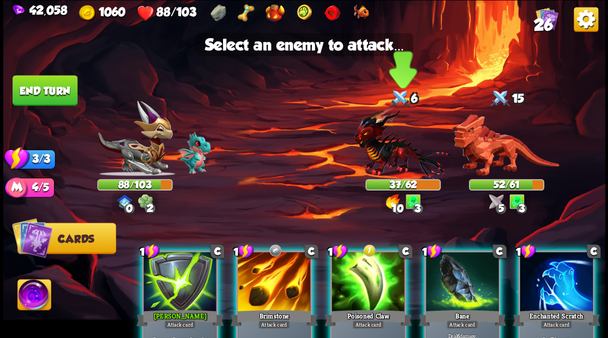
click at [379, 157] on img at bounding box center [403, 143] width 98 height 72
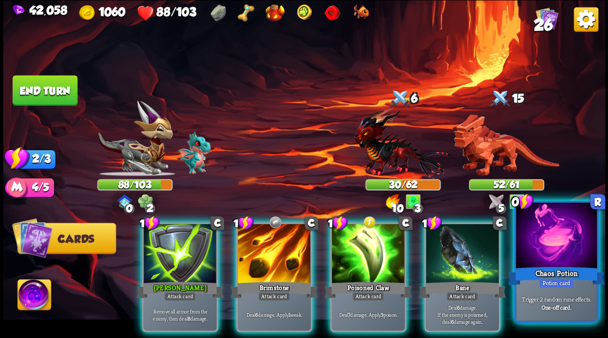
click at [564, 272] on div "Chaos Potion" at bounding box center [555, 276] width 97 height 22
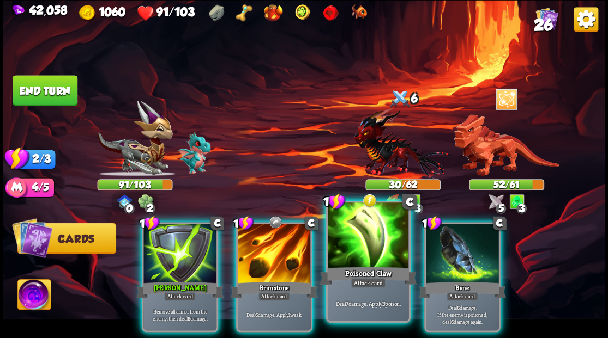
click at [366, 241] on div at bounding box center [367, 237] width 81 height 68
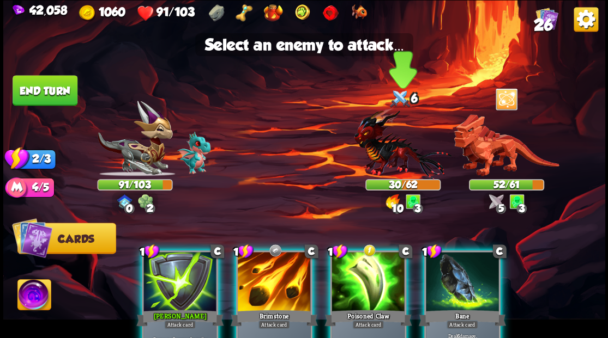
click at [385, 157] on img at bounding box center [403, 143] width 98 height 72
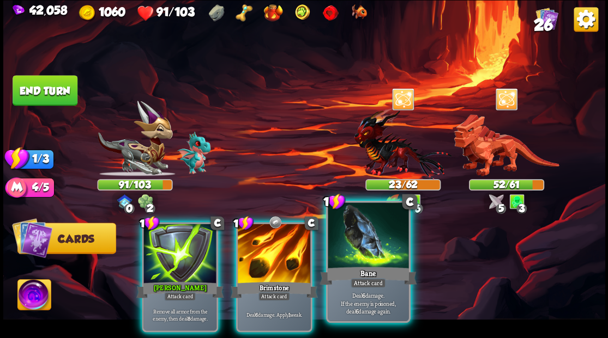
click at [358, 251] on div at bounding box center [367, 237] width 81 height 68
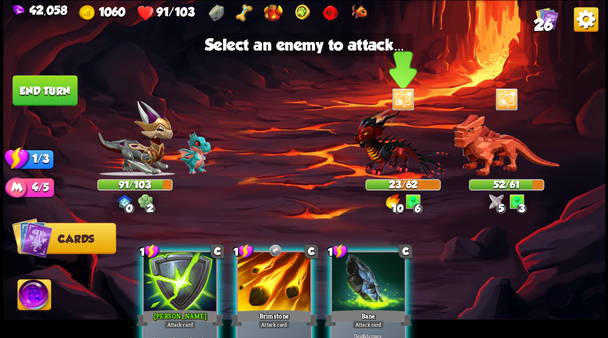
click at [379, 152] on img at bounding box center [403, 143] width 98 height 72
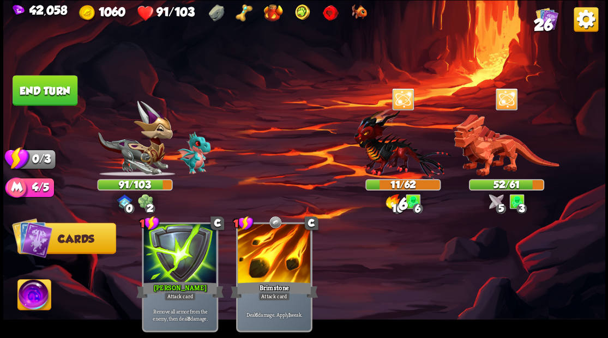
click at [40, 85] on button "End turn" at bounding box center [45, 90] width 65 height 31
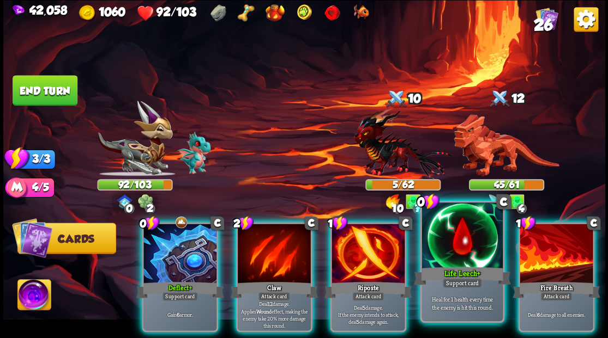
drag, startPoint x: 462, startPoint y: 248, endPoint x: 456, endPoint y: 250, distance: 6.7
click at [461, 248] on div at bounding box center [461, 237] width 81 height 68
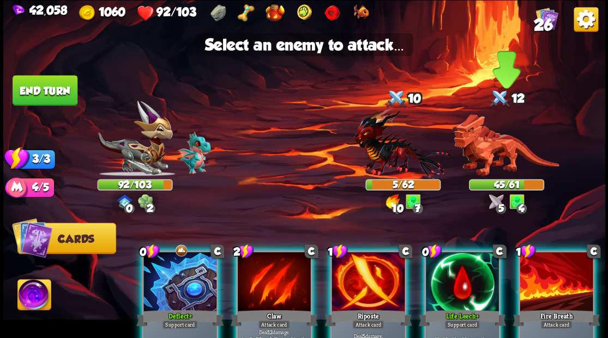
click at [496, 156] on img at bounding box center [505, 145] width 105 height 62
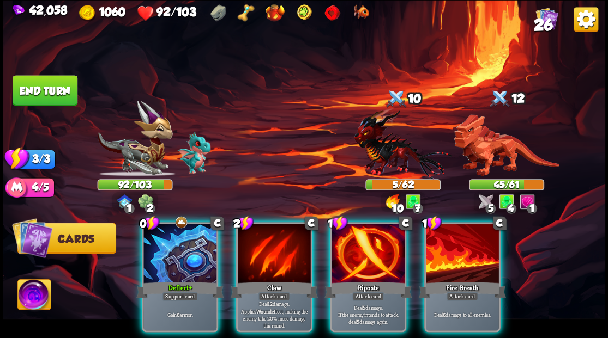
click at [175, 250] on div at bounding box center [179, 255] width 73 height 62
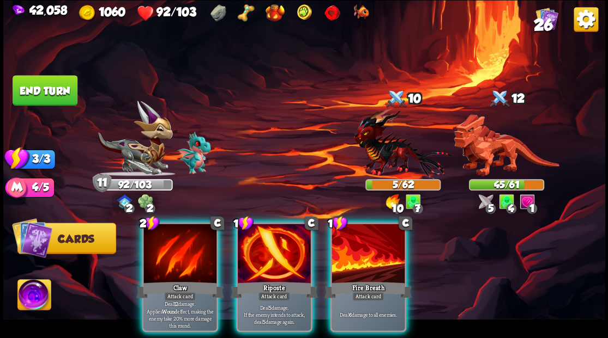
click at [361, 259] on div at bounding box center [367, 255] width 73 height 62
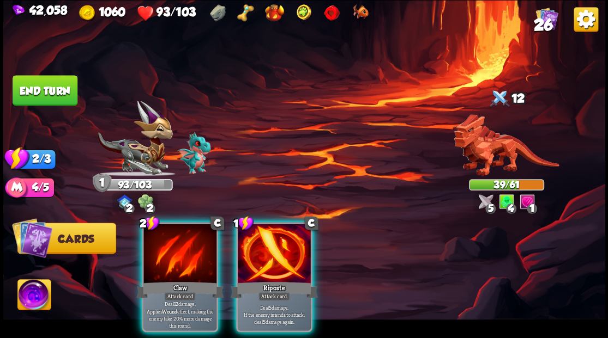
click at [274, 234] on div at bounding box center [274, 255] width 73 height 62
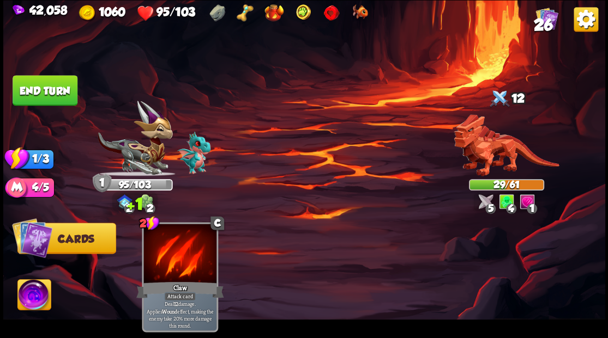
click at [49, 86] on button "End turn" at bounding box center [45, 90] width 65 height 31
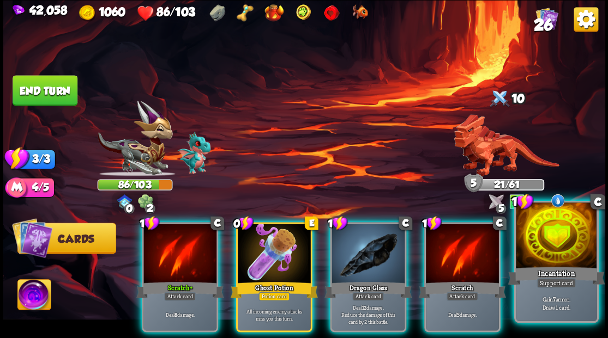
click at [573, 246] on div at bounding box center [555, 237] width 81 height 68
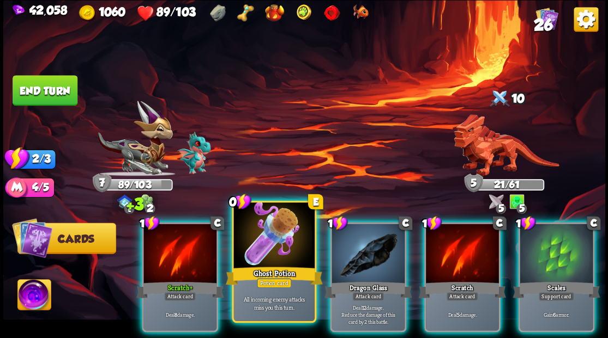
click at [287, 234] on div at bounding box center [273, 237] width 81 height 68
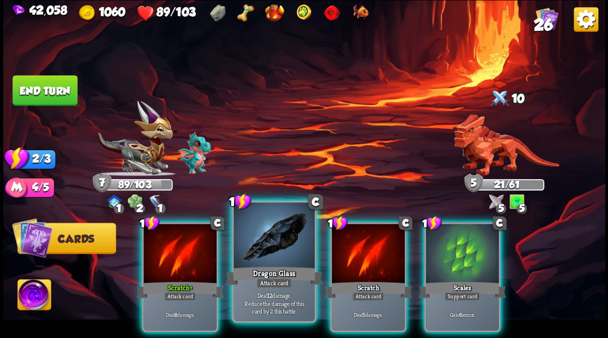
click at [271, 236] on div at bounding box center [273, 237] width 81 height 68
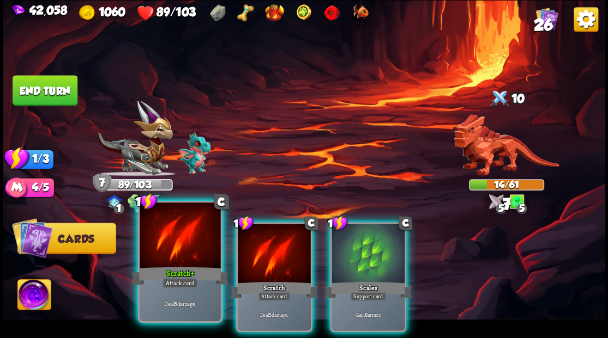
click at [152, 234] on div at bounding box center [179, 237] width 81 height 68
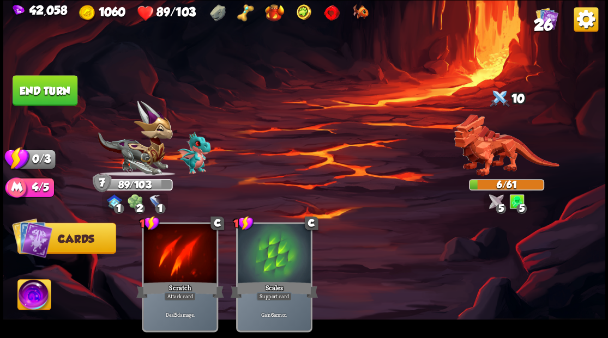
click at [53, 94] on button "End turn" at bounding box center [45, 90] width 65 height 31
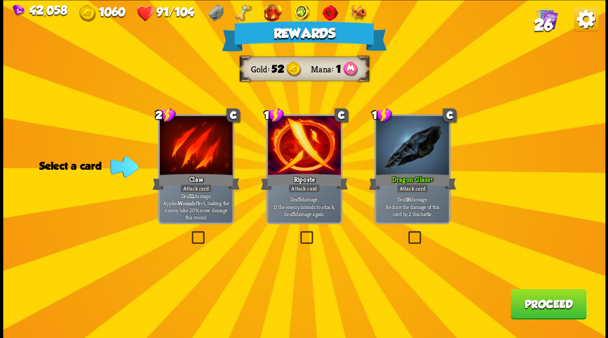
click at [544, 303] on button "Proceed" at bounding box center [548, 304] width 76 height 31
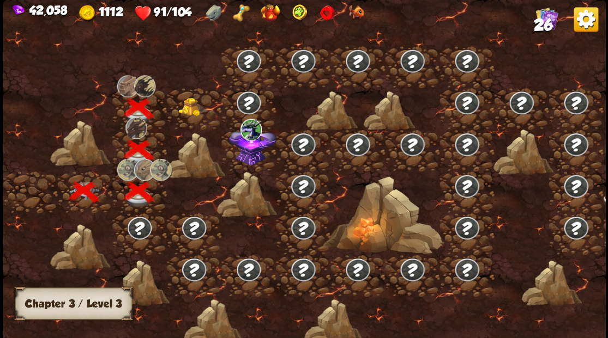
click at [191, 111] on img at bounding box center [193, 107] width 30 height 19
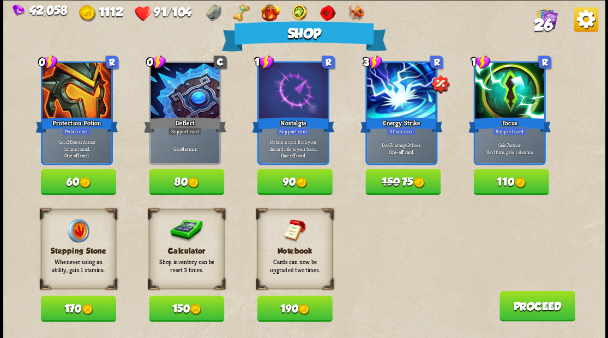
click at [185, 306] on button "150" at bounding box center [186, 309] width 75 height 26
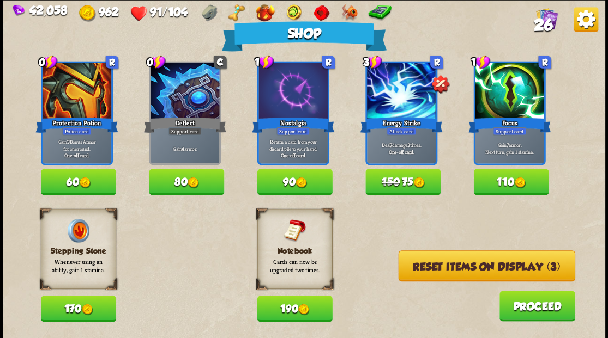
click at [445, 269] on button "Reset items on display (3)" at bounding box center [486, 266] width 177 height 31
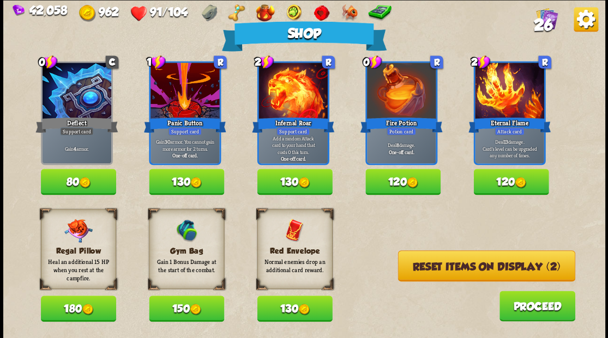
click at [288, 311] on button "130" at bounding box center [294, 309] width 75 height 26
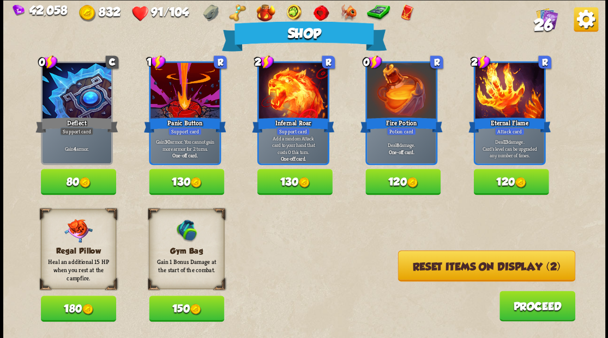
drag, startPoint x: 176, startPoint y: 303, endPoint x: 183, endPoint y: 295, distance: 10.4
click at [179, 298] on button "150" at bounding box center [186, 309] width 75 height 26
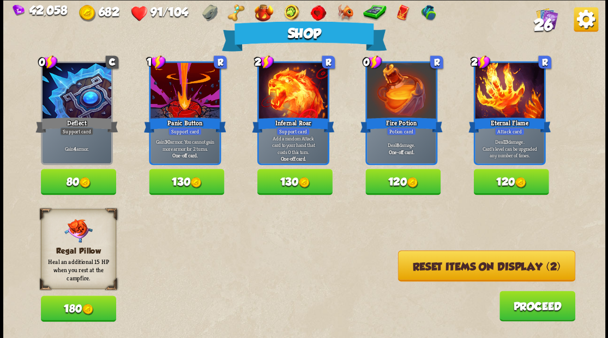
click at [491, 265] on button "Reset items on display (2)" at bounding box center [485, 266] width 177 height 31
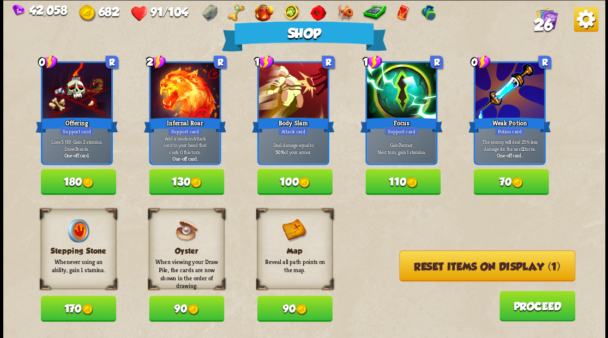
click at [463, 270] on button "Reset items on display (1)" at bounding box center [487, 266] width 176 height 31
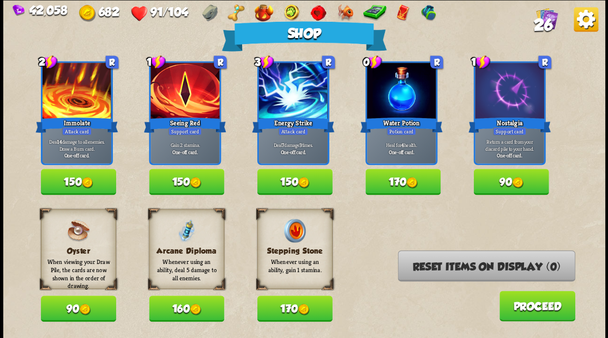
click at [387, 178] on button "170" at bounding box center [402, 182] width 75 height 26
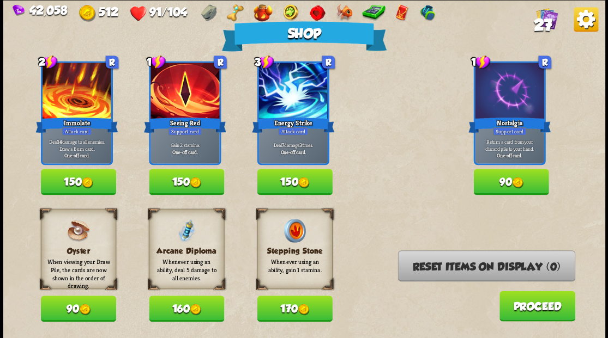
drag, startPoint x: 524, startPoint y: 308, endPoint x: 519, endPoint y: 303, distance: 7.7
click at [519, 303] on button "Proceed" at bounding box center [537, 306] width 76 height 31
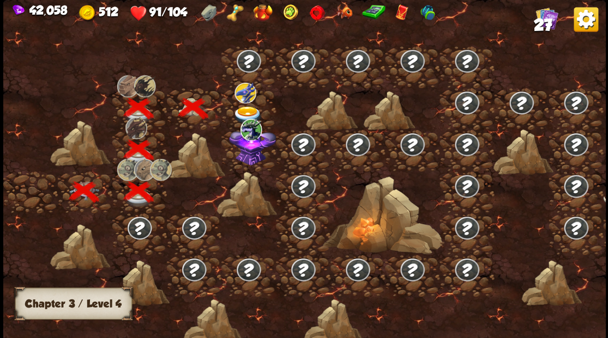
click at [252, 160] on img at bounding box center [252, 145] width 47 height 40
click at [245, 103] on div at bounding box center [248, 109] width 54 height 42
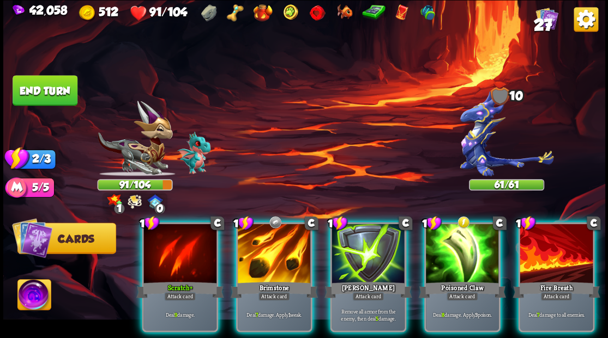
click at [470, 143] on img at bounding box center [505, 133] width 93 height 86
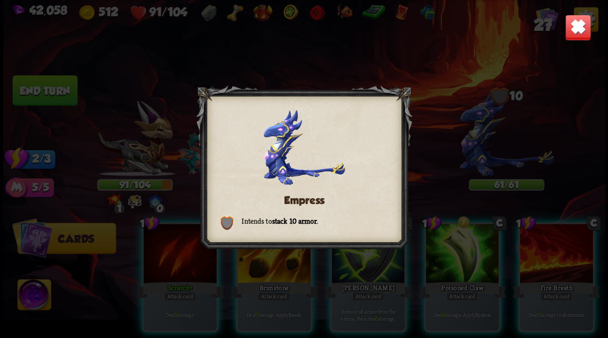
click at [580, 22] on img at bounding box center [577, 27] width 26 height 26
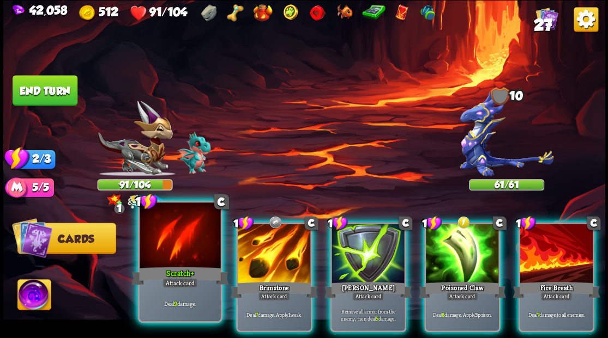
click at [167, 270] on div "Scratch+" at bounding box center [179, 276] width 97 height 22
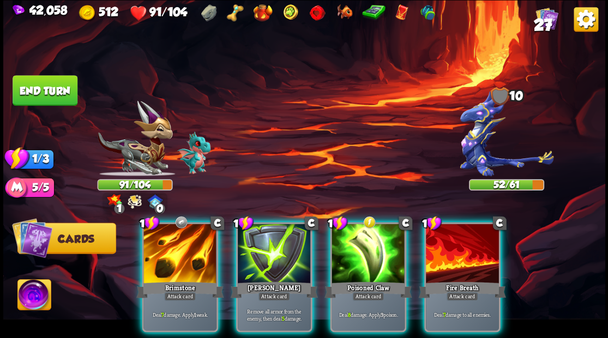
click at [167, 280] on div "Brimstone" at bounding box center [179, 290] width 87 height 20
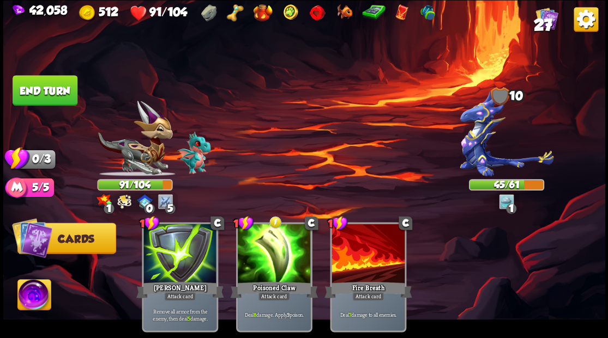
click at [45, 96] on button "End turn" at bounding box center [45, 90] width 65 height 31
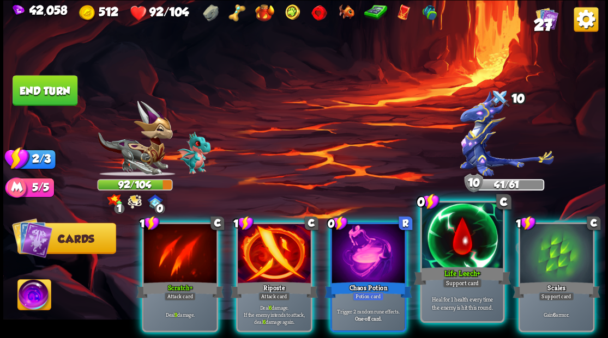
click at [462, 245] on div at bounding box center [461, 237] width 81 height 68
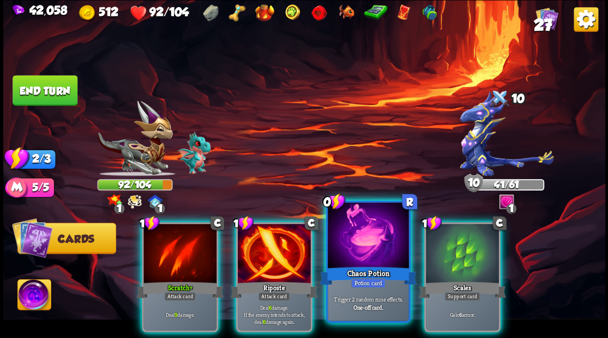
click at [372, 245] on div at bounding box center [367, 237] width 81 height 68
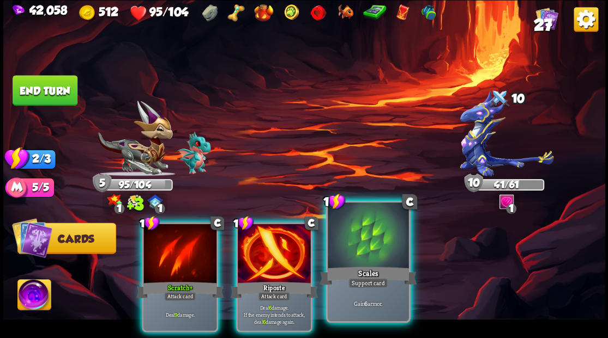
click at [369, 242] on div at bounding box center [367, 237] width 81 height 68
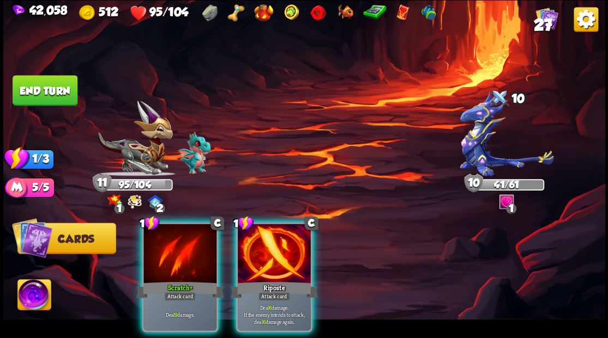
click at [272, 239] on div at bounding box center [274, 255] width 73 height 62
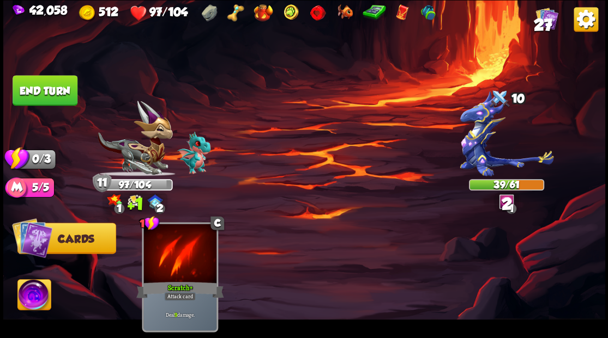
click at [38, 93] on button "End turn" at bounding box center [45, 90] width 65 height 31
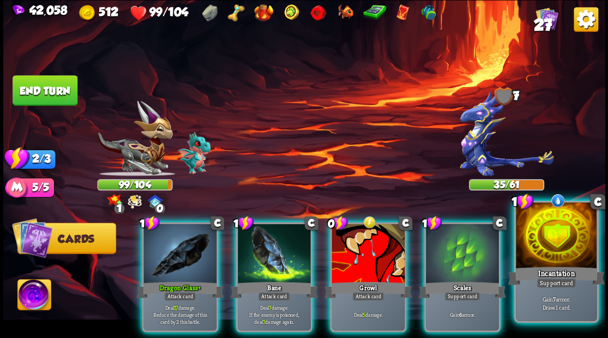
click at [569, 238] on div at bounding box center [555, 237] width 81 height 68
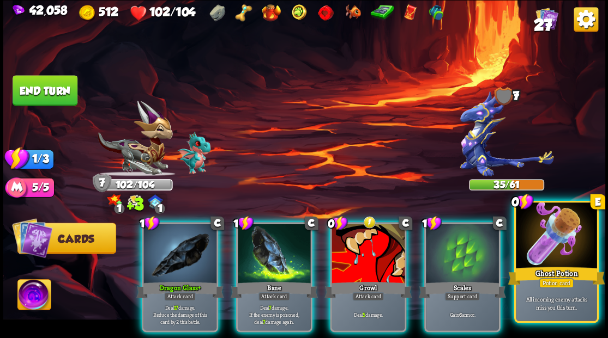
click at [555, 238] on div at bounding box center [555, 237] width 81 height 68
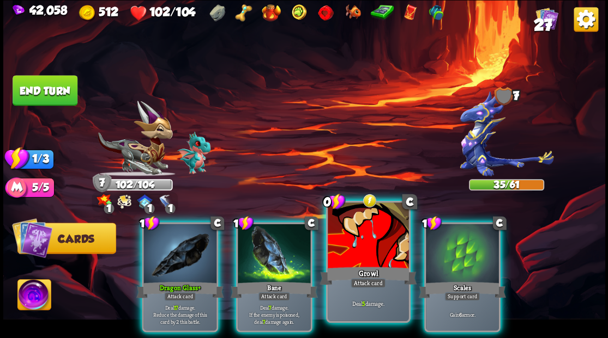
click at [354, 246] on div at bounding box center [367, 237] width 81 height 68
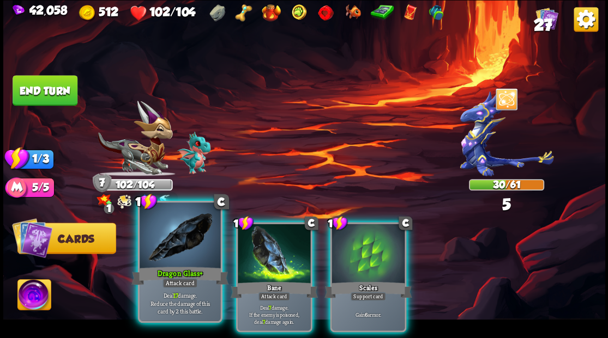
click at [202, 263] on div at bounding box center [179, 237] width 81 height 68
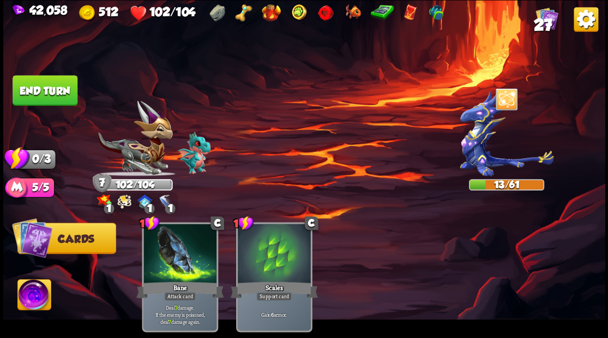
click at [48, 91] on button "End turn" at bounding box center [45, 90] width 65 height 31
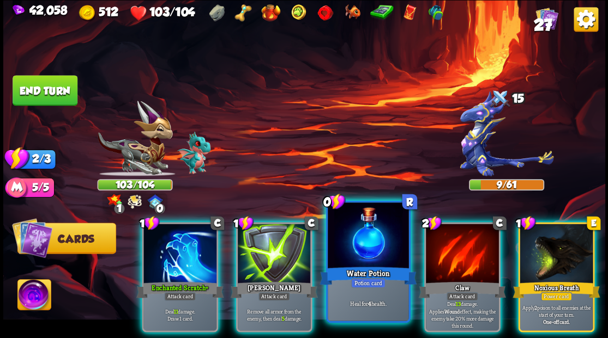
click at [365, 241] on div at bounding box center [367, 237] width 81 height 68
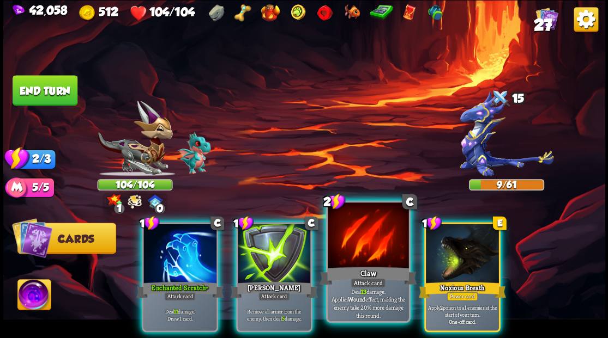
click at [364, 241] on div at bounding box center [367, 237] width 81 height 68
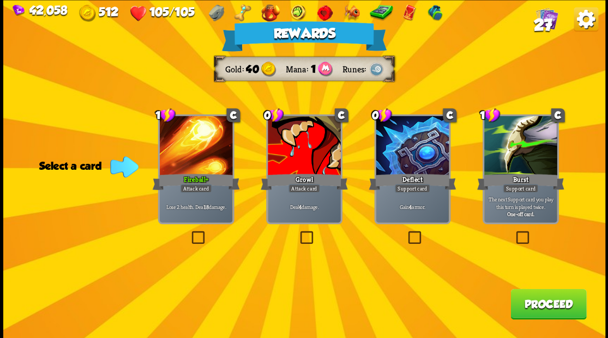
click at [535, 303] on button "Proceed" at bounding box center [548, 304] width 76 height 31
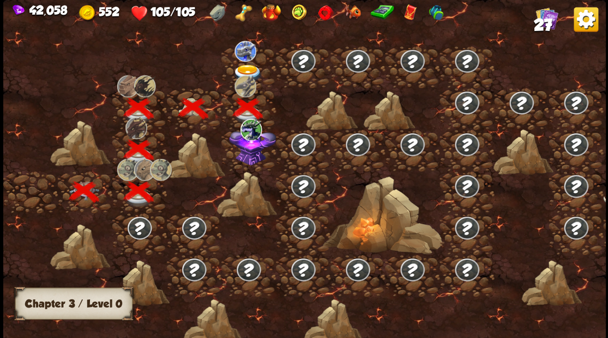
click at [250, 161] on img at bounding box center [252, 145] width 47 height 40
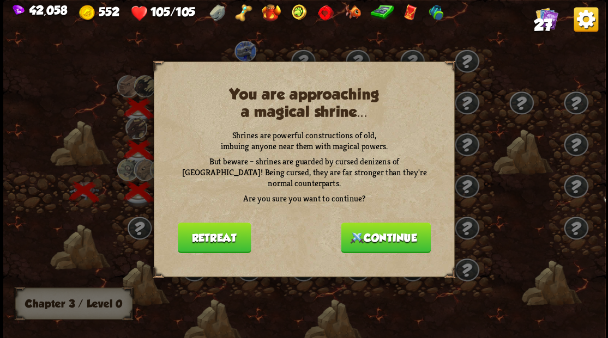
click at [397, 224] on button "Continue" at bounding box center [386, 237] width 90 height 31
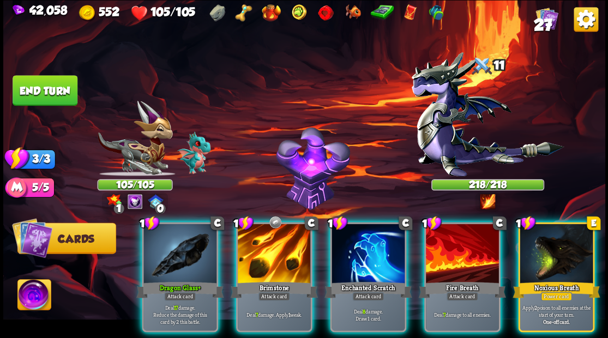
click at [32, 295] on img at bounding box center [33, 297] width 33 height 34
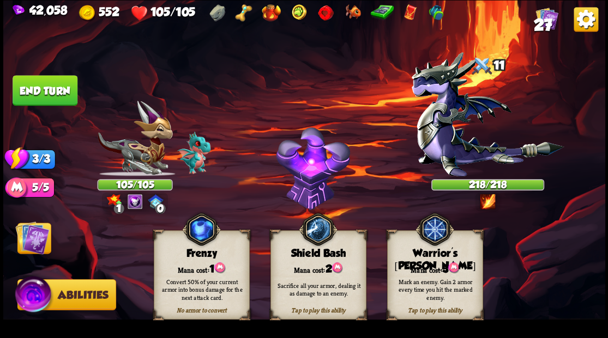
click at [429, 251] on div "Warrior's [PERSON_NAME]" at bounding box center [434, 259] width 95 height 25
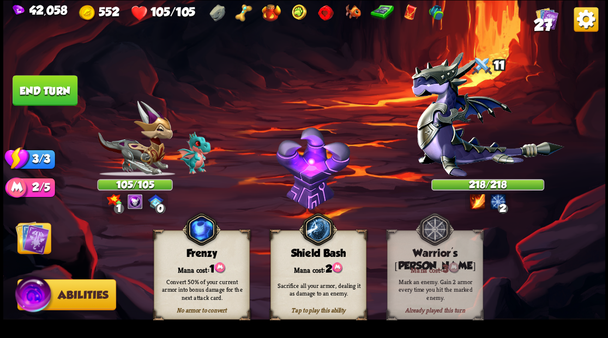
click at [24, 246] on img at bounding box center [32, 238] width 34 height 34
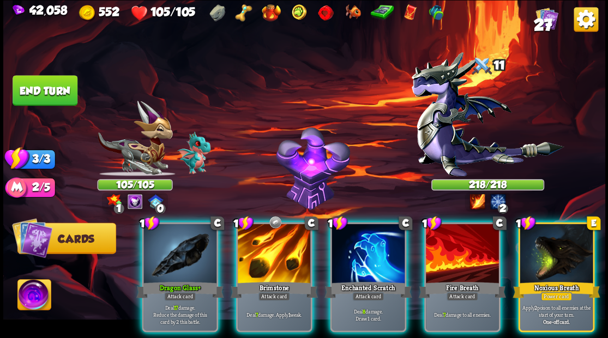
click at [274, 244] on div at bounding box center [274, 255] width 73 height 62
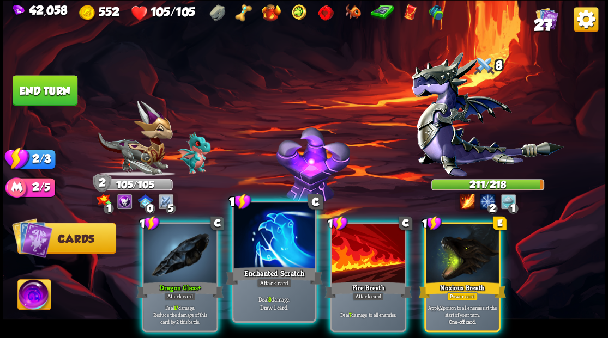
click at [271, 269] on div "Enchanted Scratch" at bounding box center [273, 276] width 97 height 22
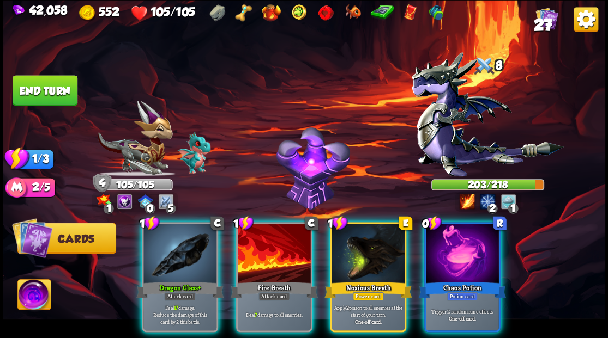
click at [465, 251] on div at bounding box center [462, 255] width 73 height 62
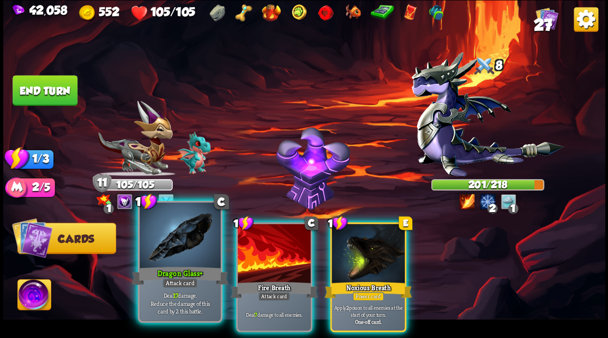
click at [170, 260] on div at bounding box center [179, 237] width 81 height 68
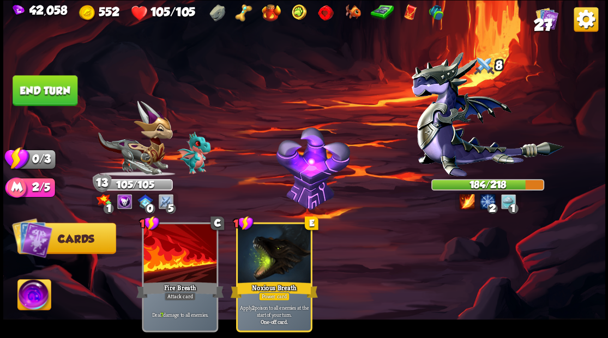
click at [38, 89] on button "End turn" at bounding box center [45, 90] width 65 height 31
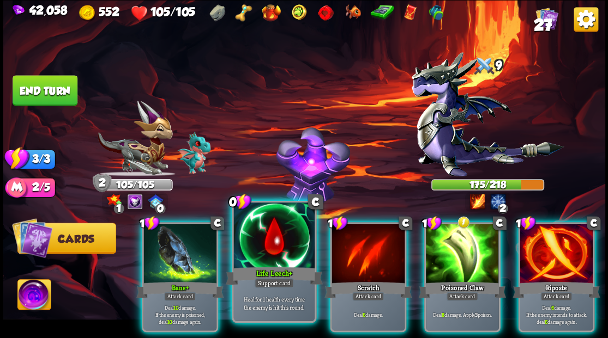
click at [259, 235] on div at bounding box center [273, 237] width 81 height 68
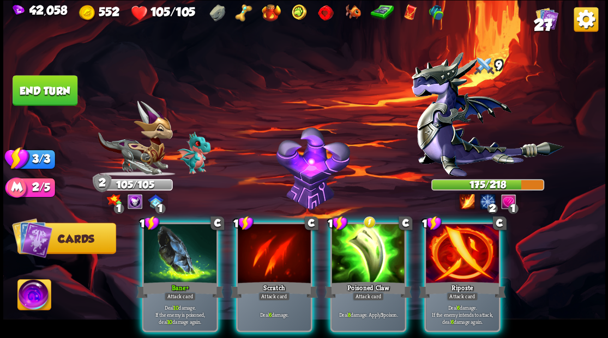
click at [460, 257] on div at bounding box center [462, 255] width 73 height 62
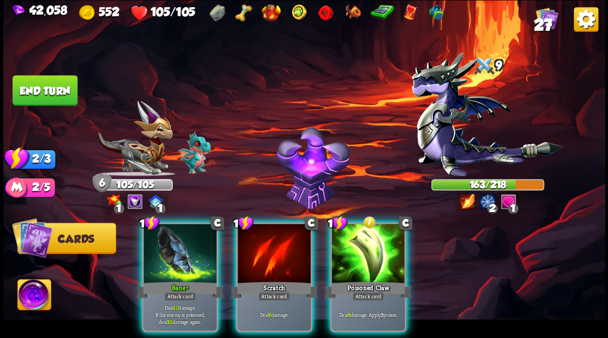
click at [363, 244] on div at bounding box center [367, 255] width 73 height 62
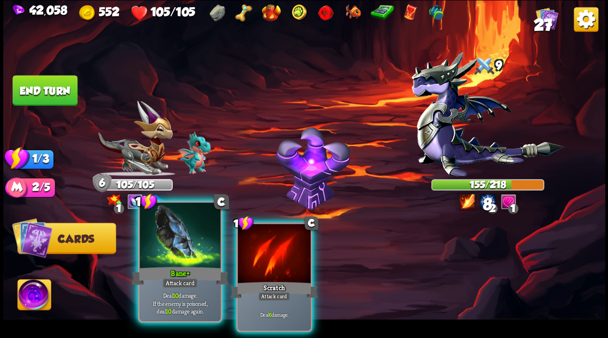
click at [175, 266] on div "Bane+" at bounding box center [179, 276] width 97 height 22
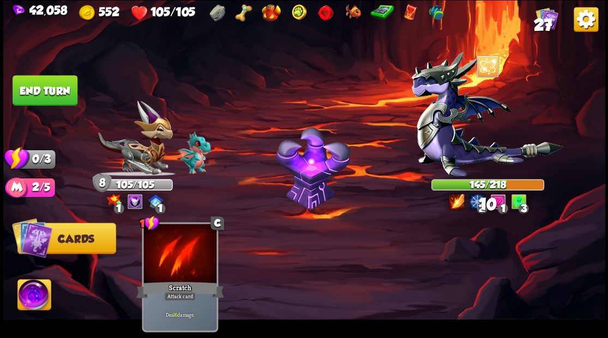
click at [57, 96] on button "End turn" at bounding box center [45, 90] width 65 height 31
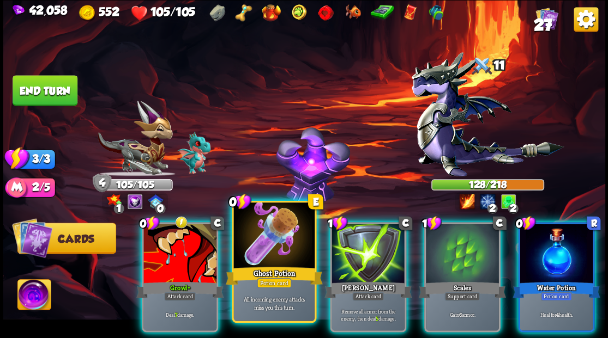
click at [276, 252] on div at bounding box center [273, 237] width 81 height 68
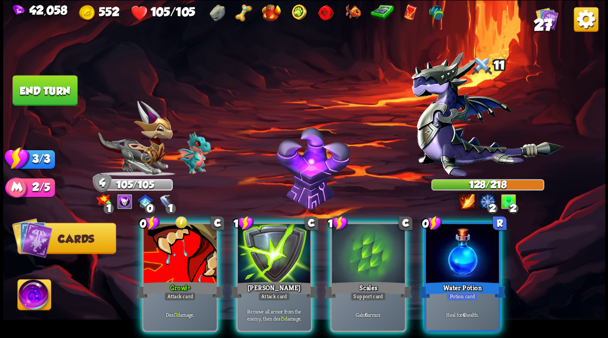
click at [457, 242] on div at bounding box center [462, 255] width 73 height 62
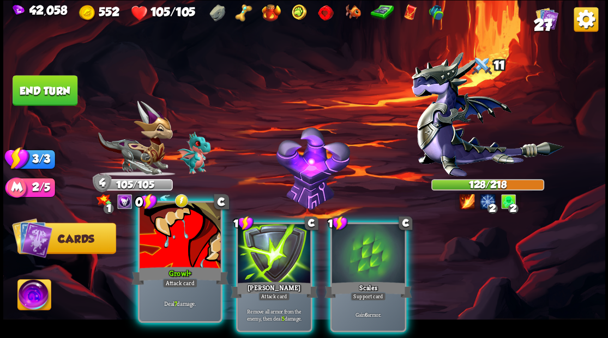
click at [167, 253] on div at bounding box center [179, 237] width 81 height 68
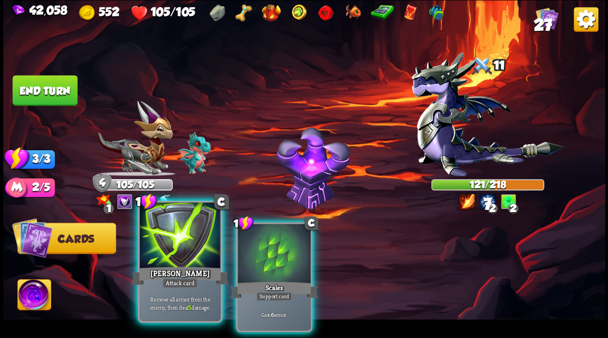
click at [168, 253] on div at bounding box center [179, 237] width 81 height 68
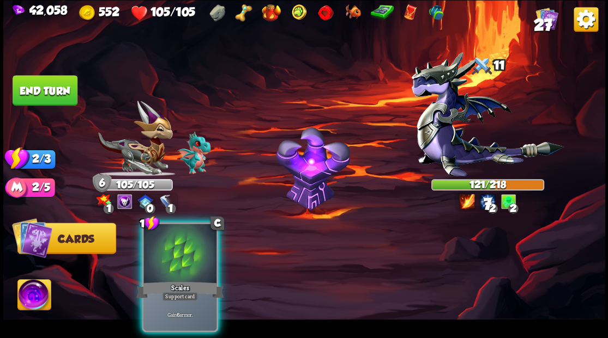
click at [168, 253] on div at bounding box center [179, 255] width 73 height 62
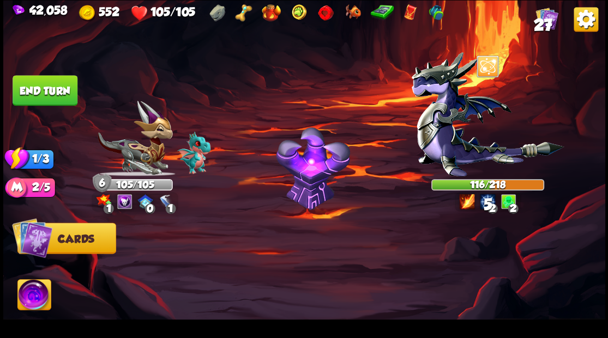
drag, startPoint x: 60, startPoint y: 81, endPoint x: 220, endPoint y: 184, distance: 190.4
click at [60, 81] on button "End turn" at bounding box center [45, 90] width 65 height 31
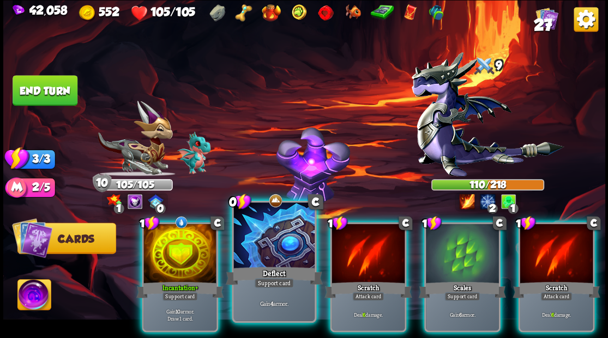
click at [265, 251] on div at bounding box center [273, 237] width 81 height 68
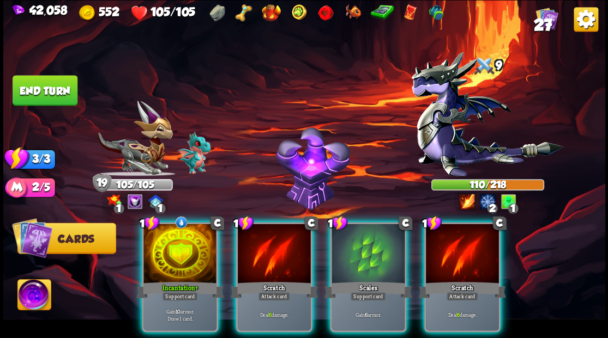
drag, startPoint x: 262, startPoint y: 246, endPoint x: 278, endPoint y: 208, distance: 42.0
click at [262, 244] on div at bounding box center [274, 255] width 73 height 62
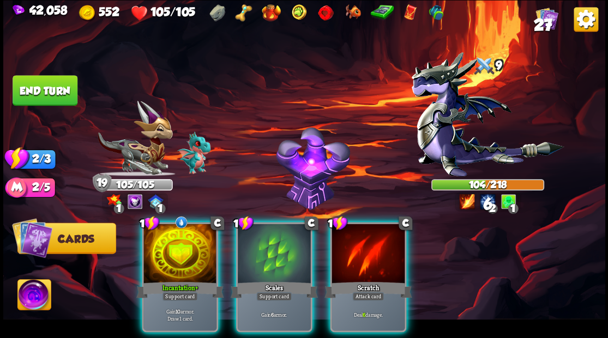
click at [360, 256] on div at bounding box center [367, 255] width 73 height 62
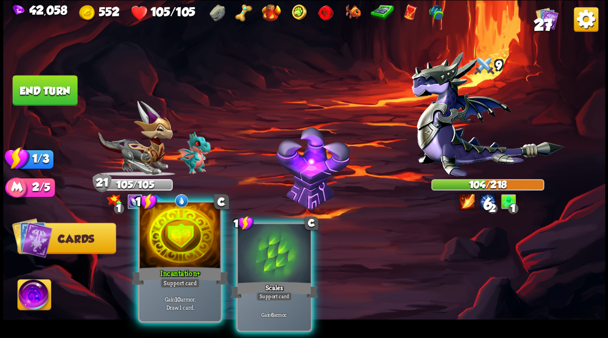
click at [167, 263] on div at bounding box center [179, 237] width 81 height 68
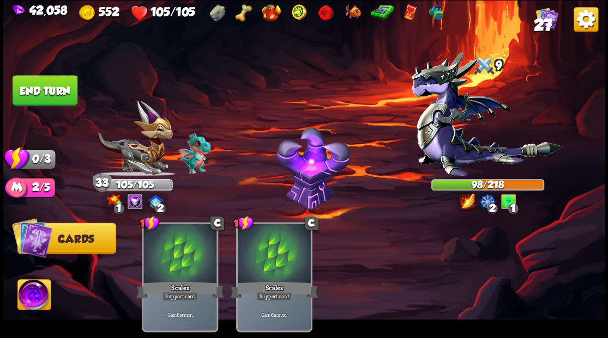
click at [62, 92] on button "End turn" at bounding box center [45, 90] width 65 height 31
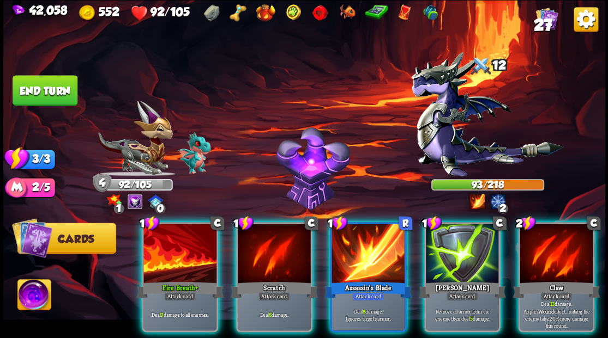
click at [183, 238] on div at bounding box center [179, 255] width 73 height 62
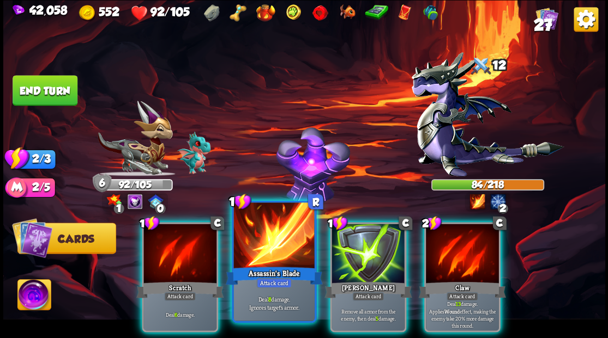
click at [263, 254] on div at bounding box center [273, 237] width 81 height 68
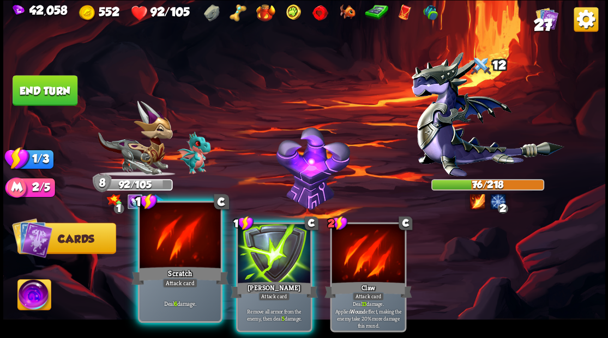
click at [169, 250] on div at bounding box center [179, 237] width 81 height 68
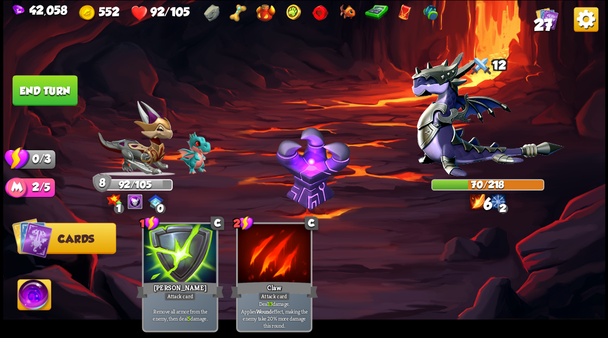
click at [56, 89] on button "End turn" at bounding box center [45, 90] width 65 height 31
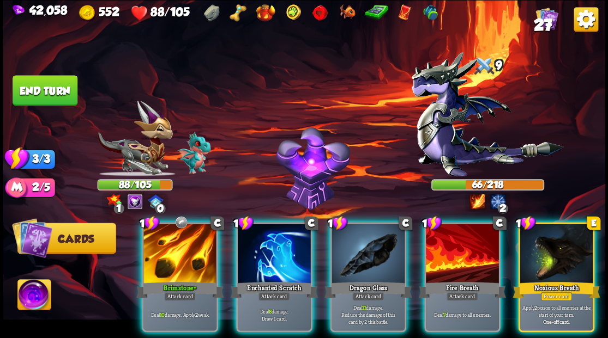
click at [267, 231] on div at bounding box center [274, 255] width 73 height 62
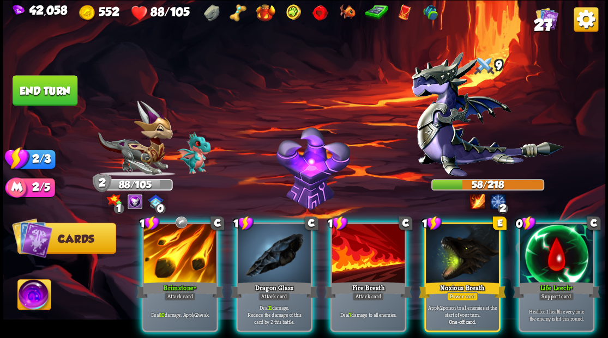
click at [563, 240] on div at bounding box center [555, 255] width 73 height 62
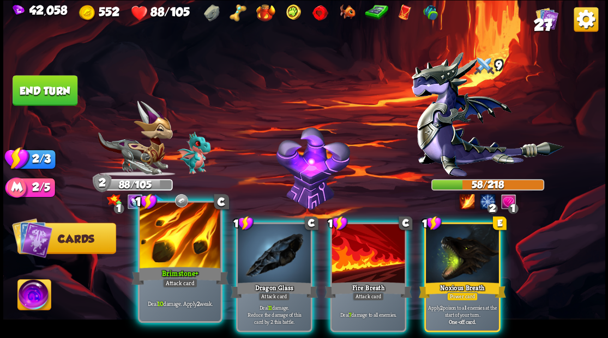
click at [173, 252] on div at bounding box center [179, 237] width 81 height 68
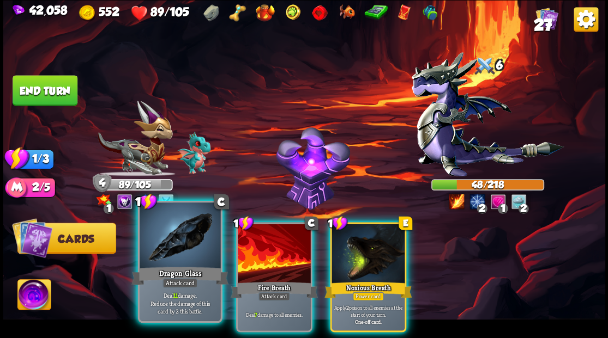
click at [168, 244] on div at bounding box center [179, 237] width 81 height 68
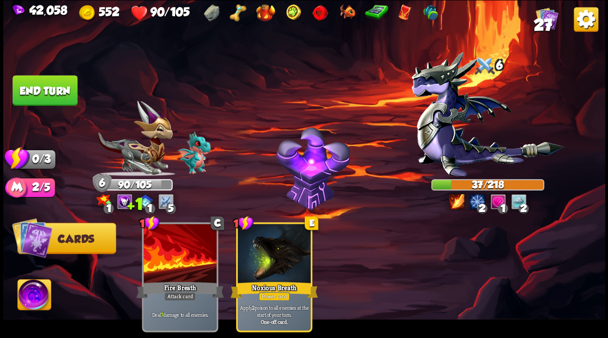
click at [65, 94] on button "End turn" at bounding box center [45, 90] width 65 height 31
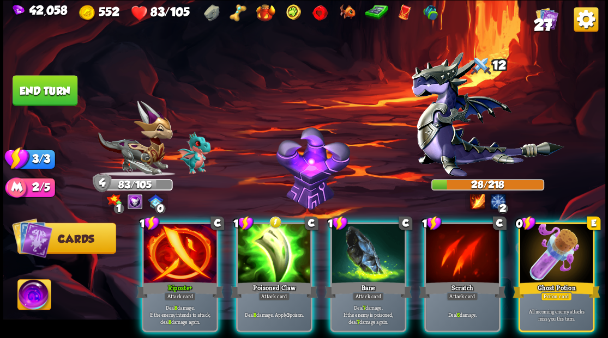
drag, startPoint x: 566, startPoint y: 246, endPoint x: 560, endPoint y: 221, distance: 25.6
click at [566, 246] on div at bounding box center [555, 255] width 73 height 62
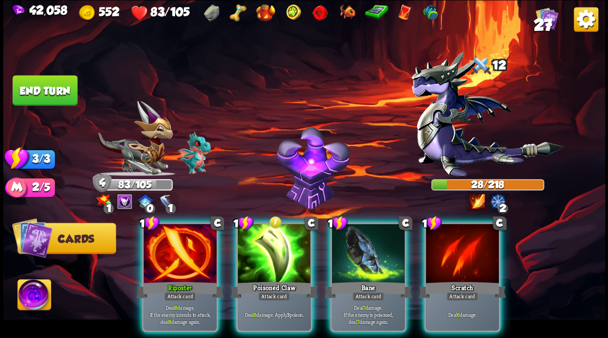
click at [184, 242] on div at bounding box center [179, 255] width 73 height 62
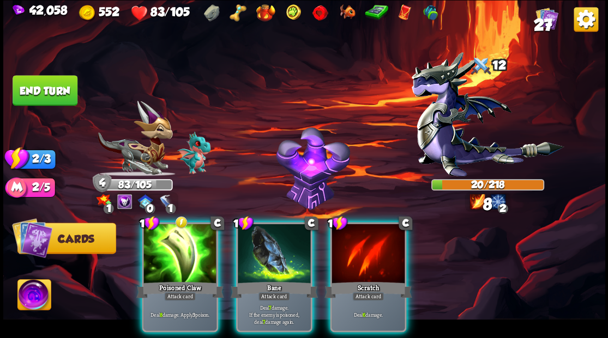
click at [180, 248] on div at bounding box center [179, 255] width 73 height 62
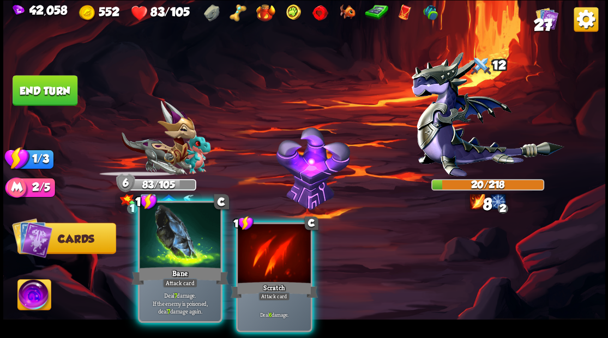
click at [166, 242] on div at bounding box center [179, 237] width 81 height 68
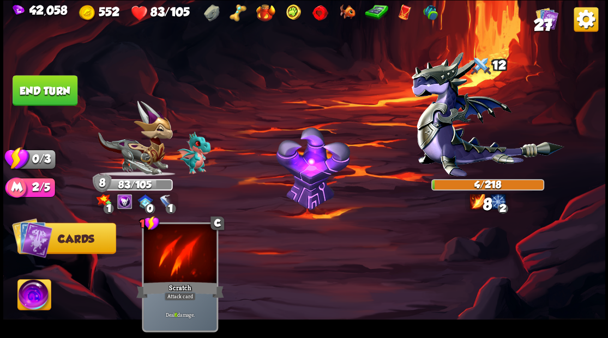
click at [39, 91] on button "End turn" at bounding box center [45, 90] width 65 height 31
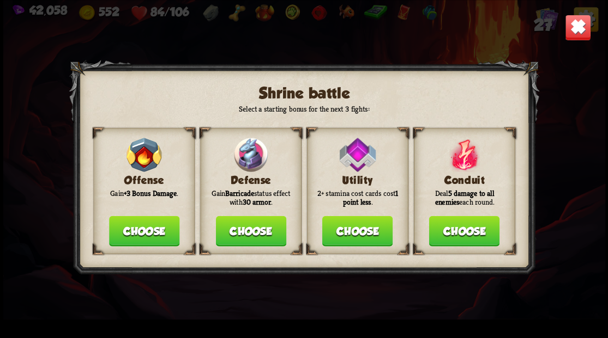
click at [240, 237] on button "Choose" at bounding box center [250, 231] width 70 height 31
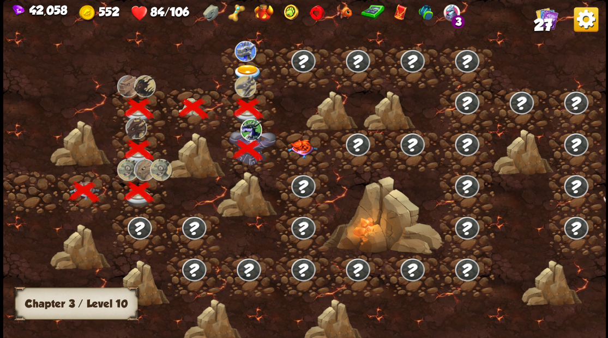
click at [243, 67] on img at bounding box center [247, 73] width 30 height 18
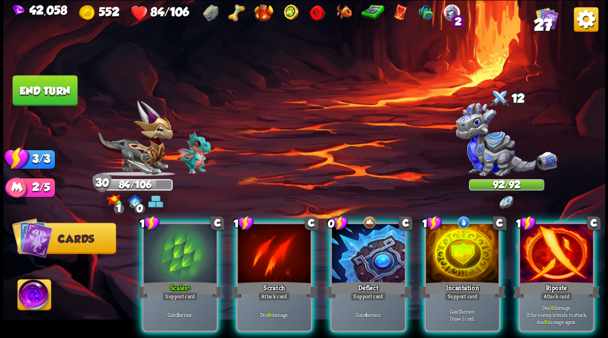
click at [458, 259] on div at bounding box center [462, 255] width 73 height 62
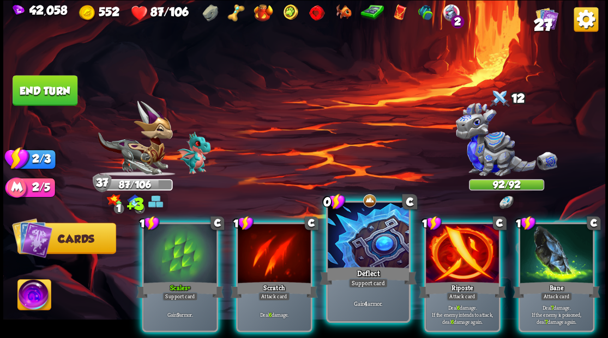
click at [355, 242] on div at bounding box center [367, 237] width 81 height 68
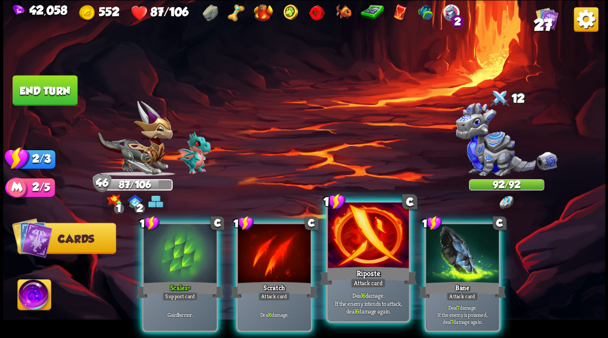
click at [355, 241] on div at bounding box center [367, 237] width 81 height 68
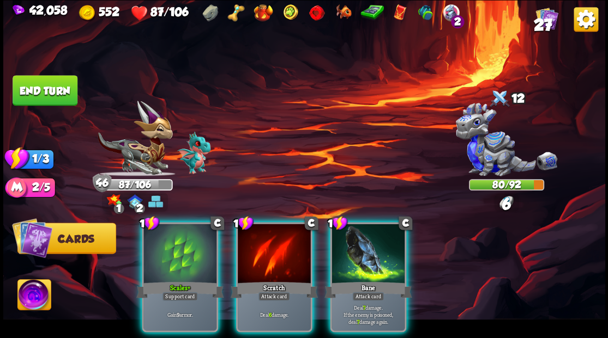
click at [355, 241] on div at bounding box center [367, 255] width 73 height 62
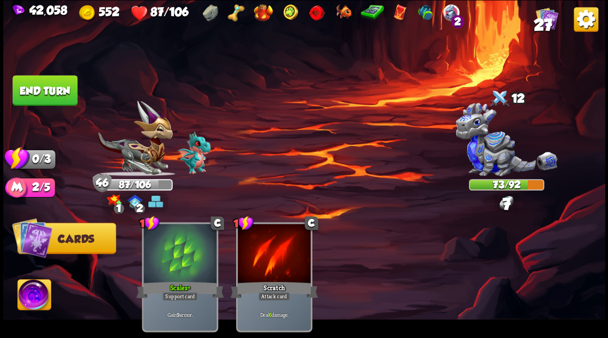
click at [55, 84] on button "End turn" at bounding box center [45, 90] width 65 height 31
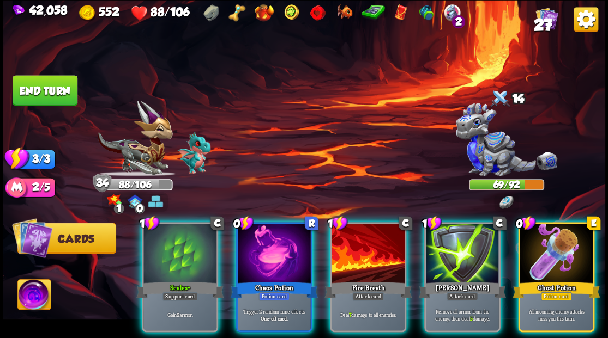
click at [253, 250] on div at bounding box center [274, 255] width 73 height 62
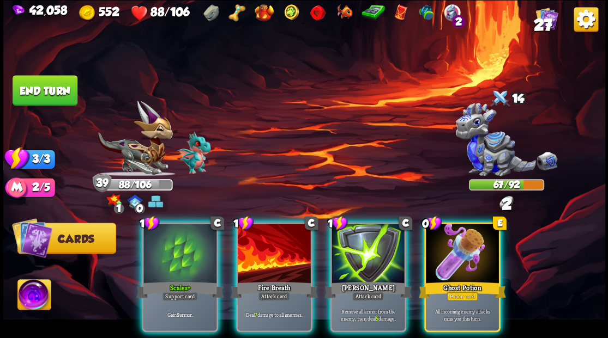
drag, startPoint x: 471, startPoint y: 258, endPoint x: 462, endPoint y: 256, distance: 9.5
click at [471, 258] on div at bounding box center [462, 255] width 73 height 62
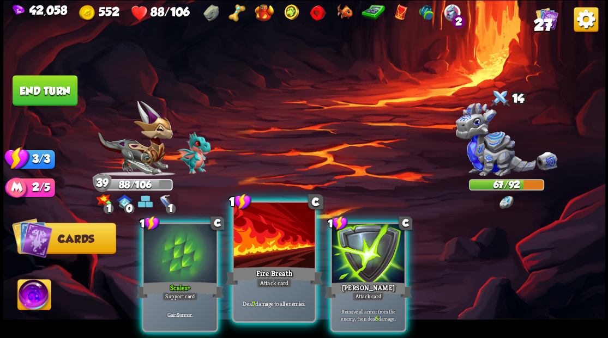
click at [268, 256] on div at bounding box center [273, 237] width 81 height 68
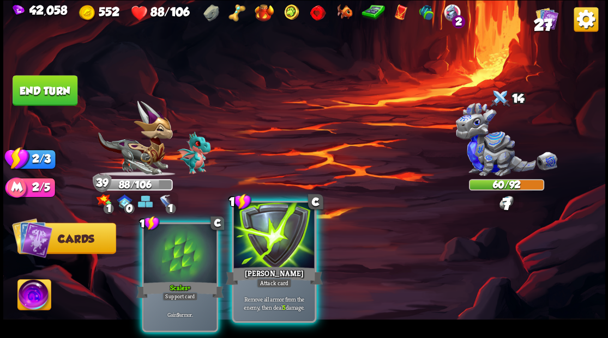
click at [266, 256] on div at bounding box center [273, 237] width 81 height 68
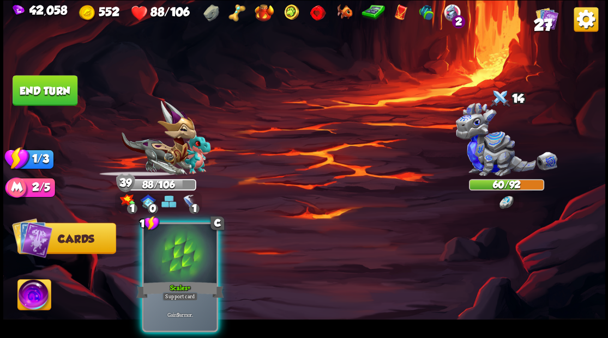
click at [162, 246] on div at bounding box center [179, 255] width 73 height 62
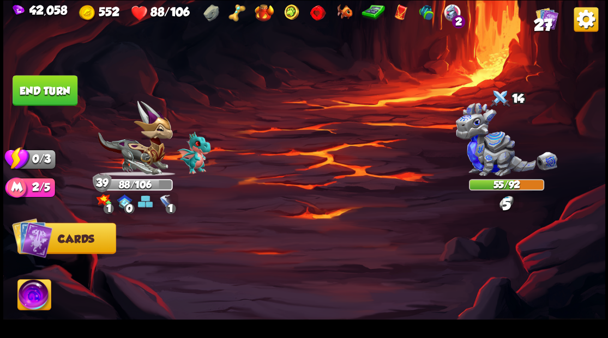
click at [34, 90] on button "End turn" at bounding box center [45, 90] width 65 height 31
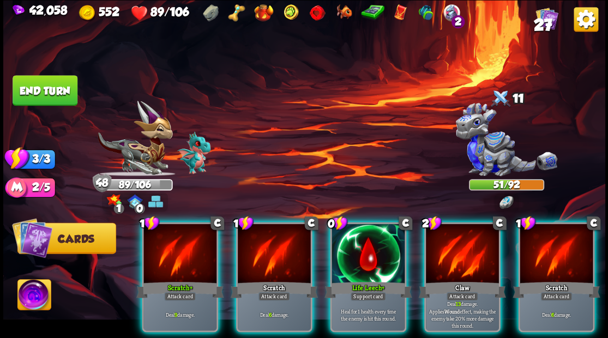
click at [355, 245] on div at bounding box center [367, 255] width 73 height 62
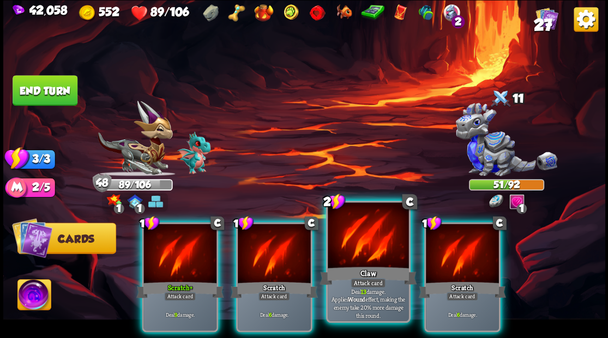
drag, startPoint x: 450, startPoint y: 253, endPoint x: 399, endPoint y: 242, distance: 51.9
click at [440, 250] on div at bounding box center [462, 255] width 73 height 62
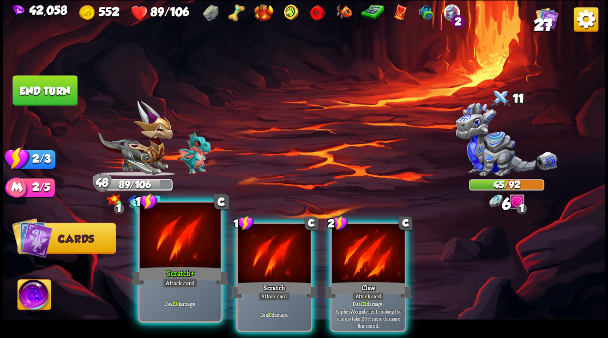
click at [167, 265] on div "1 C Scratch+ Attack card Deal 9 damage." at bounding box center [179, 262] width 84 height 122
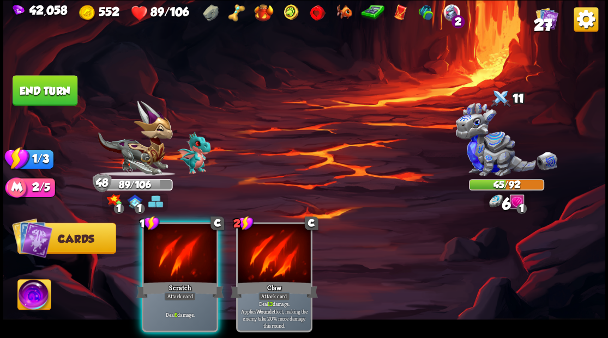
click at [167, 280] on div "Scratch" at bounding box center [179, 290] width 87 height 20
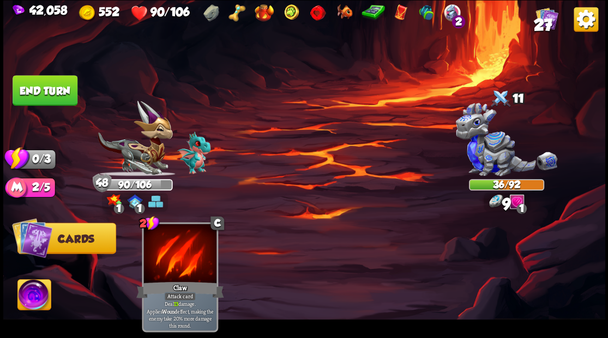
click at [57, 99] on button "End turn" at bounding box center [45, 90] width 65 height 31
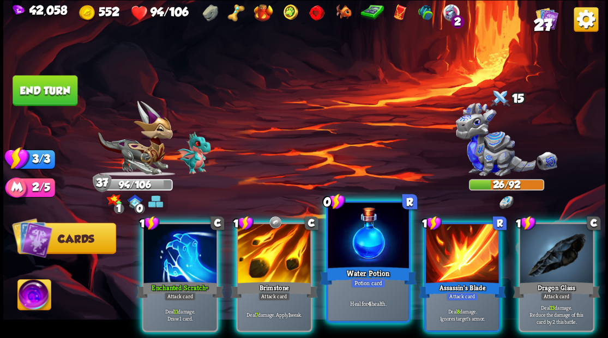
click at [343, 252] on div at bounding box center [367, 237] width 81 height 68
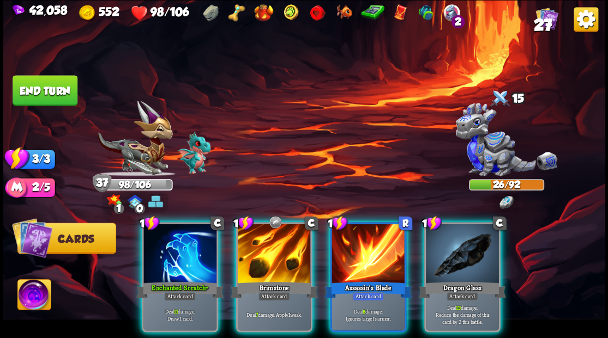
click at [260, 254] on div at bounding box center [274, 255] width 73 height 62
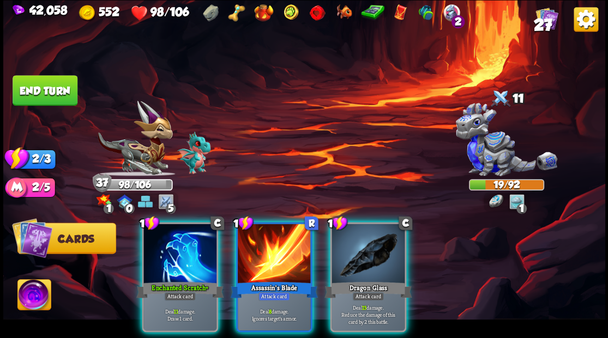
drag, startPoint x: 190, startPoint y: 235, endPoint x: 281, endPoint y: 190, distance: 102.3
click at [192, 235] on div at bounding box center [179, 255] width 73 height 62
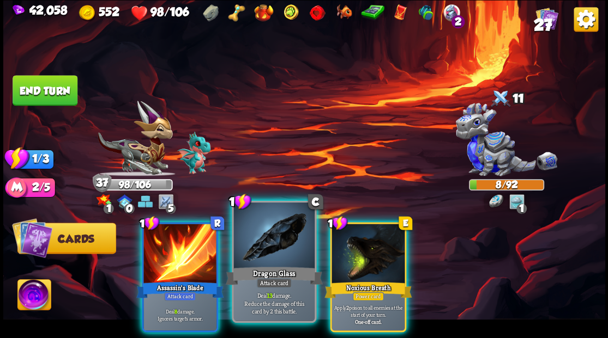
drag, startPoint x: 271, startPoint y: 245, endPoint x: 257, endPoint y: 232, distance: 19.7
click at [268, 243] on div at bounding box center [273, 237] width 81 height 68
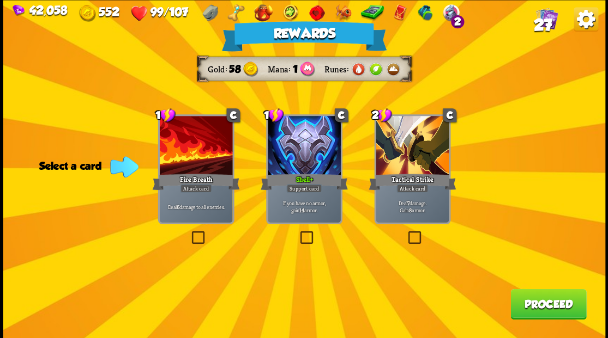
click at [544, 22] on span "27" at bounding box center [542, 24] width 19 height 19
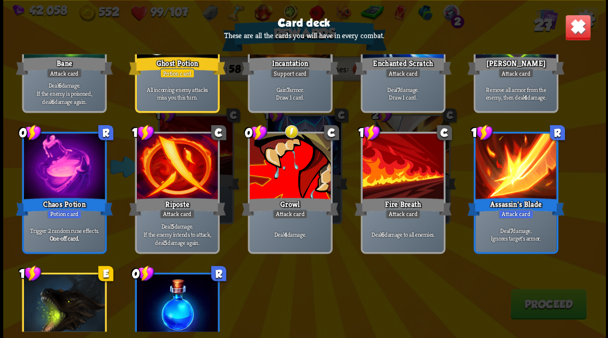
scroll to position [561, 0]
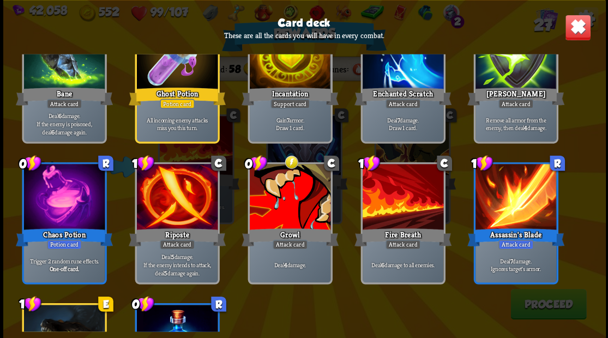
click at [579, 24] on img at bounding box center [577, 27] width 26 height 26
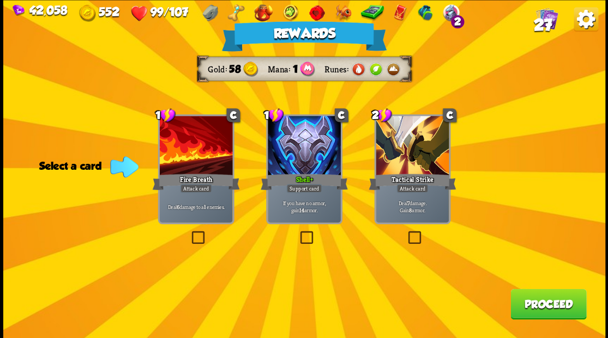
click at [551, 17] on span "27" at bounding box center [542, 24] width 19 height 19
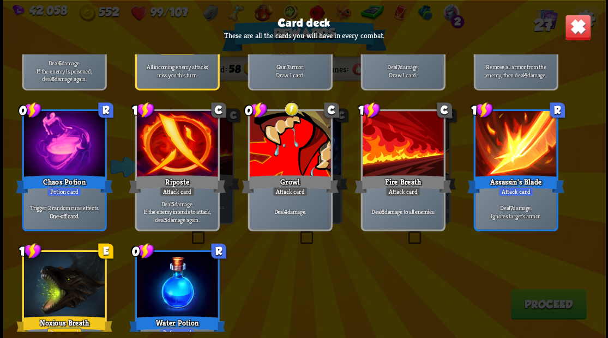
scroll to position [670, 0]
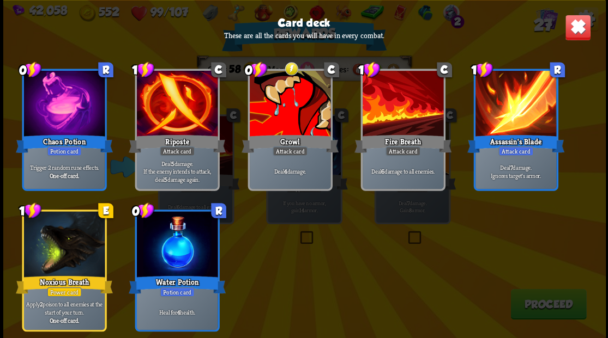
click at [574, 28] on img at bounding box center [577, 27] width 26 height 26
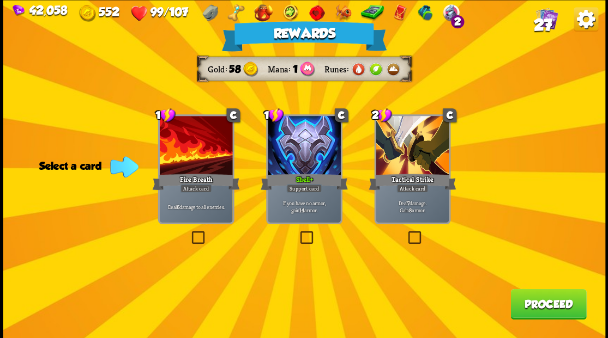
click at [189, 233] on label at bounding box center [189, 233] width 0 height 0
click at [0, 0] on input "checkbox" at bounding box center [0, 0] width 0 height 0
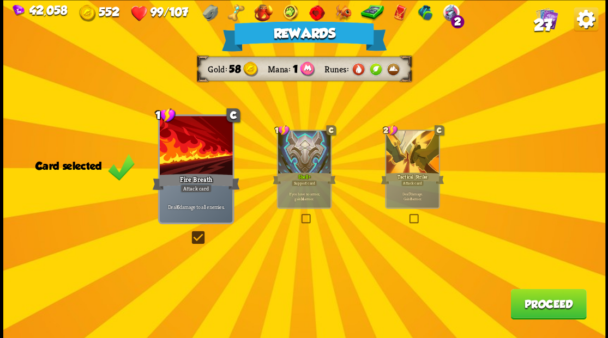
drag, startPoint x: 536, startPoint y: 310, endPoint x: 532, endPoint y: 302, distance: 8.5
click at [532, 302] on button "Proceed" at bounding box center [548, 304] width 76 height 31
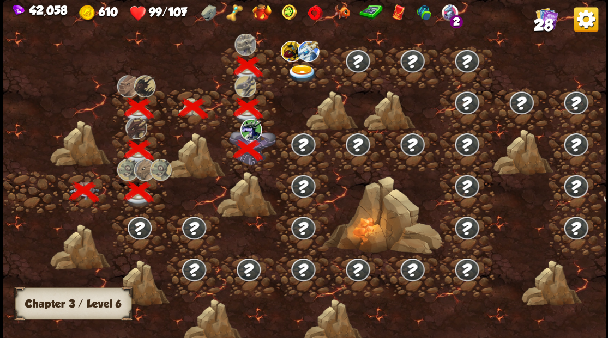
click at [290, 72] on img at bounding box center [302, 73] width 30 height 18
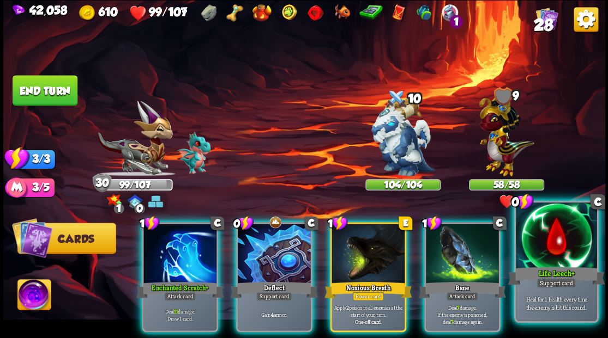
click at [546, 263] on div at bounding box center [555, 237] width 81 height 68
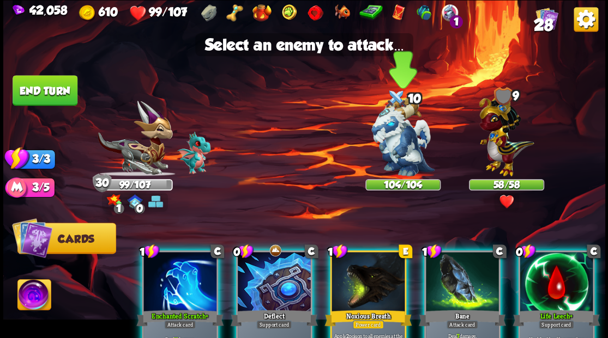
click at [393, 156] on img at bounding box center [402, 137] width 63 height 79
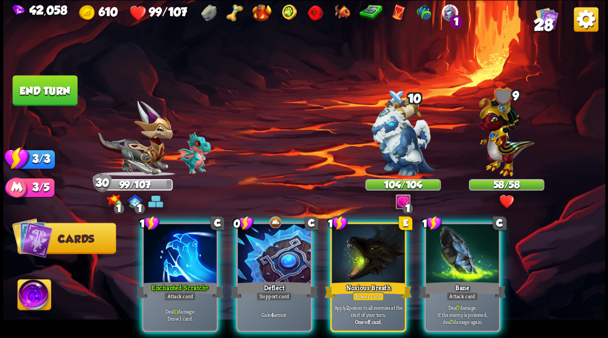
click at [275, 242] on div at bounding box center [274, 255] width 73 height 62
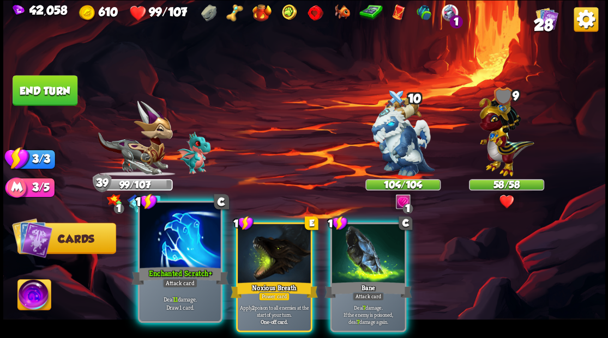
click at [172, 263] on div at bounding box center [179, 237] width 81 height 68
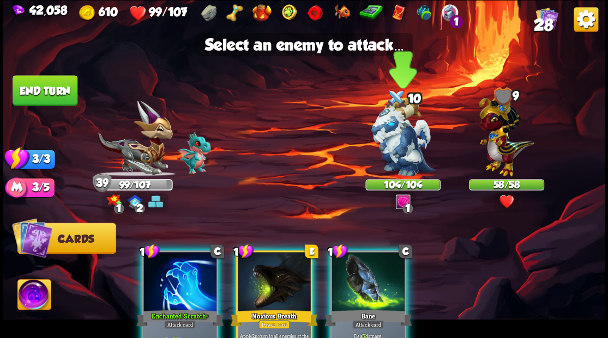
click at [403, 150] on img at bounding box center [402, 137] width 63 height 79
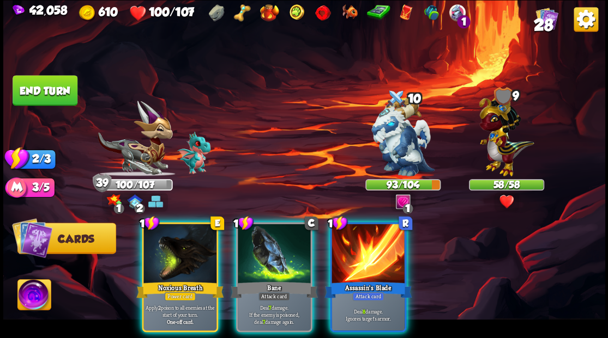
drag, startPoint x: 357, startPoint y: 239, endPoint x: 356, endPoint y: 212, distance: 26.7
click at [356, 236] on div at bounding box center [367, 255] width 73 height 62
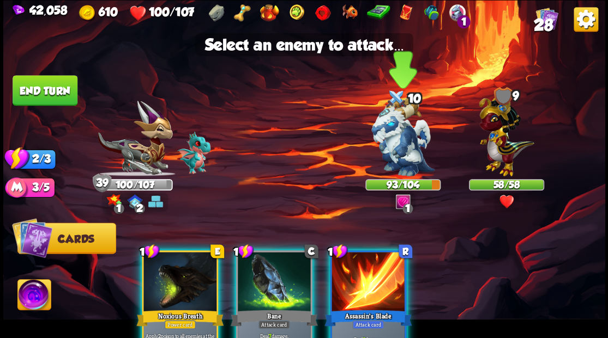
click at [399, 143] on img at bounding box center [402, 137] width 63 height 79
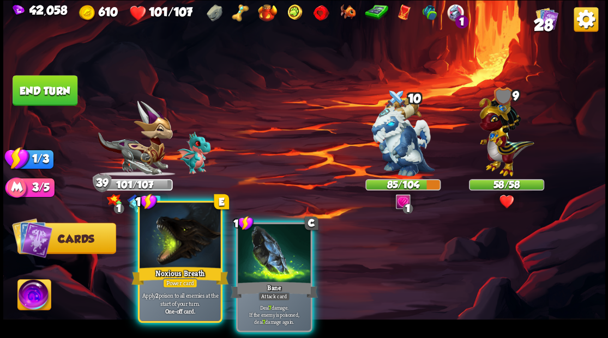
drag, startPoint x: 173, startPoint y: 251, endPoint x: 183, endPoint y: 242, distance: 13.1
click at [173, 251] on div at bounding box center [179, 237] width 81 height 68
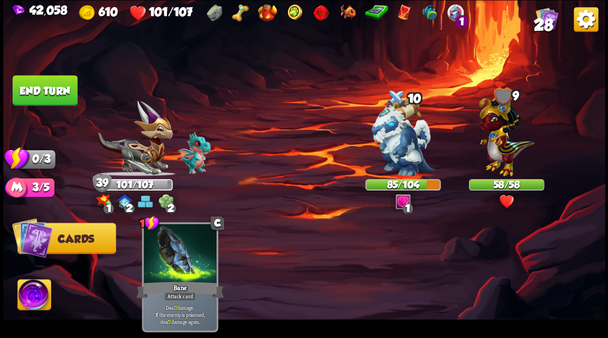
drag, startPoint x: 51, startPoint y: 92, endPoint x: 247, endPoint y: 203, distance: 225.5
click at [53, 96] on button "End turn" at bounding box center [45, 90] width 65 height 31
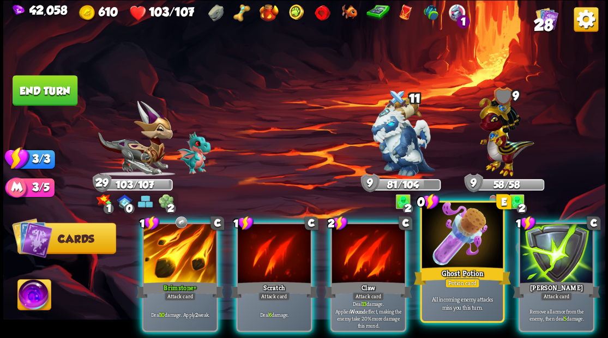
click at [440, 254] on div at bounding box center [461, 237] width 81 height 68
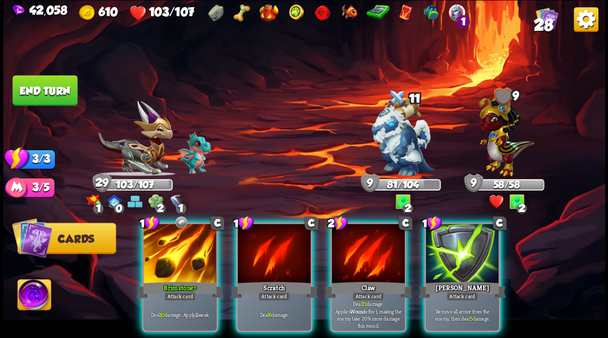
drag, startPoint x: 438, startPoint y: 253, endPoint x: 401, endPoint y: 222, distance: 47.9
click at [436, 252] on div at bounding box center [462, 255] width 73 height 62
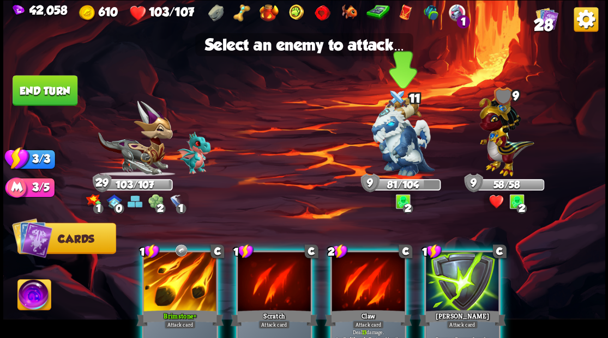
click at [395, 150] on img at bounding box center [402, 137] width 63 height 79
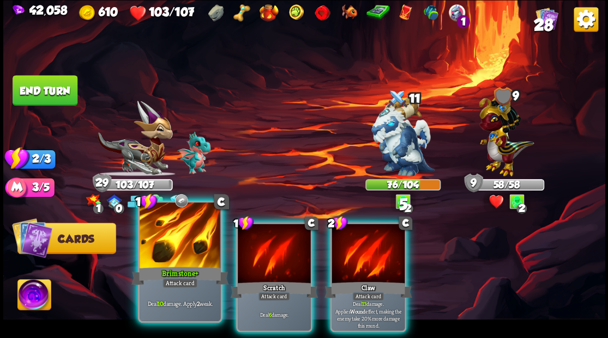
click at [161, 251] on div at bounding box center [179, 237] width 81 height 68
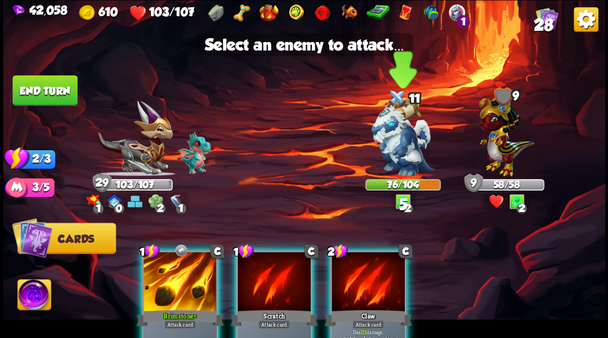
click at [394, 137] on img at bounding box center [402, 137] width 63 height 79
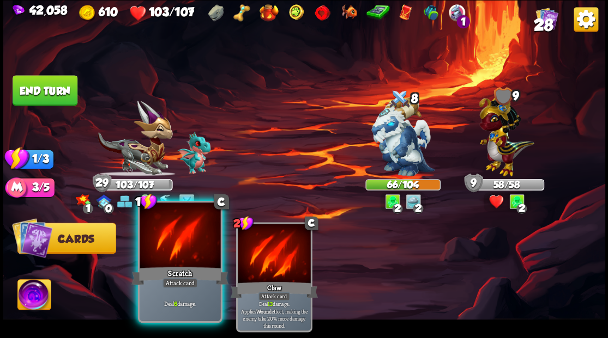
click at [185, 242] on div at bounding box center [179, 237] width 81 height 68
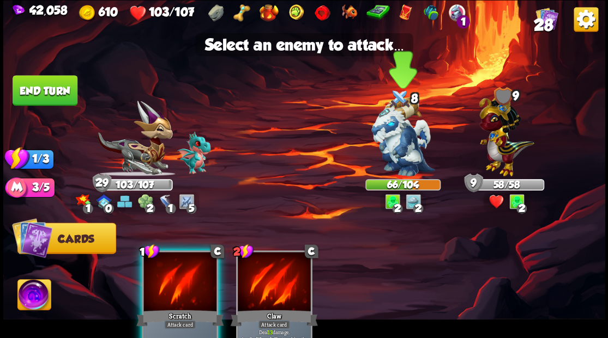
click at [410, 135] on img at bounding box center [402, 137] width 63 height 79
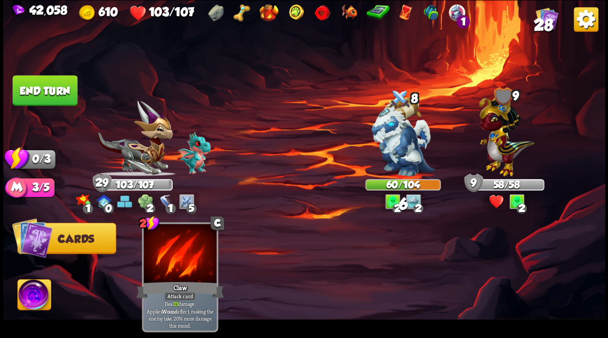
drag, startPoint x: 37, startPoint y: 88, endPoint x: 49, endPoint y: 89, distance: 12.0
click at [38, 88] on button "End turn" at bounding box center [45, 90] width 65 height 31
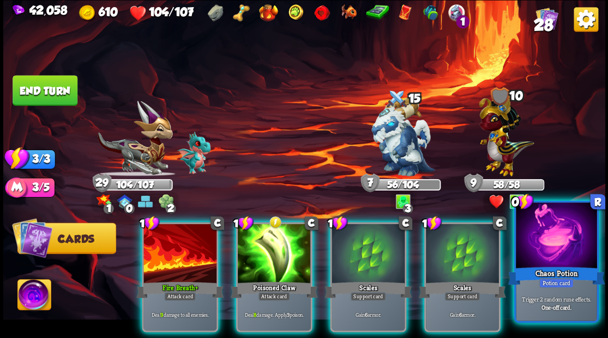
click at [555, 244] on div at bounding box center [555, 237] width 81 height 68
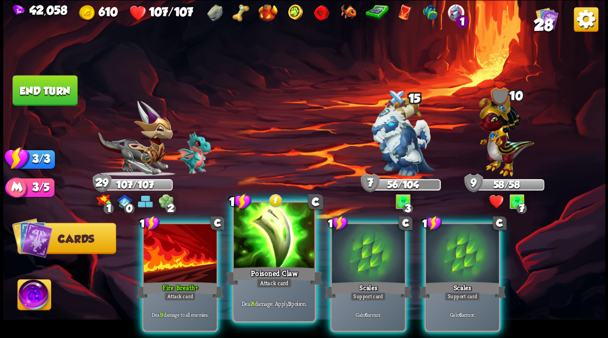
click at [263, 254] on div at bounding box center [273, 237] width 81 height 68
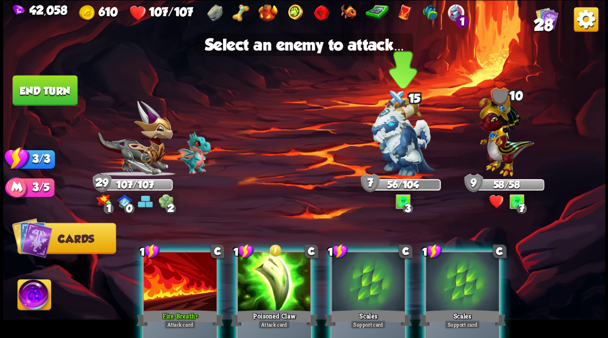
click at [404, 141] on img at bounding box center [402, 137] width 63 height 79
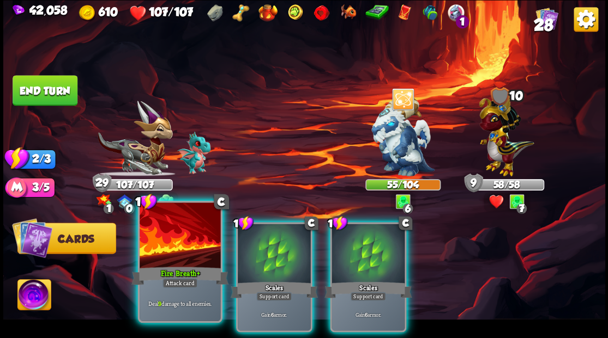
click at [187, 254] on div at bounding box center [179, 237] width 81 height 68
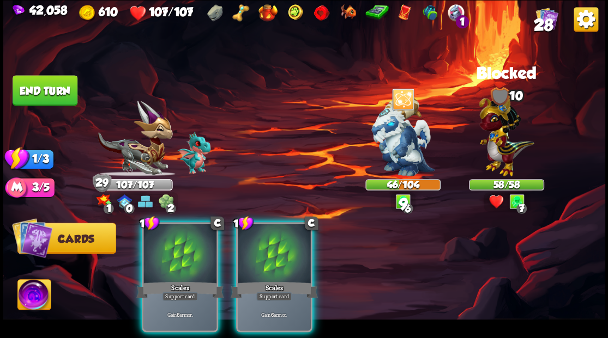
drag, startPoint x: 178, startPoint y: 259, endPoint x: 168, endPoint y: 243, distance: 18.8
click at [178, 257] on div at bounding box center [179, 255] width 73 height 62
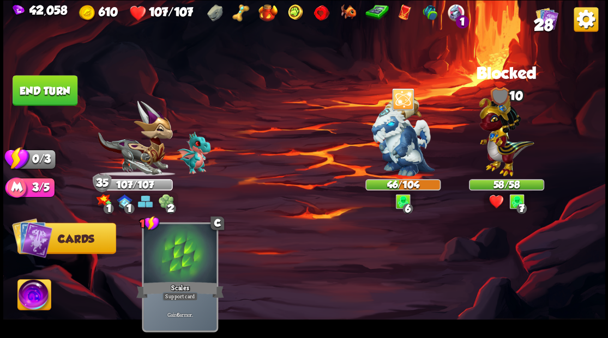
click at [57, 83] on button "End turn" at bounding box center [45, 90] width 65 height 31
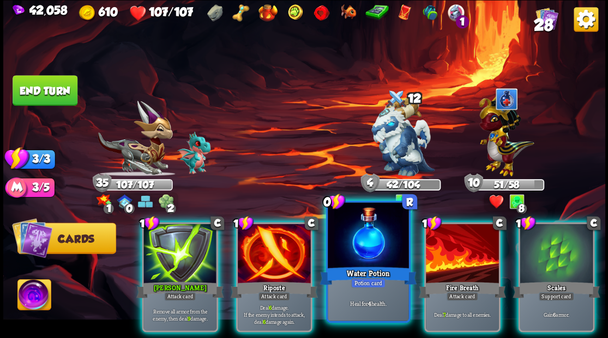
click at [339, 251] on div at bounding box center [367, 237] width 81 height 68
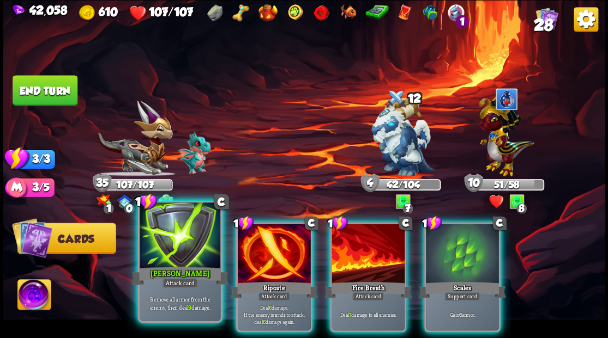
click at [171, 259] on div at bounding box center [179, 237] width 81 height 68
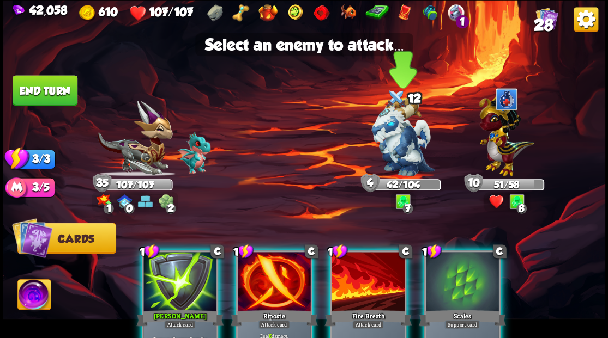
drag, startPoint x: 393, startPoint y: 154, endPoint x: 377, endPoint y: 158, distance: 16.9
click at [393, 153] on img at bounding box center [402, 137] width 63 height 79
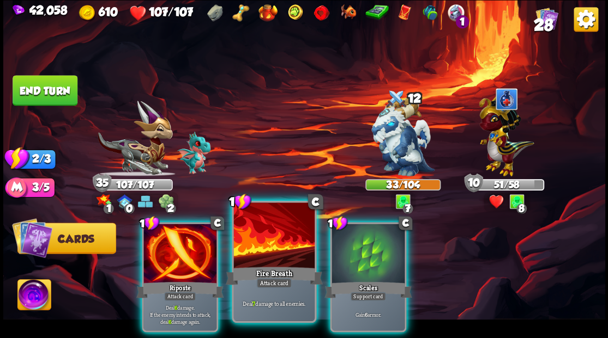
click at [266, 258] on div at bounding box center [273, 237] width 81 height 68
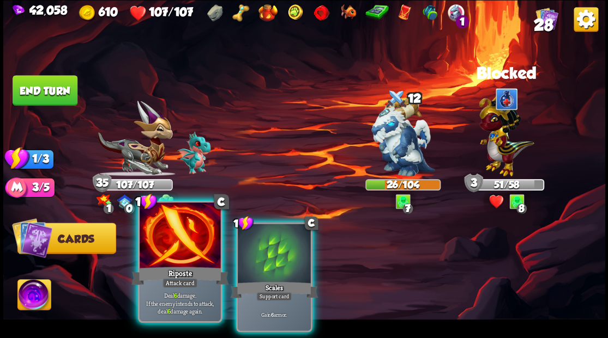
click at [166, 251] on div at bounding box center [179, 237] width 81 height 68
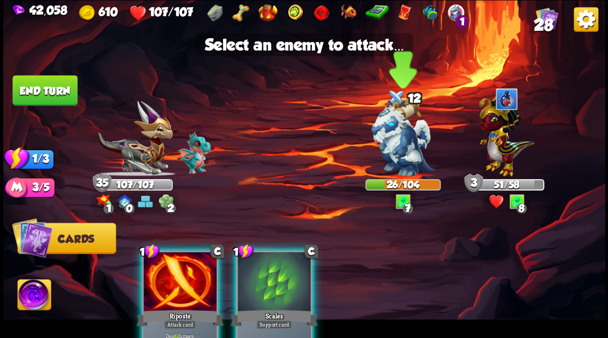
click at [395, 143] on img at bounding box center [402, 137] width 63 height 79
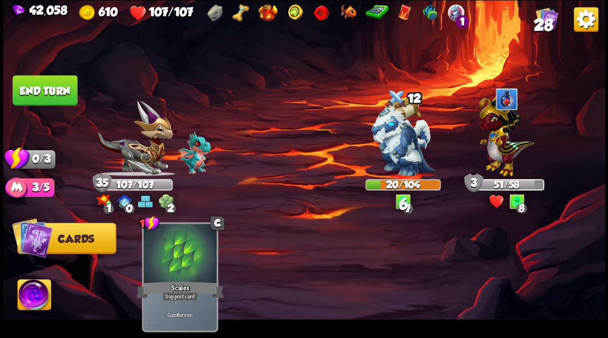
click at [57, 92] on button "End turn" at bounding box center [45, 90] width 65 height 31
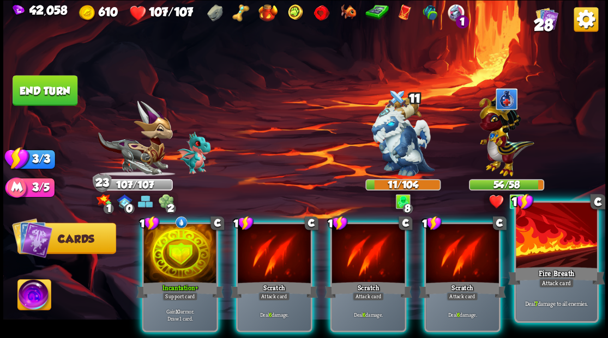
click at [551, 256] on div at bounding box center [555, 237] width 81 height 68
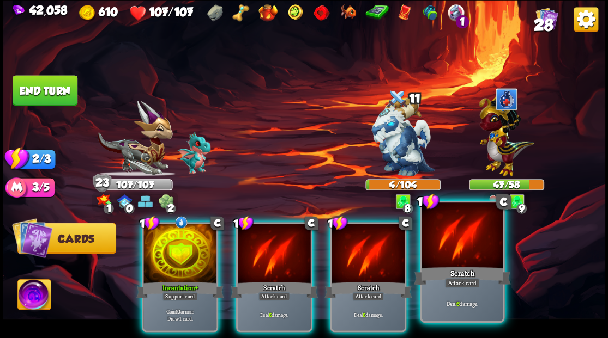
click at [450, 248] on div at bounding box center [461, 237] width 81 height 68
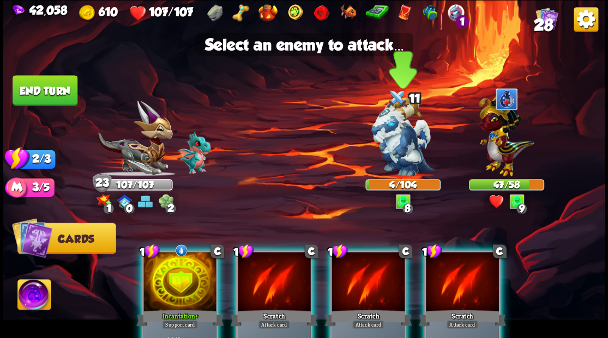
click at [388, 187] on div "4/104" at bounding box center [403, 184] width 74 height 9
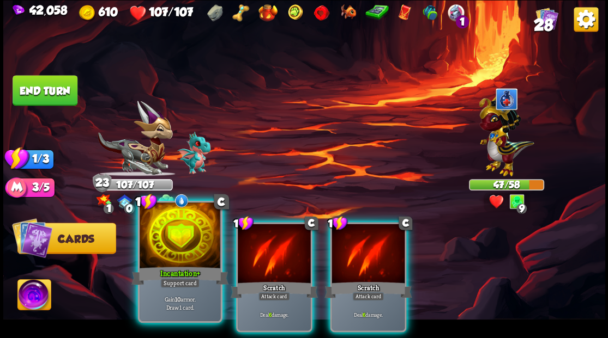
click at [177, 247] on div at bounding box center [179, 237] width 81 height 68
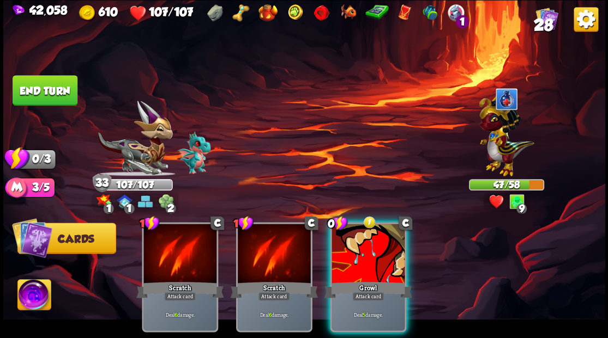
click at [57, 95] on button "End turn" at bounding box center [45, 90] width 65 height 31
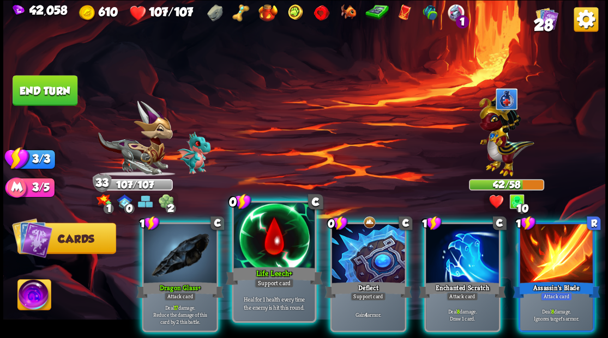
click at [269, 250] on div at bounding box center [273, 237] width 81 height 68
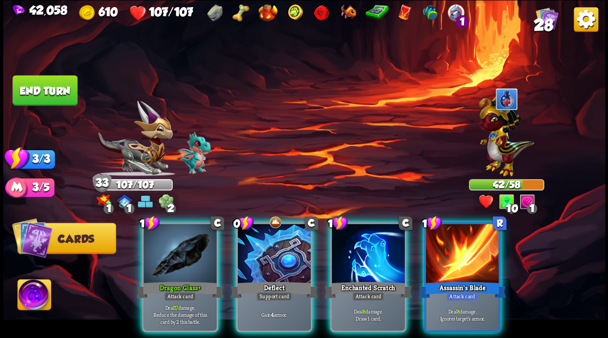
click at [269, 250] on div at bounding box center [274, 255] width 73 height 62
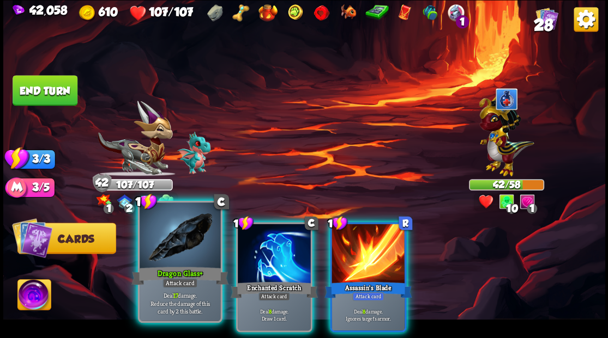
click at [189, 248] on div at bounding box center [179, 237] width 81 height 68
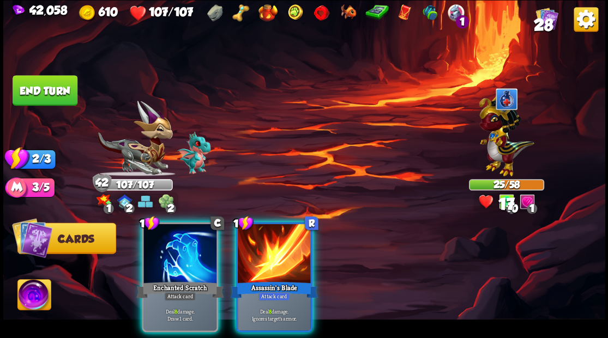
click at [189, 248] on div at bounding box center [179, 255] width 73 height 62
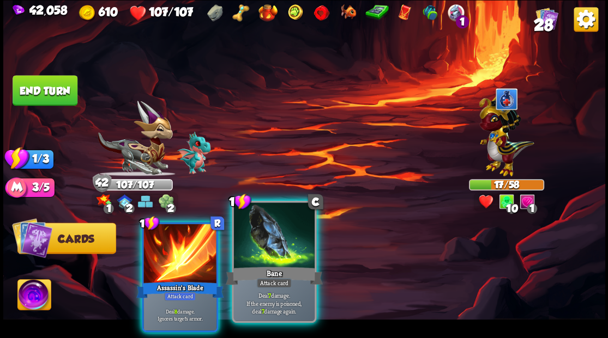
click at [282, 247] on div at bounding box center [273, 237] width 81 height 68
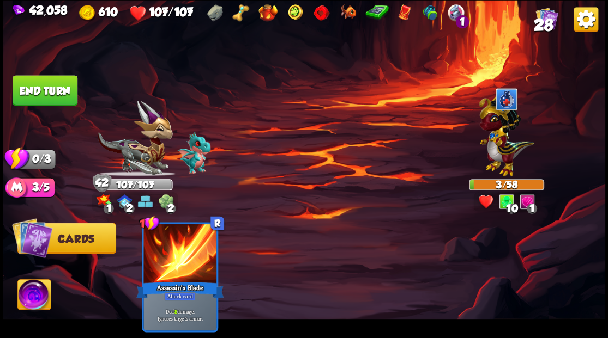
click at [29, 93] on button "End turn" at bounding box center [45, 90] width 65 height 31
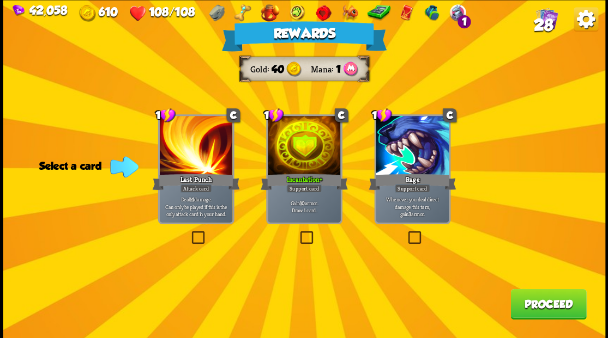
click at [532, 295] on div "Rewards Gold 40 Mana 1 Select a card 1 C Last Punch Attack card Deal 14 damage.…" at bounding box center [304, 169] width 602 height 338
click at [551, 300] on button "Proceed" at bounding box center [548, 304] width 76 height 31
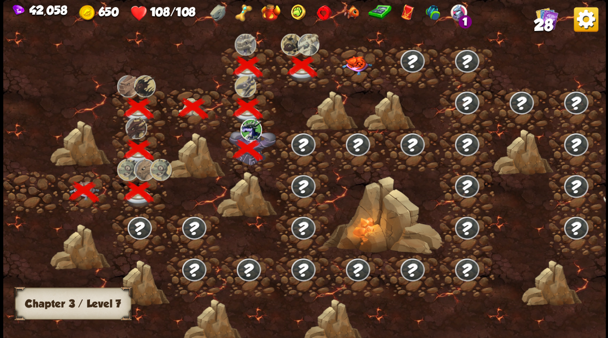
click at [352, 64] on img at bounding box center [357, 65] width 30 height 19
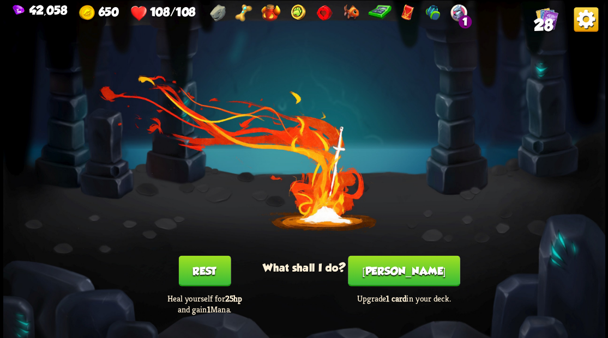
drag, startPoint x: 406, startPoint y: 278, endPoint x: 406, endPoint y: 271, distance: 6.5
click at [406, 271] on button "[PERSON_NAME]" at bounding box center [404, 271] width 112 height 31
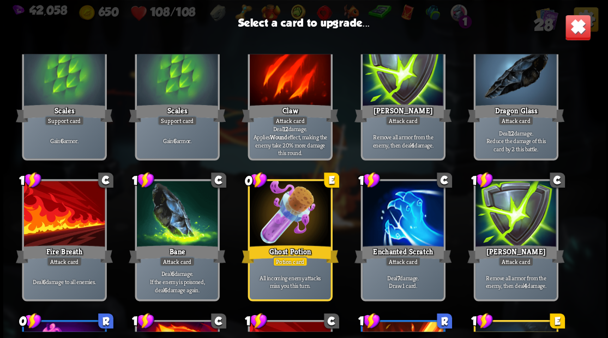
scroll to position [218, 0]
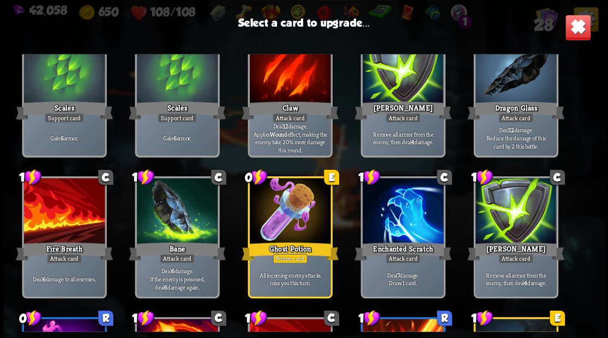
click at [512, 92] on div at bounding box center [515, 71] width 81 height 68
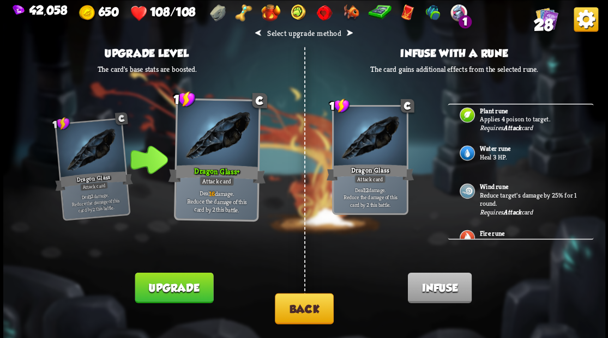
scroll to position [327, 0]
click at [500, 153] on p "Heal 3 HP." at bounding box center [530, 157] width 102 height 9
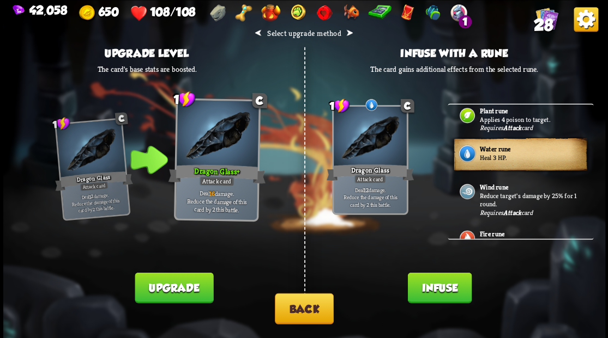
drag, startPoint x: 452, startPoint y: 292, endPoint x: 446, endPoint y: 284, distance: 10.0
click at [452, 292] on button "Infuse" at bounding box center [439, 287] width 64 height 31
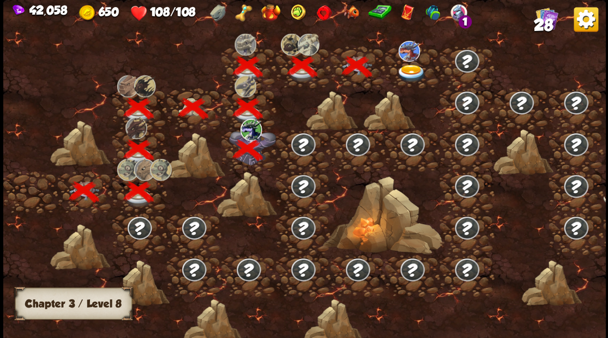
click at [404, 69] on img at bounding box center [411, 73] width 30 height 18
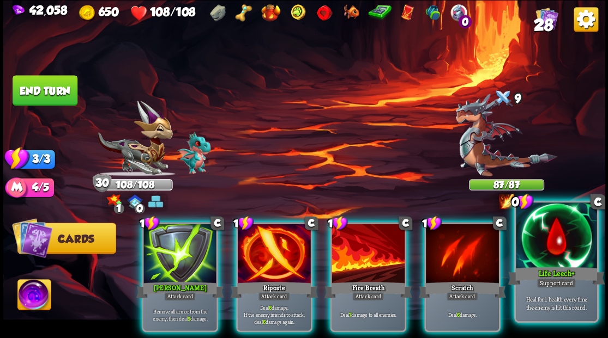
click at [536, 247] on div at bounding box center [555, 237] width 81 height 68
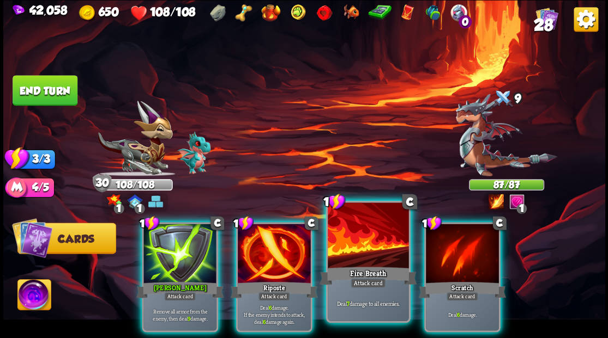
click at [350, 236] on div at bounding box center [367, 237] width 81 height 68
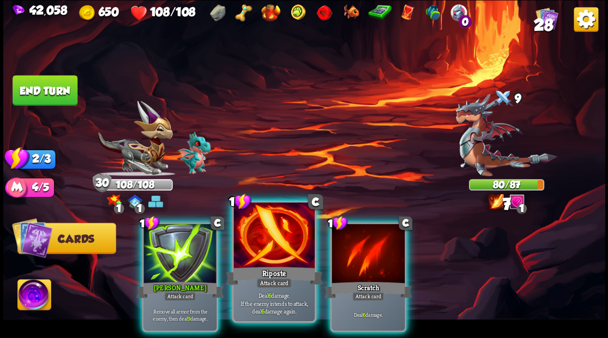
click at [270, 237] on div at bounding box center [273, 237] width 81 height 68
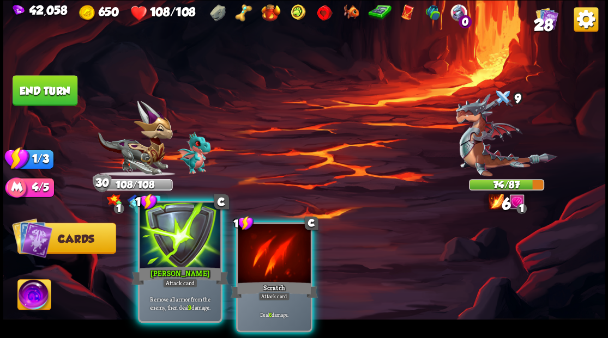
click at [195, 242] on div at bounding box center [179, 237] width 81 height 68
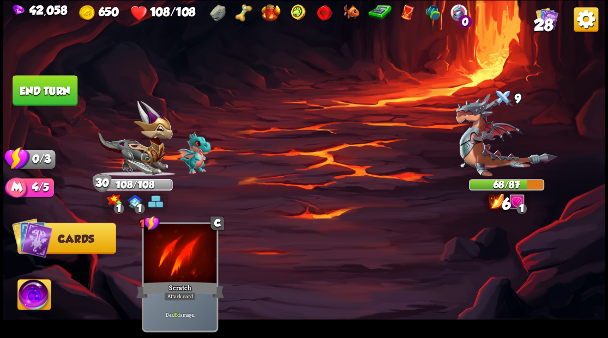
drag, startPoint x: 40, startPoint y: 88, endPoint x: 269, endPoint y: 110, distance: 229.4
click at [40, 87] on button "End turn" at bounding box center [45, 90] width 65 height 31
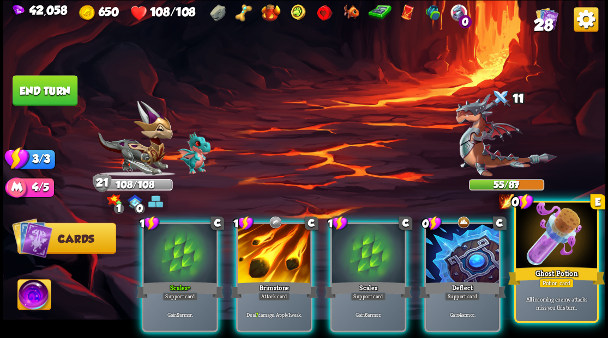
click at [542, 251] on div at bounding box center [555, 237] width 81 height 68
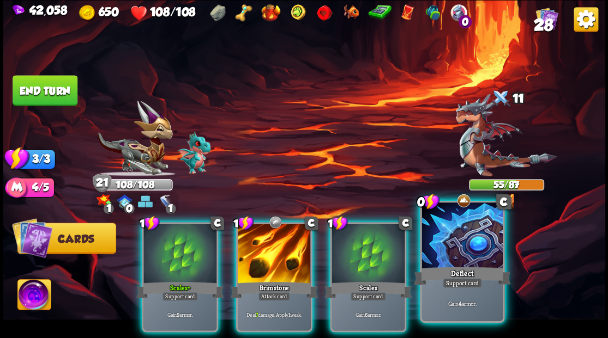
click at [464, 243] on div at bounding box center [461, 237] width 81 height 68
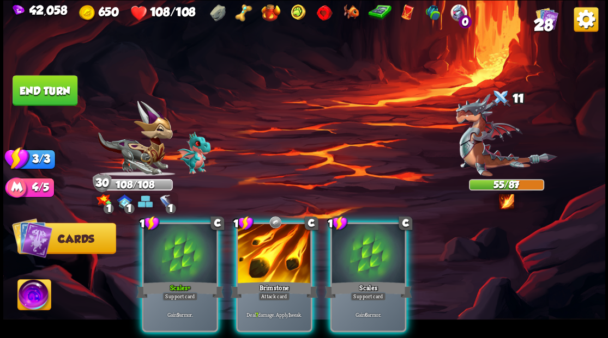
click at [266, 238] on div at bounding box center [274, 255] width 73 height 62
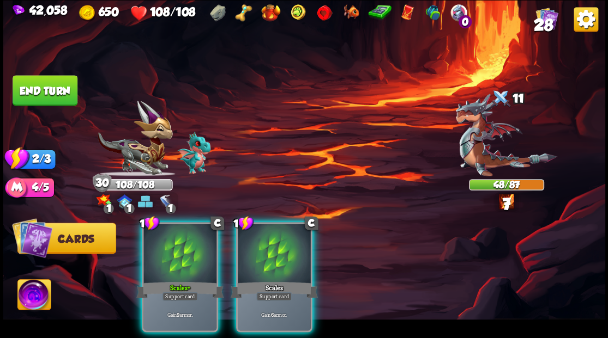
click at [266, 238] on div at bounding box center [274, 255] width 73 height 62
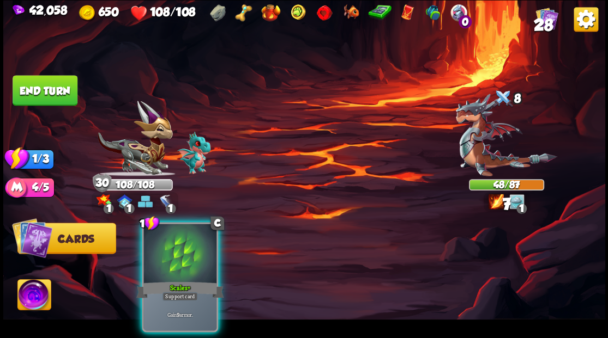
drag, startPoint x: 194, startPoint y: 234, endPoint x: 177, endPoint y: 210, distance: 29.3
click at [185, 224] on div at bounding box center [179, 255] width 73 height 62
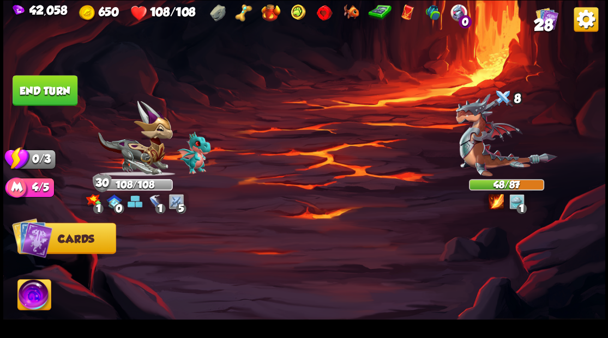
click at [28, 90] on button "End turn" at bounding box center [45, 90] width 65 height 31
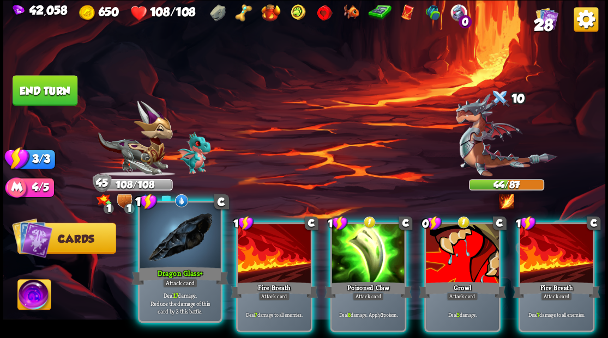
click at [172, 253] on div at bounding box center [179, 237] width 81 height 68
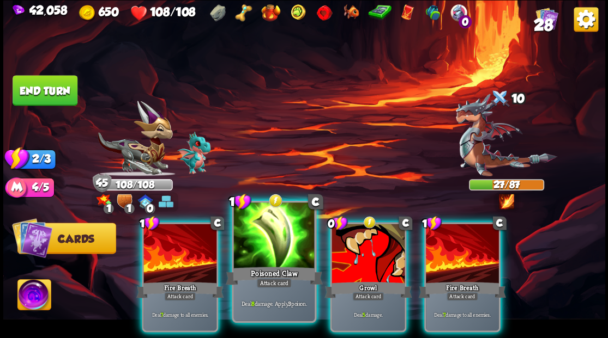
click at [262, 247] on div at bounding box center [273, 237] width 81 height 68
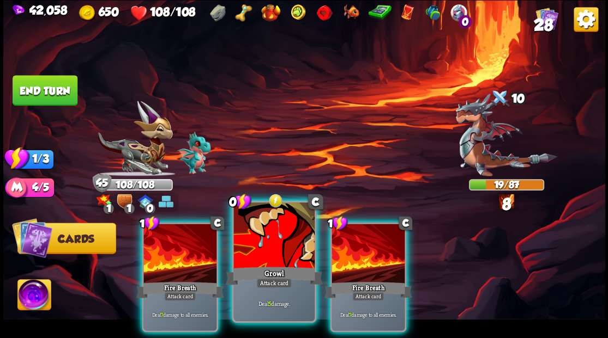
click at [259, 244] on div at bounding box center [273, 237] width 81 height 68
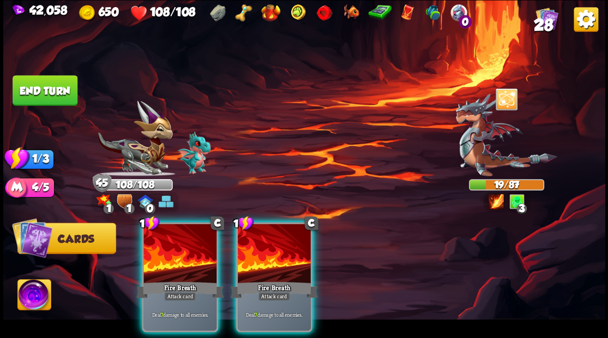
click at [259, 244] on div at bounding box center [274, 255] width 73 height 62
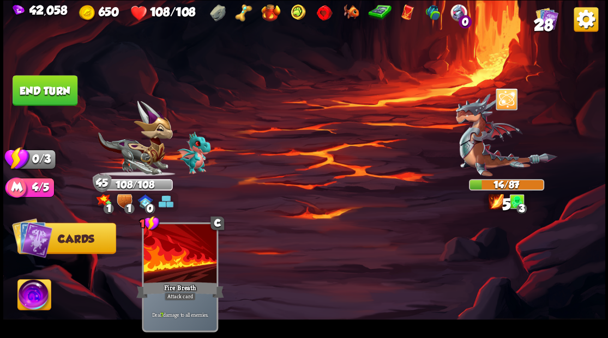
click at [53, 89] on button "End turn" at bounding box center [45, 90] width 65 height 31
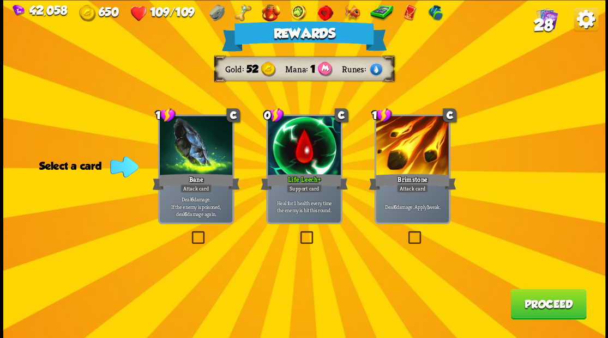
click at [544, 25] on span "28" at bounding box center [542, 24] width 19 height 19
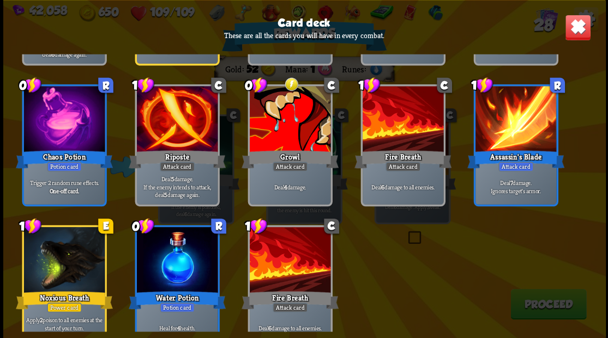
scroll to position [654, 0]
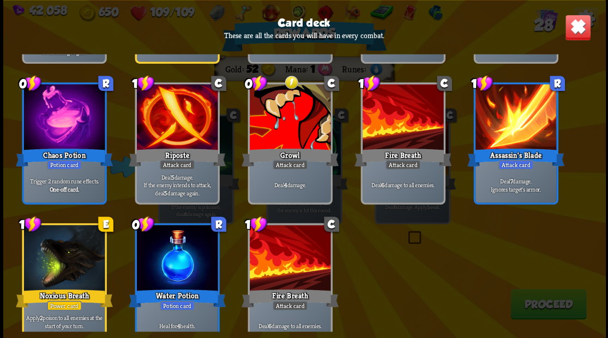
click at [583, 34] on img at bounding box center [577, 27] width 26 height 26
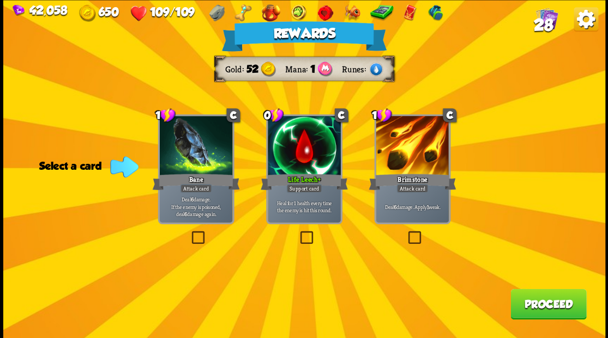
click at [298, 233] on label at bounding box center [298, 233] width 0 height 0
click at [0, 0] on input "checkbox" at bounding box center [0, 0] width 0 height 0
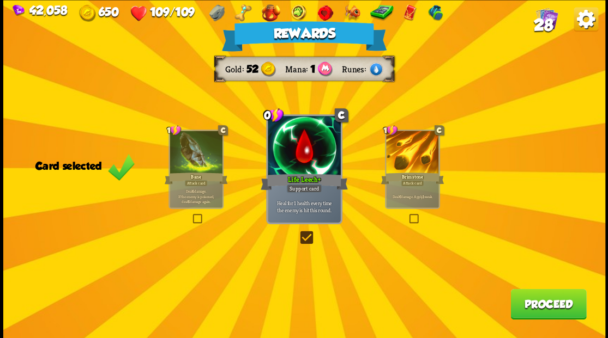
click at [535, 311] on button "Proceed" at bounding box center [548, 304] width 76 height 31
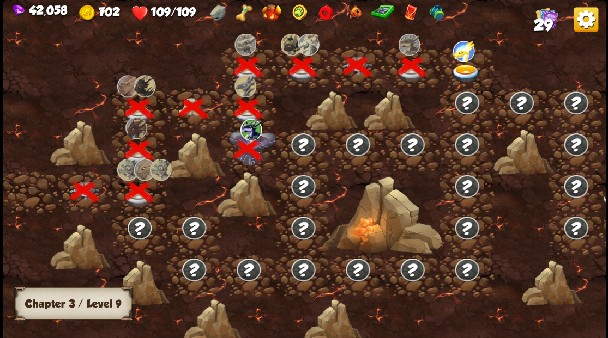
click at [466, 66] on img at bounding box center [466, 73] width 30 height 18
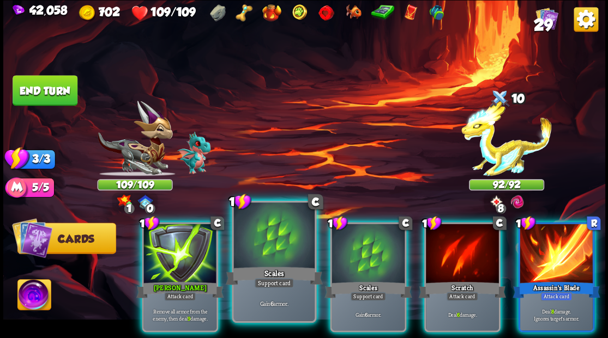
click at [274, 252] on div at bounding box center [273, 237] width 81 height 68
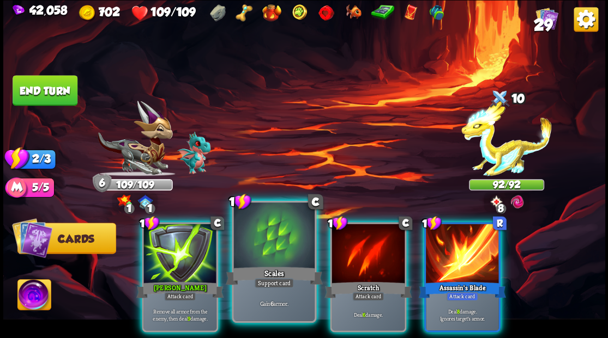
click at [272, 252] on div at bounding box center [273, 237] width 81 height 68
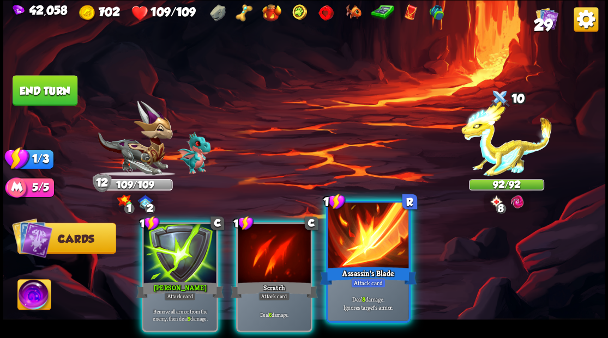
click at [362, 262] on div at bounding box center [367, 237] width 81 height 68
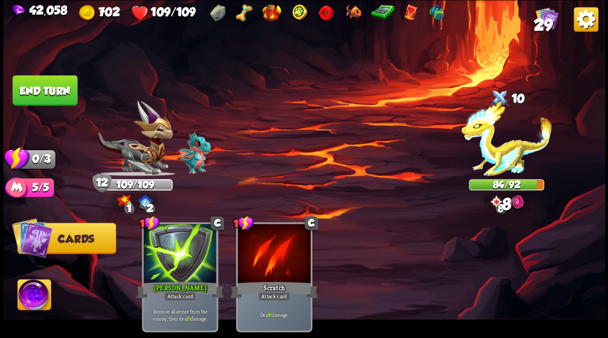
click at [65, 90] on button "End turn" at bounding box center [45, 90] width 65 height 31
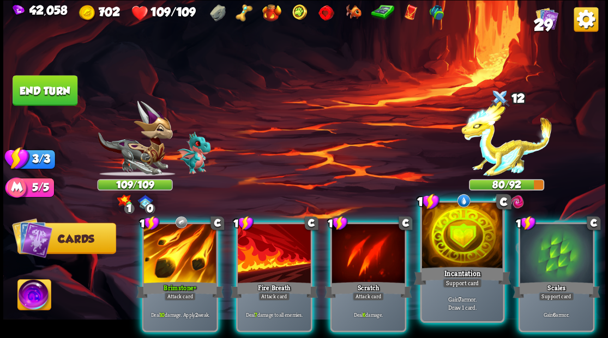
click at [461, 244] on div at bounding box center [461, 237] width 81 height 68
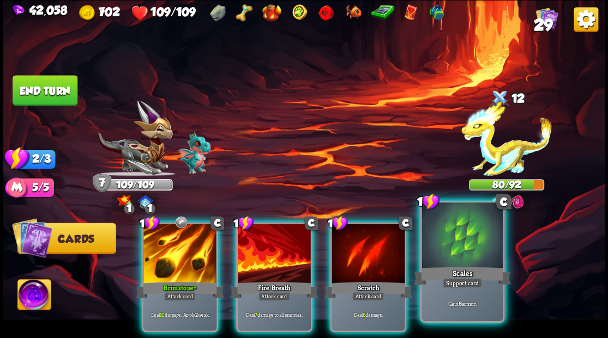
click at [461, 243] on div at bounding box center [461, 237] width 81 height 68
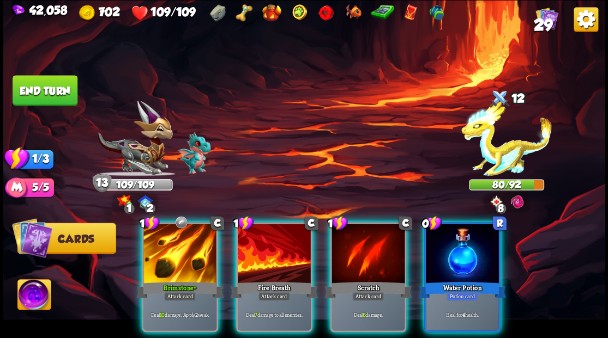
click at [462, 242] on div at bounding box center [462, 255] width 73 height 62
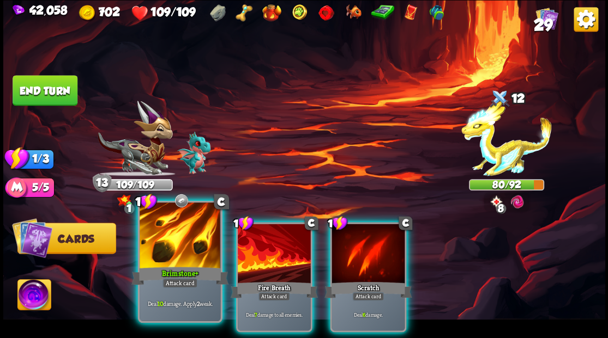
click at [163, 252] on div at bounding box center [179, 237] width 81 height 68
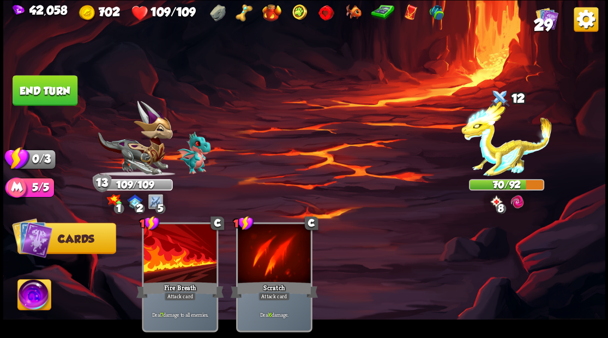
click at [41, 85] on button "End turn" at bounding box center [45, 90] width 65 height 31
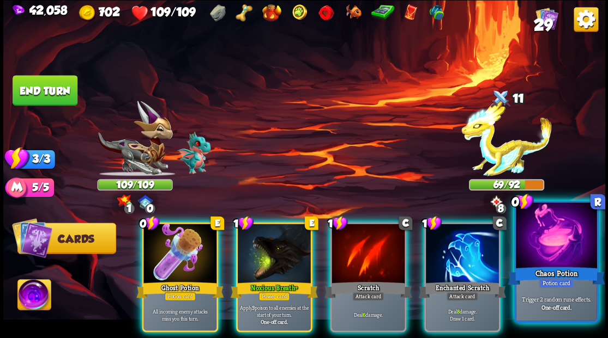
click at [567, 251] on div at bounding box center [555, 237] width 81 height 68
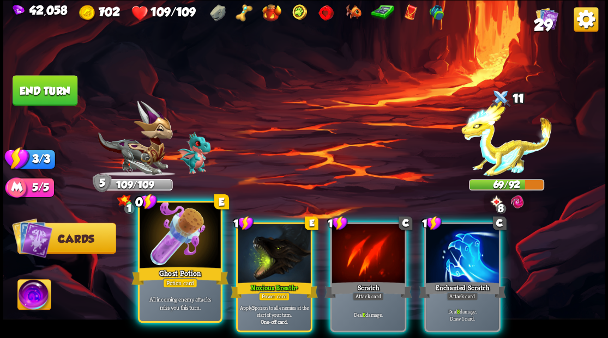
click at [164, 237] on div at bounding box center [179, 237] width 81 height 68
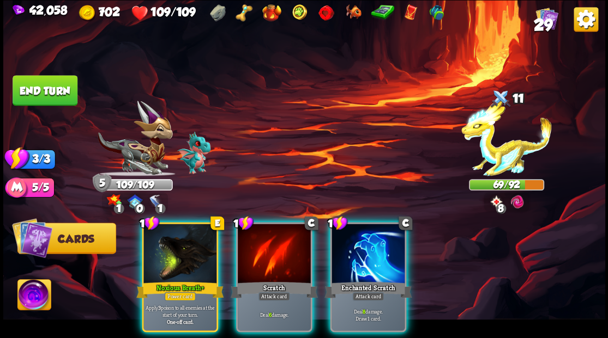
click at [367, 242] on div at bounding box center [367, 255] width 73 height 62
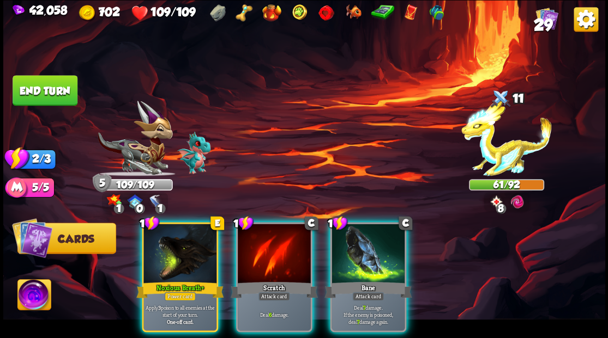
click at [161, 236] on div at bounding box center [179, 255] width 73 height 62
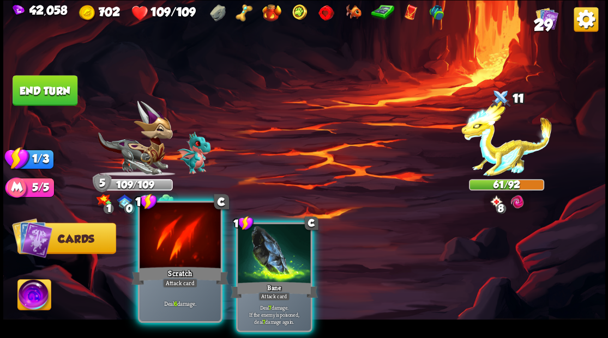
click at [186, 236] on div at bounding box center [179, 237] width 81 height 68
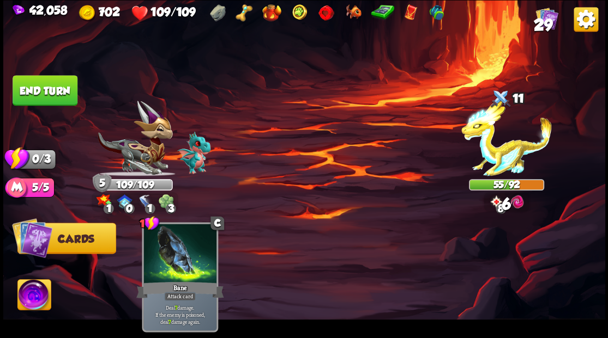
click at [43, 77] on button "End turn" at bounding box center [45, 90] width 65 height 31
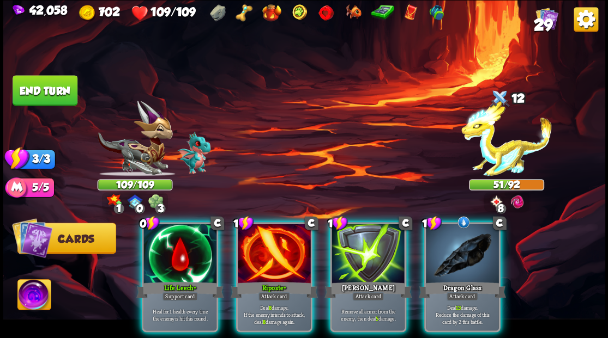
click at [184, 240] on div at bounding box center [179, 255] width 73 height 62
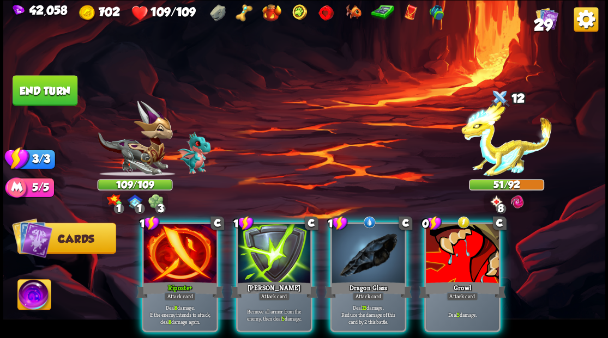
click at [481, 259] on div at bounding box center [462, 255] width 73 height 62
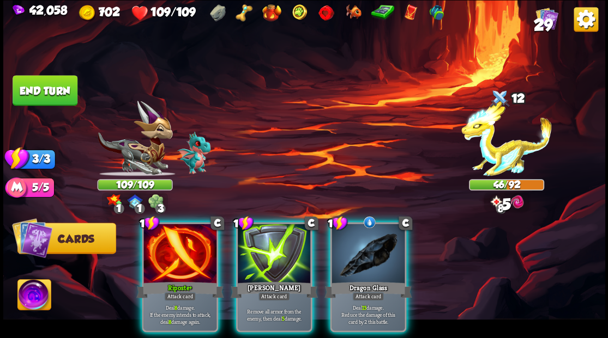
drag, startPoint x: 365, startPoint y: 250, endPoint x: 347, endPoint y: 244, distance: 18.6
click at [365, 248] on div at bounding box center [367, 255] width 73 height 62
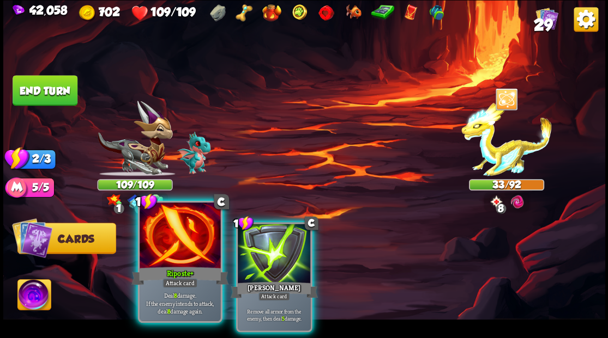
click at [168, 248] on div at bounding box center [179, 237] width 81 height 68
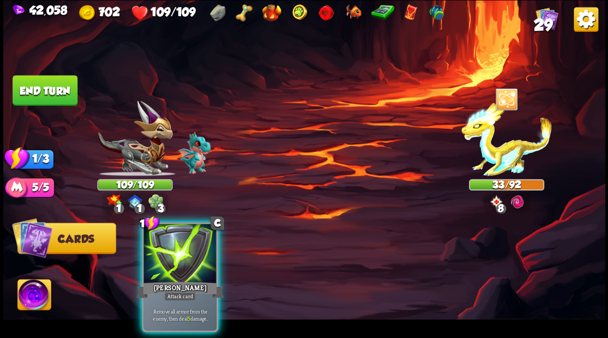
click at [168, 248] on div at bounding box center [179, 255] width 73 height 62
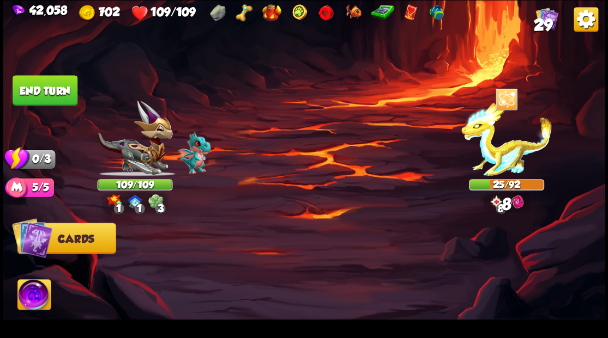
click at [63, 86] on button "End turn" at bounding box center [45, 90] width 65 height 31
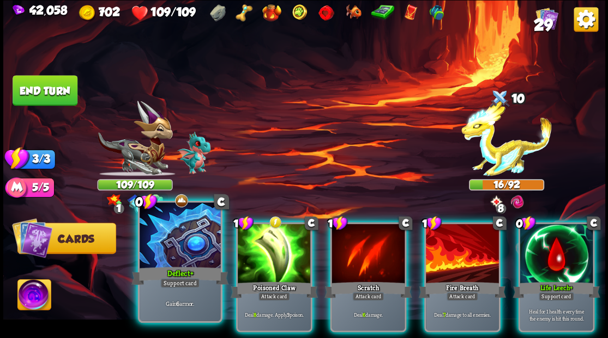
click at [172, 240] on div at bounding box center [179, 237] width 81 height 68
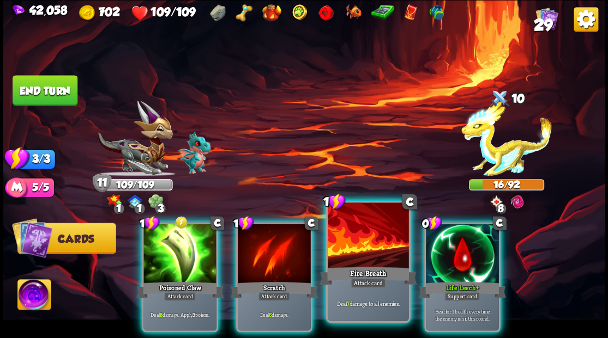
click at [351, 259] on div at bounding box center [367, 237] width 81 height 68
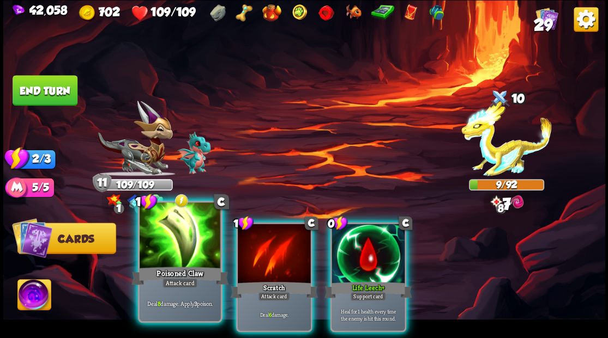
click at [154, 249] on div at bounding box center [179, 237] width 81 height 68
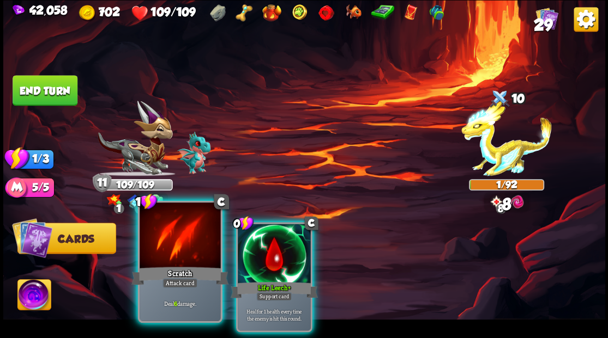
click at [145, 245] on div at bounding box center [179, 237] width 81 height 68
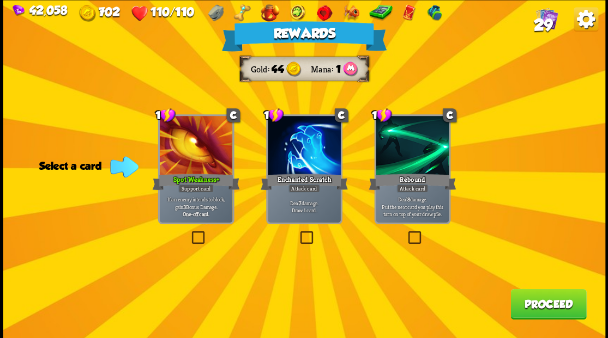
click at [529, 307] on button "Proceed" at bounding box center [548, 304] width 76 height 31
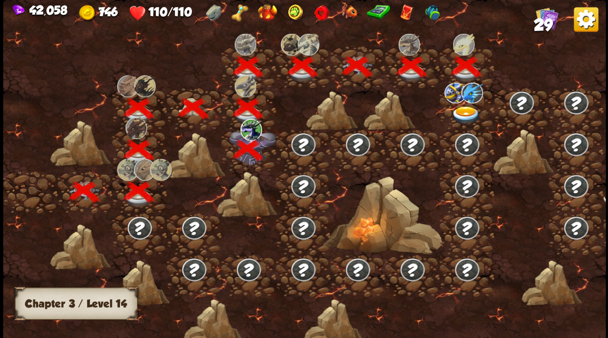
scroll to position [0, 166]
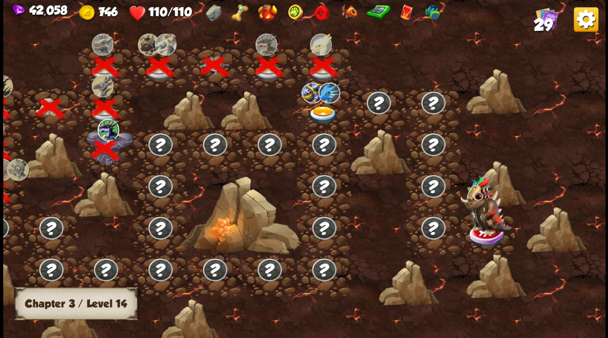
click at [321, 108] on img at bounding box center [322, 115] width 30 height 18
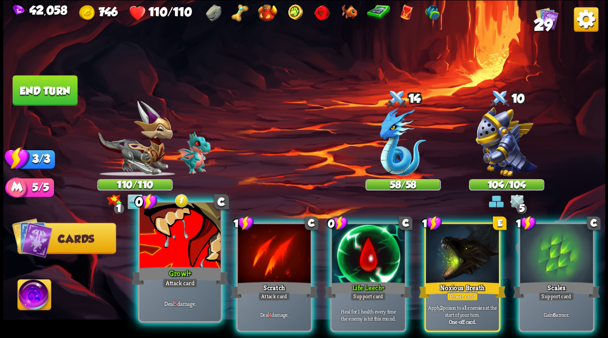
click at [175, 241] on div at bounding box center [179, 237] width 81 height 68
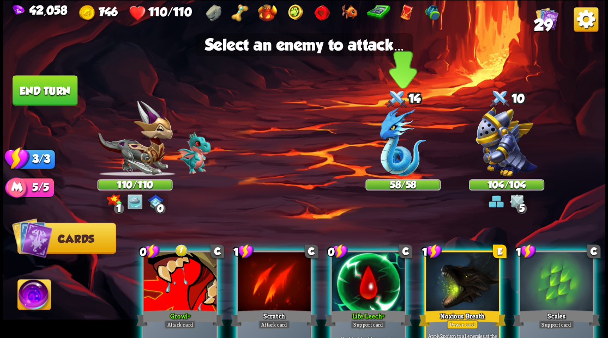
click at [390, 149] on img at bounding box center [402, 141] width 46 height 69
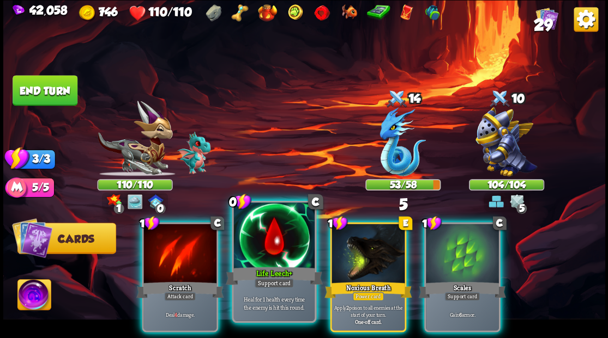
click at [254, 259] on div at bounding box center [273, 237] width 81 height 68
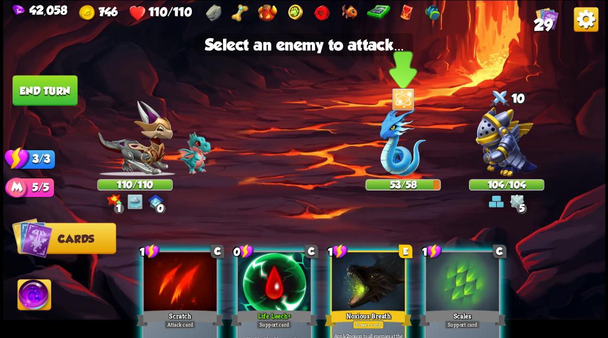
click at [406, 153] on img at bounding box center [402, 141] width 46 height 69
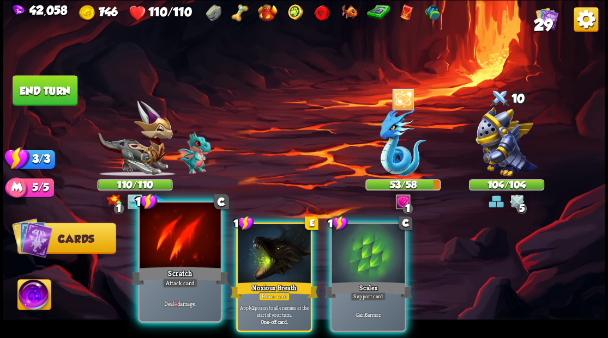
click at [189, 236] on div at bounding box center [179, 237] width 81 height 68
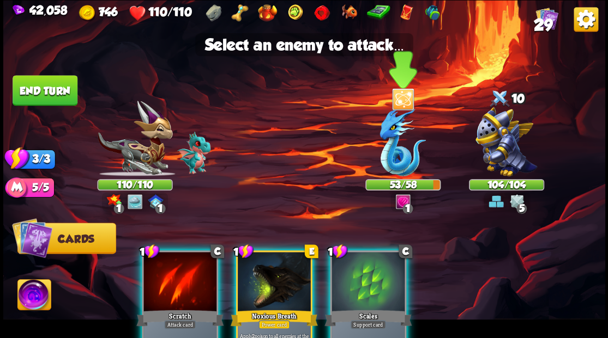
click at [388, 161] on img at bounding box center [402, 141] width 46 height 69
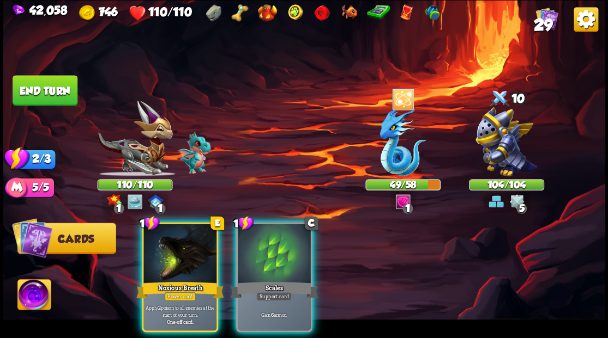
click at [168, 229] on div at bounding box center [179, 255] width 73 height 62
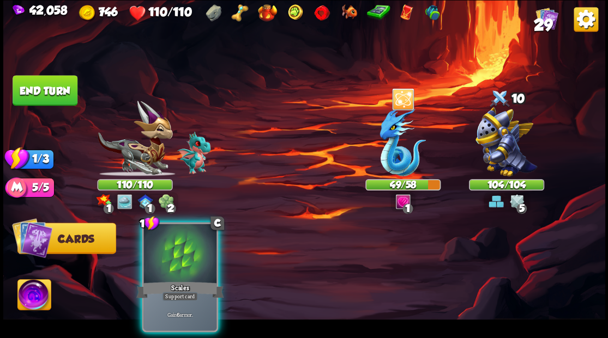
click at [168, 229] on div at bounding box center [179, 255] width 73 height 62
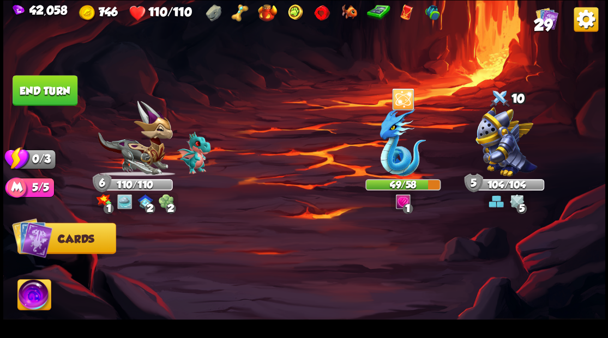
click at [69, 88] on button "End turn" at bounding box center [45, 90] width 65 height 31
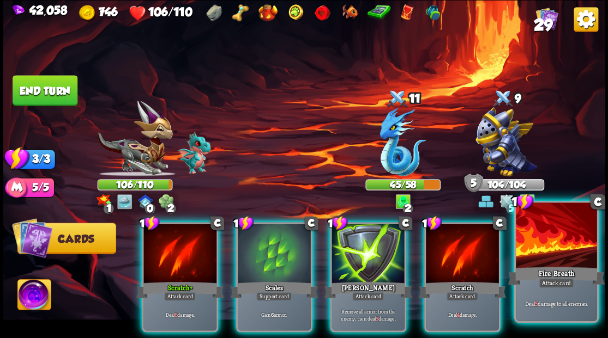
click at [540, 238] on div at bounding box center [555, 237] width 81 height 68
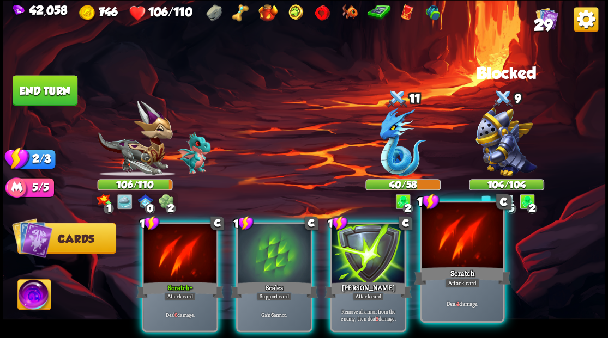
drag, startPoint x: 456, startPoint y: 255, endPoint x: 451, endPoint y: 225, distance: 30.4
click at [456, 250] on div at bounding box center [461, 237] width 81 height 68
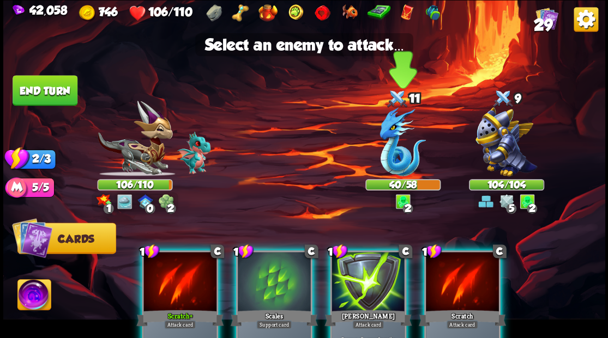
click at [384, 151] on img at bounding box center [402, 141] width 46 height 69
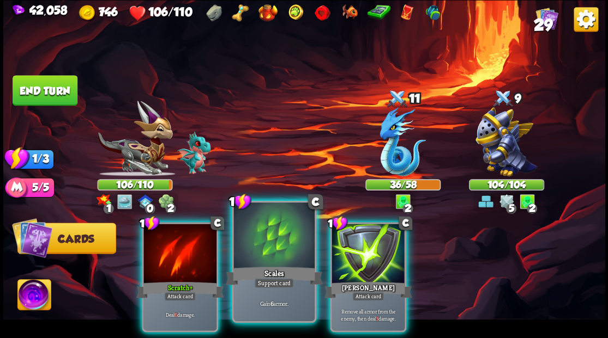
click at [248, 261] on div at bounding box center [273, 237] width 81 height 68
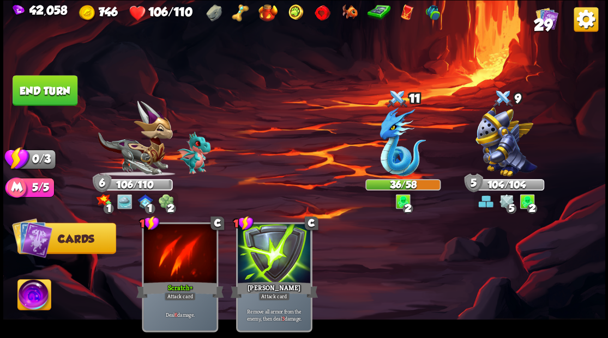
click at [47, 95] on button "End turn" at bounding box center [45, 90] width 65 height 31
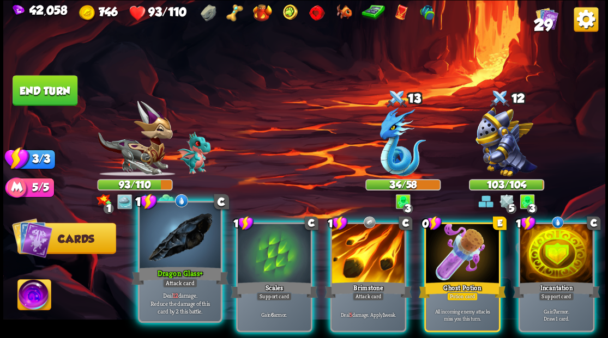
click at [174, 250] on div at bounding box center [179, 237] width 81 height 68
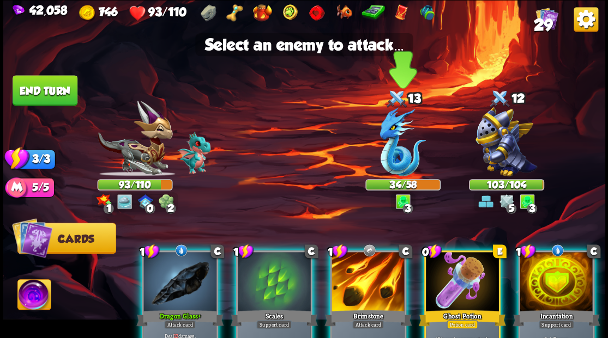
click at [394, 154] on img at bounding box center [402, 141] width 46 height 69
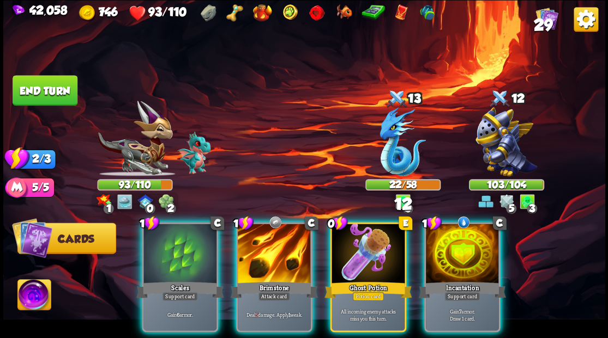
click at [473, 243] on div at bounding box center [462, 255] width 73 height 62
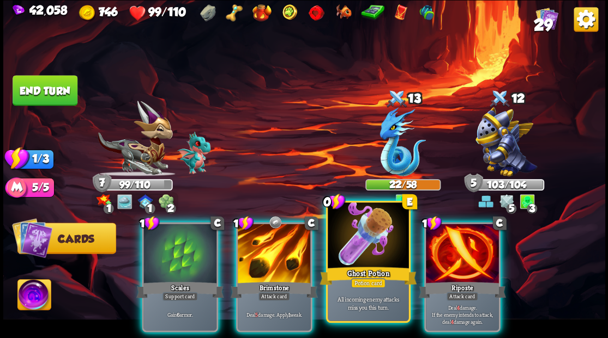
click at [347, 258] on div at bounding box center [367, 237] width 81 height 68
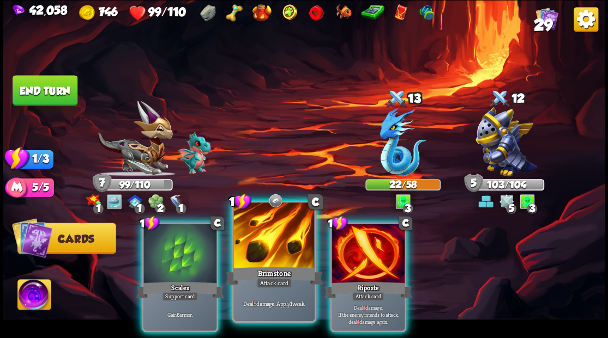
click at [265, 251] on div at bounding box center [273, 237] width 81 height 68
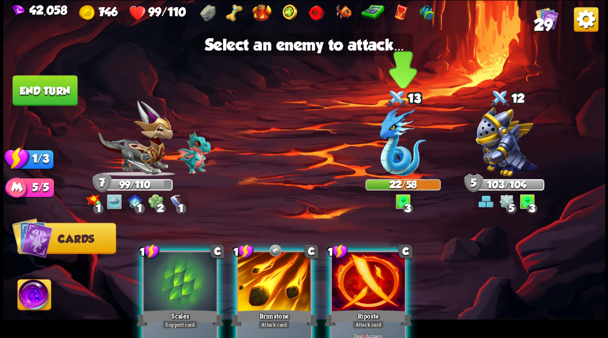
click at [392, 155] on img at bounding box center [402, 141] width 46 height 69
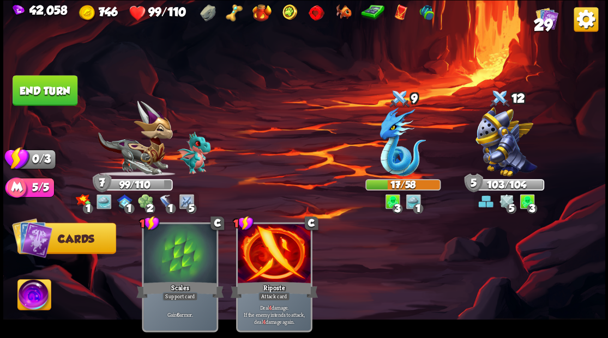
click at [34, 100] on button "End turn" at bounding box center [45, 90] width 65 height 31
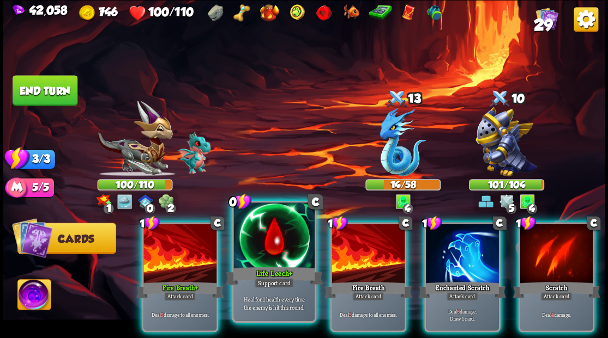
click at [275, 229] on div at bounding box center [273, 237] width 81 height 68
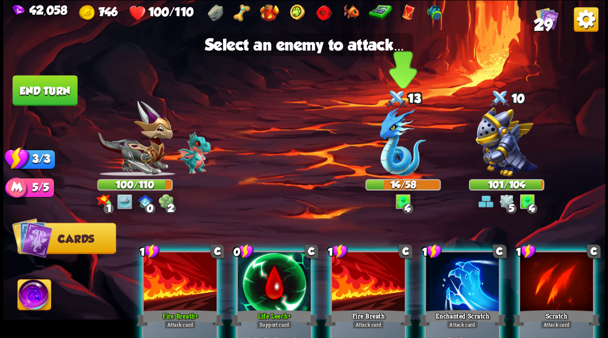
click at [394, 141] on img at bounding box center [402, 141] width 46 height 69
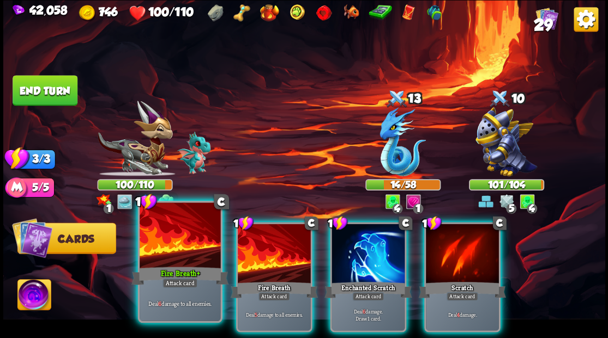
click at [160, 259] on div at bounding box center [179, 237] width 81 height 68
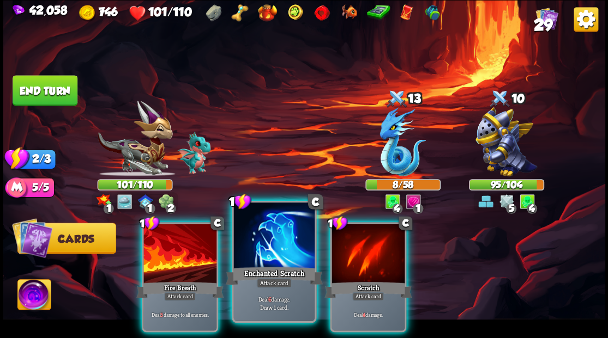
click at [250, 243] on div at bounding box center [273, 237] width 81 height 68
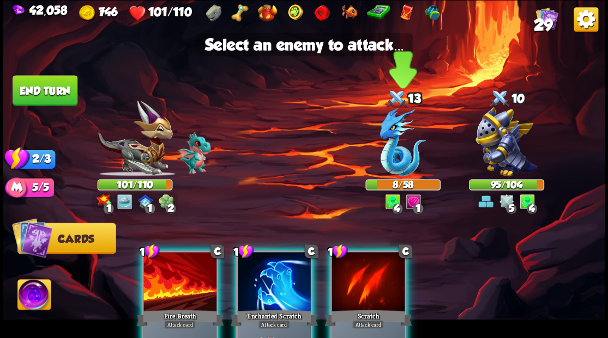
click at [394, 154] on img at bounding box center [402, 141] width 46 height 69
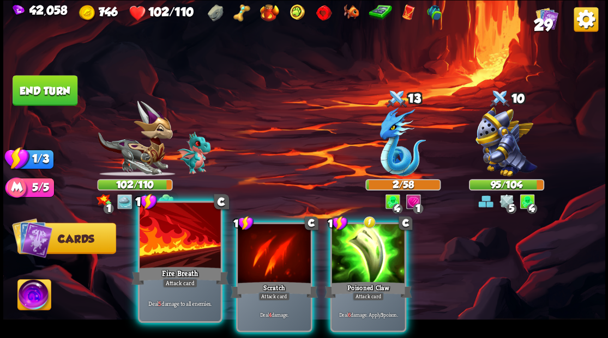
click at [168, 240] on div at bounding box center [179, 237] width 81 height 68
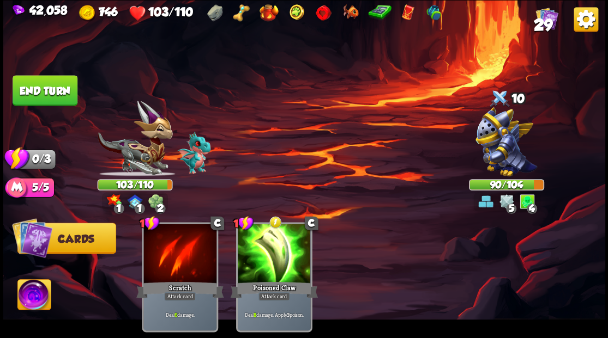
click at [59, 94] on button "End turn" at bounding box center [45, 90] width 65 height 31
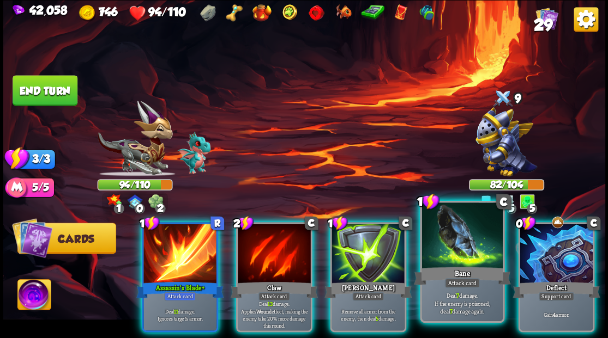
click at [463, 262] on div at bounding box center [461, 237] width 81 height 68
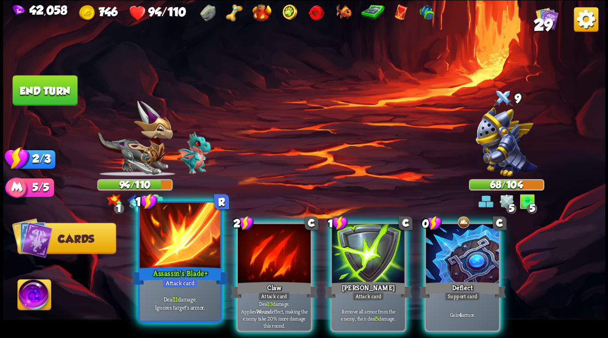
click at [177, 244] on div at bounding box center [179, 237] width 81 height 68
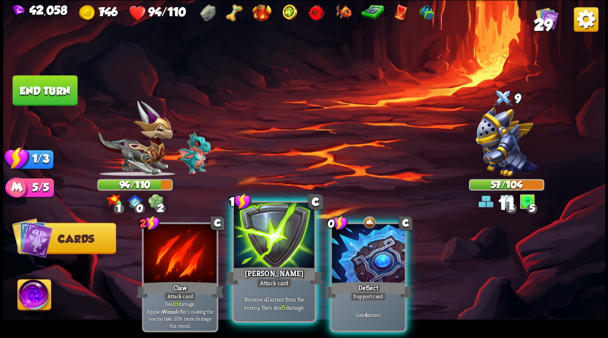
click at [259, 254] on div at bounding box center [273, 237] width 81 height 68
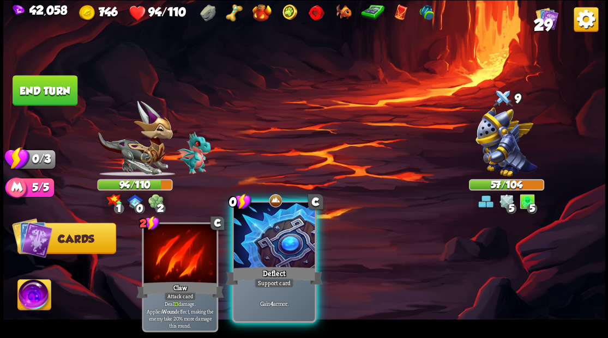
click at [259, 253] on div at bounding box center [273, 237] width 81 height 68
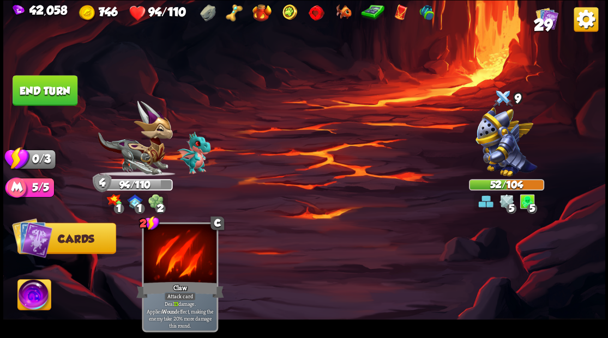
click at [54, 87] on button "End turn" at bounding box center [45, 90] width 65 height 31
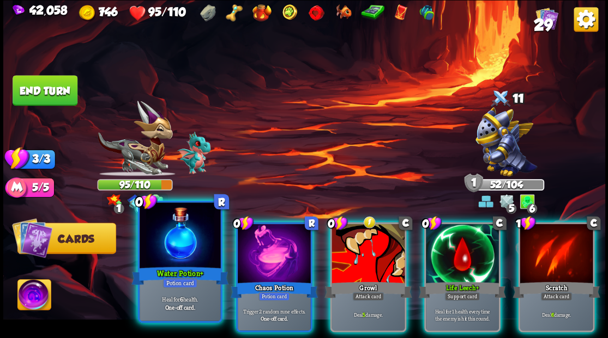
click at [177, 245] on div at bounding box center [179, 237] width 81 height 68
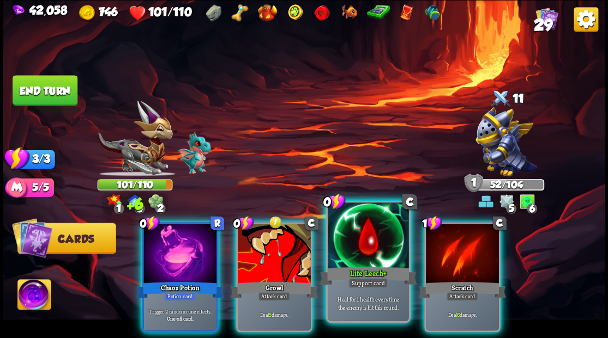
click at [357, 251] on div at bounding box center [367, 237] width 81 height 68
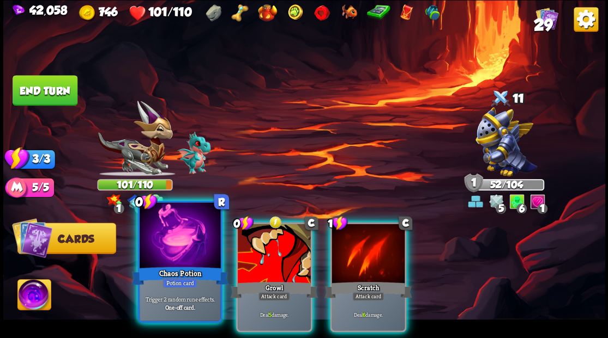
click at [168, 255] on div at bounding box center [179, 237] width 81 height 68
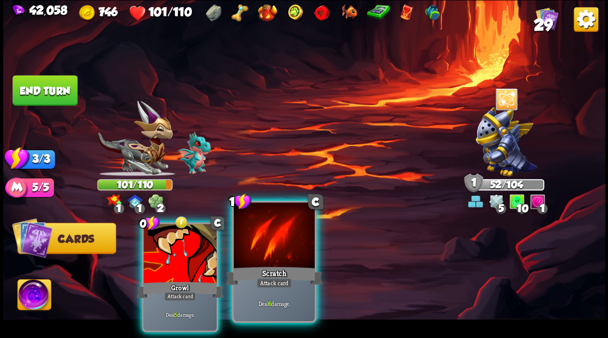
click at [274, 256] on div at bounding box center [273, 237] width 81 height 68
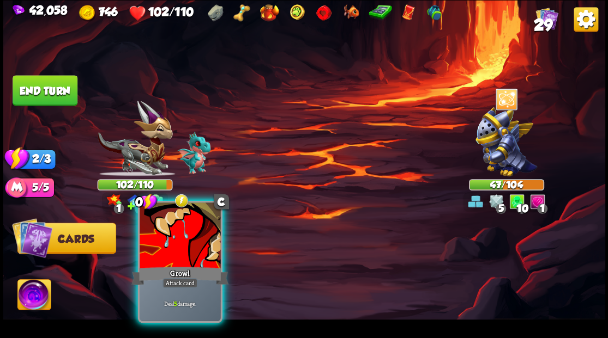
click at [189, 271] on div "Growl" at bounding box center [179, 276] width 97 height 22
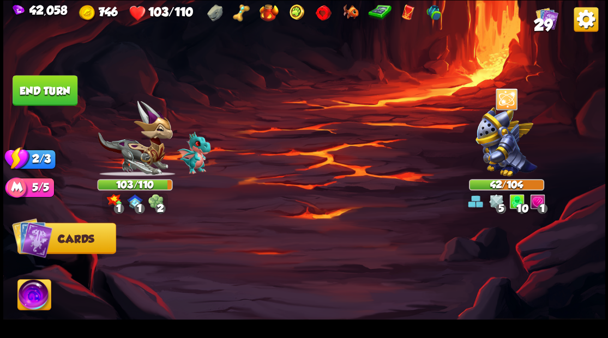
click at [39, 93] on button "End turn" at bounding box center [44, 90] width 65 height 31
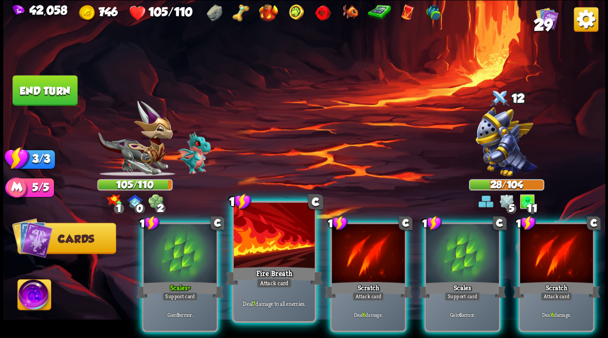
click at [264, 248] on div at bounding box center [273, 237] width 81 height 68
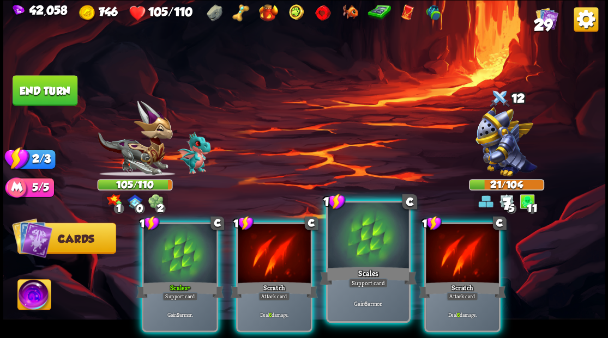
click at [350, 253] on div at bounding box center [367, 237] width 81 height 68
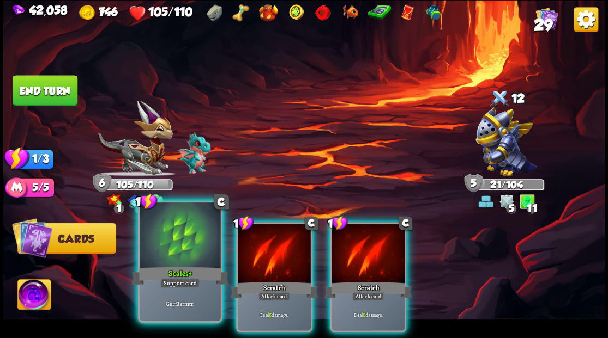
click at [160, 264] on div at bounding box center [179, 237] width 81 height 68
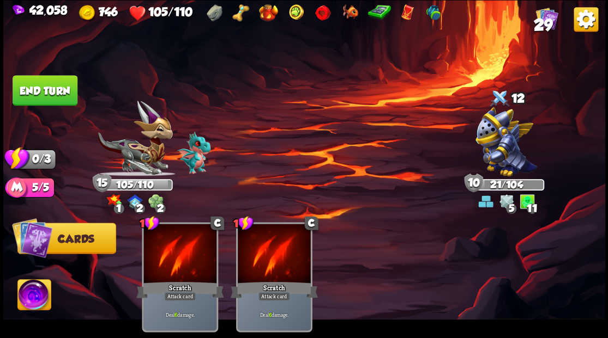
click at [39, 81] on button "End turn" at bounding box center [45, 90] width 65 height 31
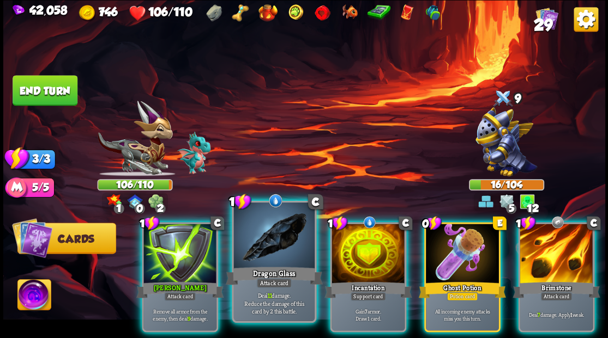
click at [278, 250] on div at bounding box center [273, 237] width 81 height 68
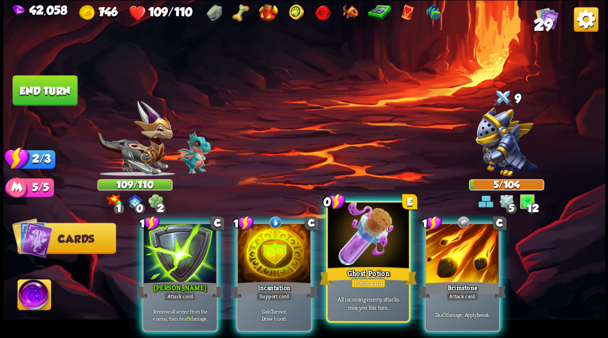
click at [352, 266] on div "Ghost Potion" at bounding box center [367, 276] width 97 height 22
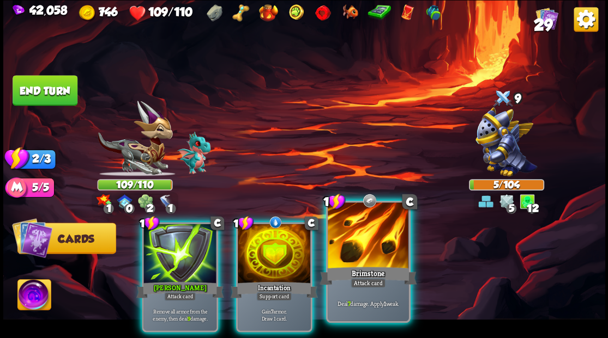
click at [366, 253] on div at bounding box center [367, 237] width 81 height 68
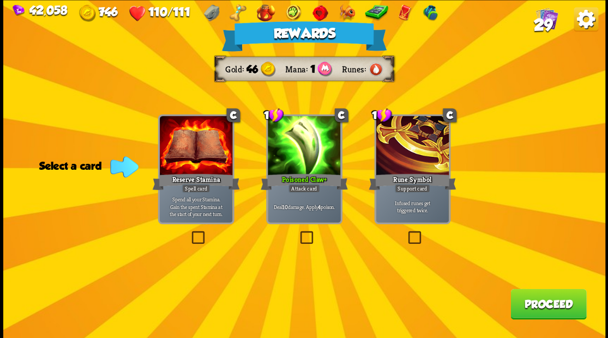
click at [563, 307] on button "Proceed" at bounding box center [548, 304] width 76 height 31
